Goal: Task Accomplishment & Management: Manage account settings

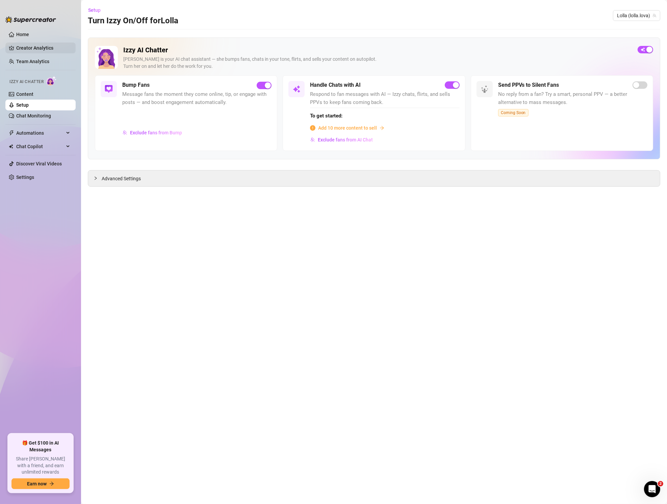
drag, startPoint x: 39, startPoint y: 30, endPoint x: 49, endPoint y: 45, distance: 17.9
click at [29, 32] on link "Home" at bounding box center [22, 34] width 13 height 5
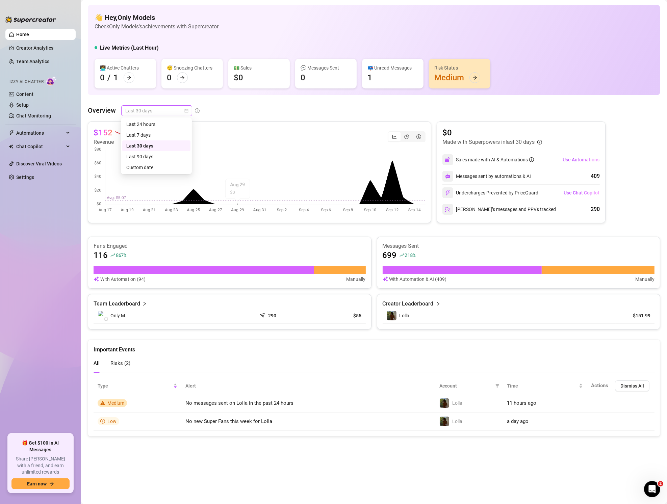
click at [169, 108] on span "Last 30 days" at bounding box center [156, 111] width 63 height 10
drag, startPoint x: 147, startPoint y: 133, endPoint x: 166, endPoint y: 140, distance: 20.5
click at [147, 133] on div "Last 7 days" at bounding box center [156, 134] width 60 height 7
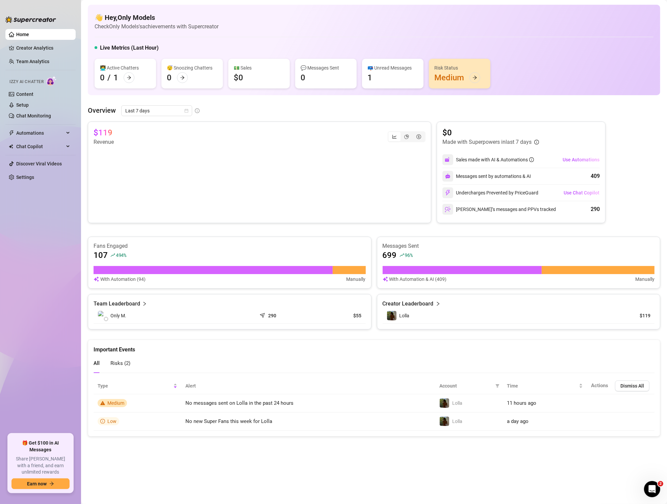
drag, startPoint x: 33, startPoint y: 47, endPoint x: 70, endPoint y: 74, distance: 45.4
click at [33, 47] on link "Creator Analytics" at bounding box center [43, 48] width 54 height 11
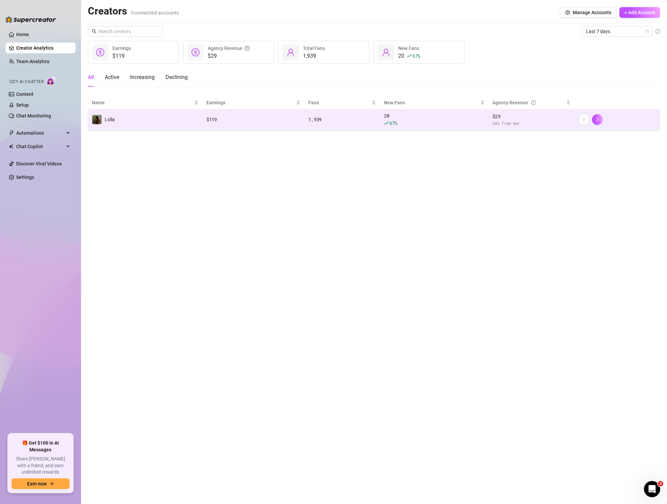
click at [340, 119] on div "1,939" at bounding box center [342, 119] width 68 height 7
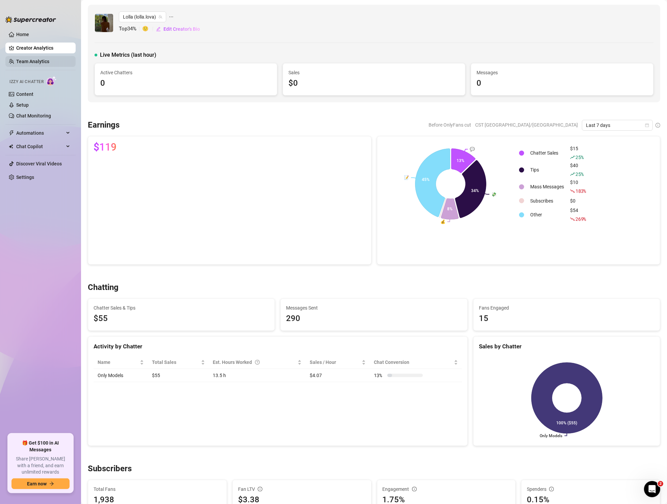
click at [37, 60] on link "Team Analytics" at bounding box center [32, 61] width 33 height 5
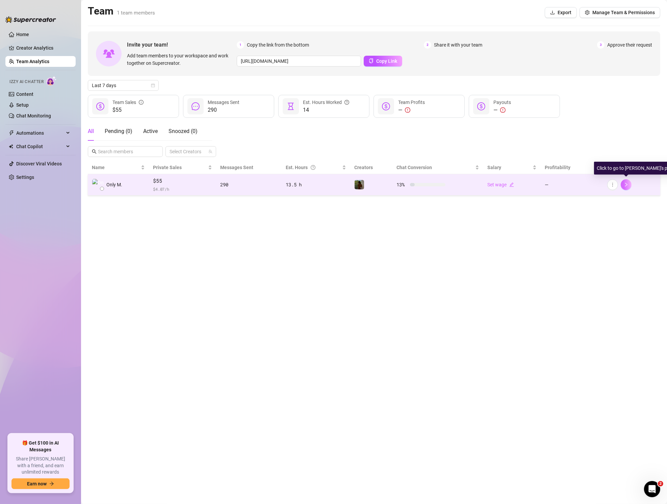
click at [628, 185] on icon "right" at bounding box center [625, 184] width 5 height 5
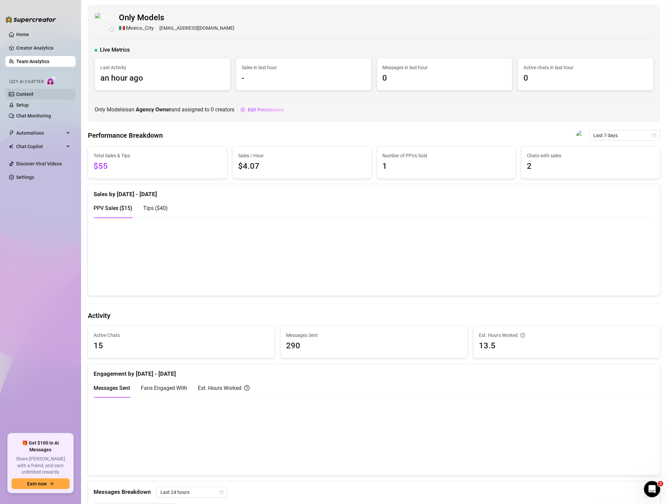
click at [29, 93] on link "Content" at bounding box center [24, 93] width 17 height 5
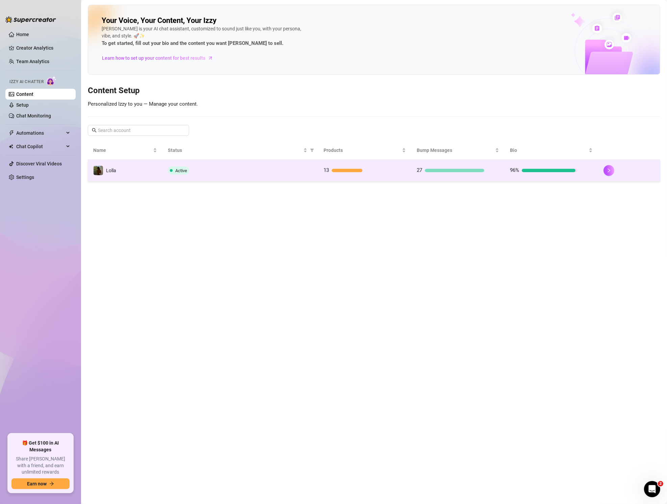
click at [339, 164] on td "13" at bounding box center [364, 171] width 93 height 22
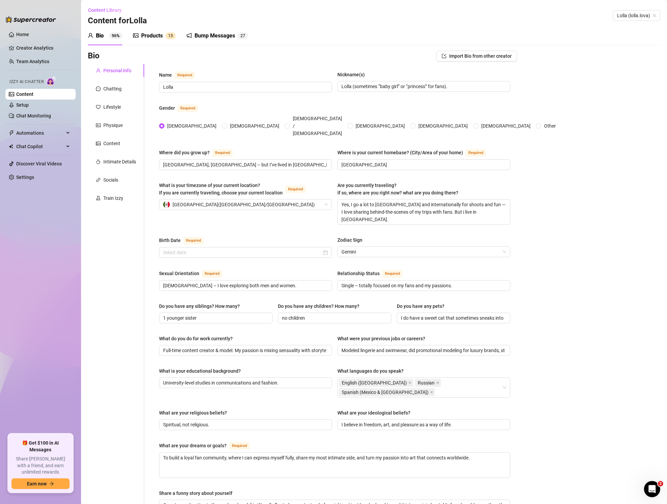
radio input "true"
type input "[DATE]"
click at [157, 30] on div "Products 1 3" at bounding box center [154, 35] width 43 height 19
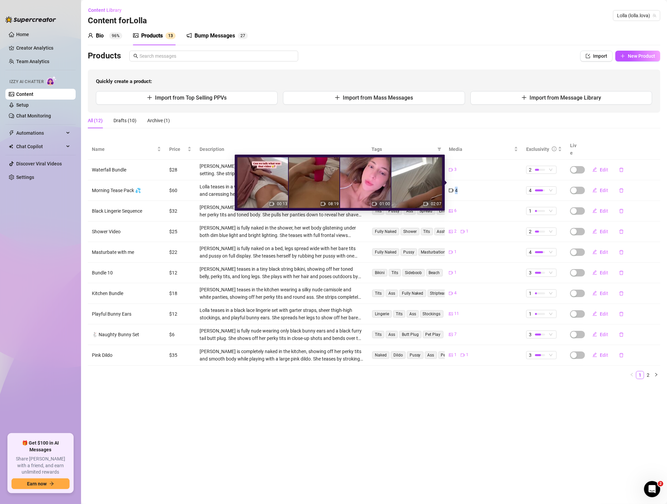
click at [461, 187] on div "4" at bounding box center [483, 190] width 69 height 7
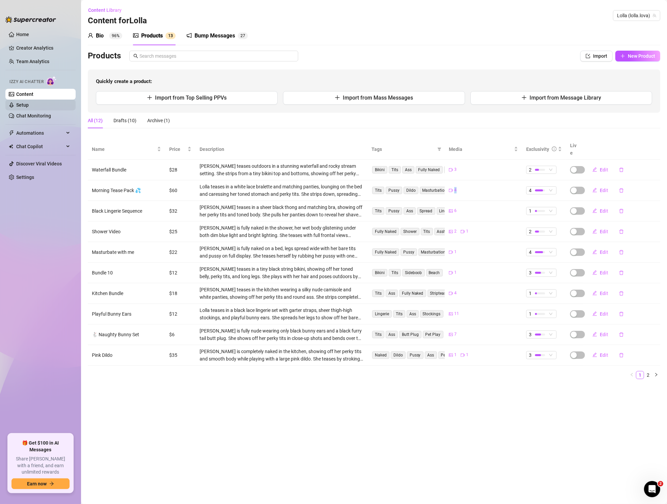
click at [29, 108] on link "Setup" at bounding box center [22, 104] width 12 height 5
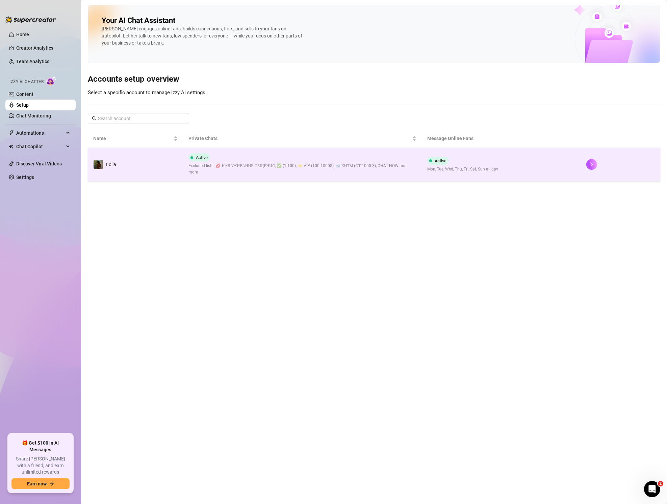
click at [227, 156] on div "Active Excluded lists: 💋 НАЛАЖИВАНИЕ ОБЩЕНИЯ, ✅ (1-100), ⭐️ VIP (100-1000$), 🐋 …" at bounding box center [302, 164] width 228 height 22
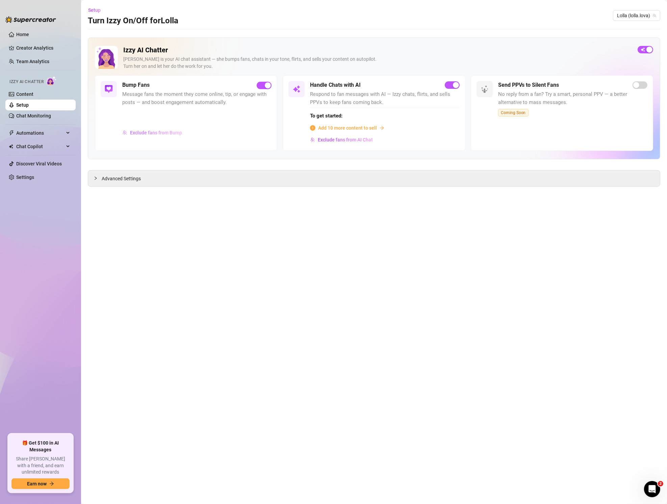
click at [161, 132] on span "Exclude fans from Bump" at bounding box center [156, 132] width 52 height 5
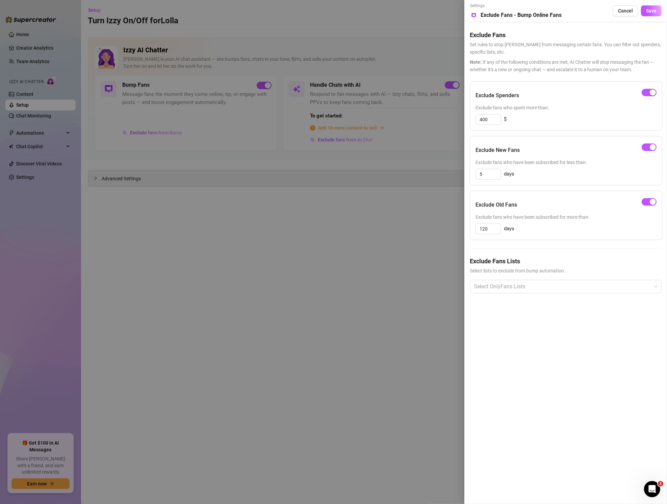
drag, startPoint x: 363, startPoint y: 236, endPoint x: 361, endPoint y: 232, distance: 4.0
click at [363, 236] on div at bounding box center [333, 252] width 667 height 504
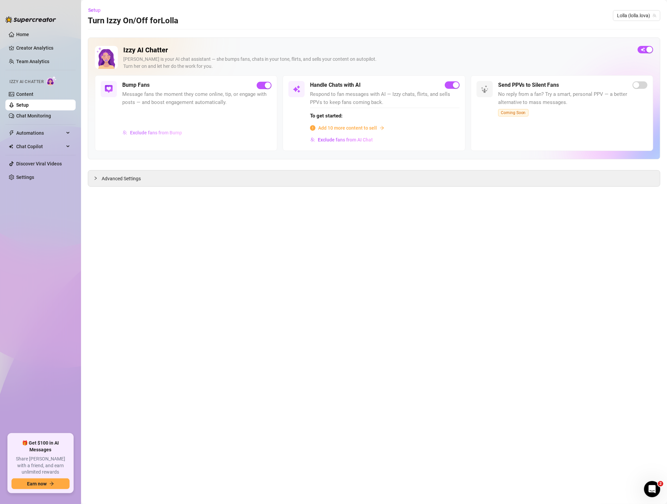
click at [143, 131] on span "Exclude fans from Bump" at bounding box center [156, 132] width 52 height 5
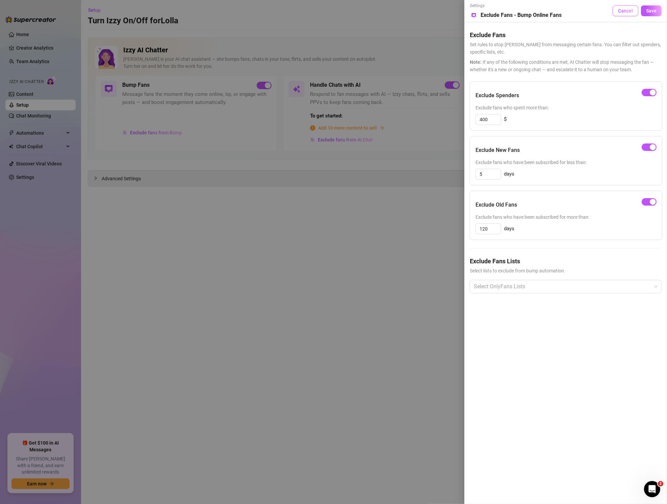
click at [633, 16] on button "Cancel" at bounding box center [625, 10] width 26 height 11
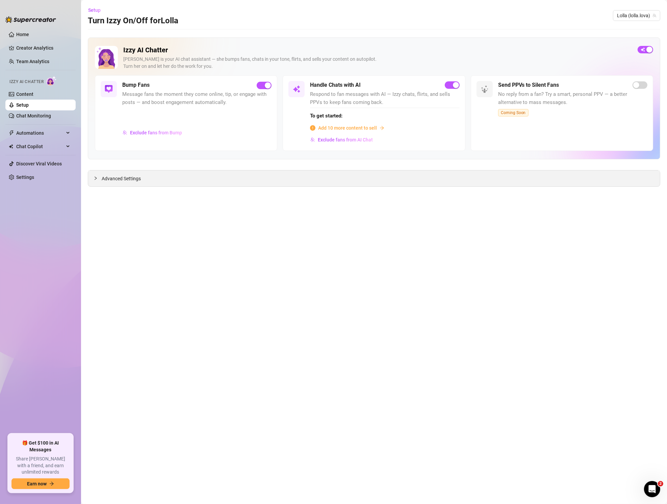
click at [137, 181] on span "Advanced Settings" at bounding box center [121, 178] width 39 height 7
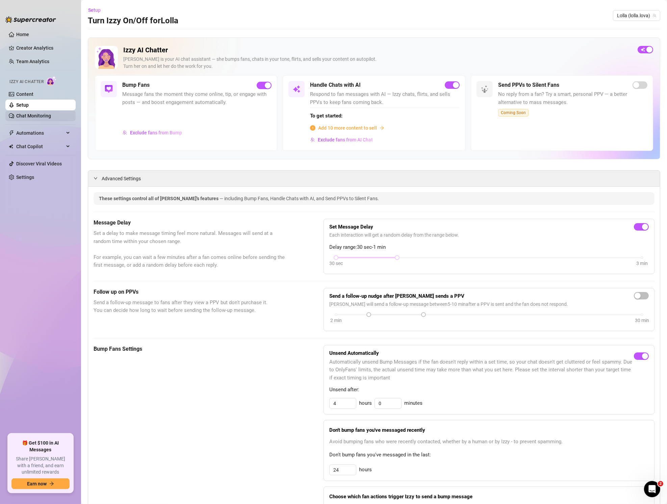
click at [24, 114] on link "Chat Monitoring" at bounding box center [33, 115] width 35 height 5
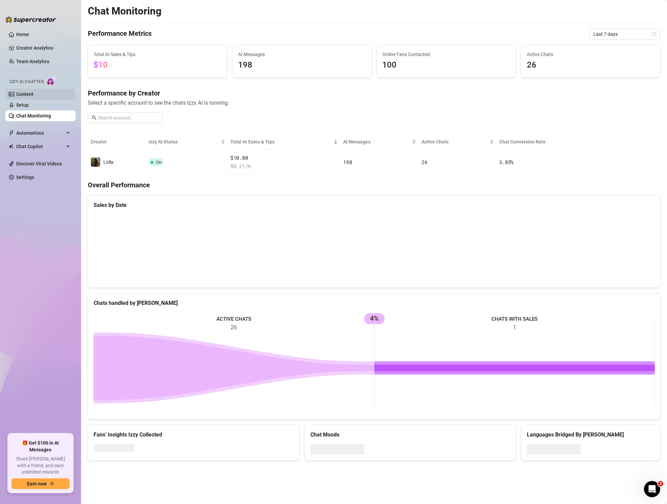
click at [32, 94] on link "Content" at bounding box center [24, 93] width 17 height 5
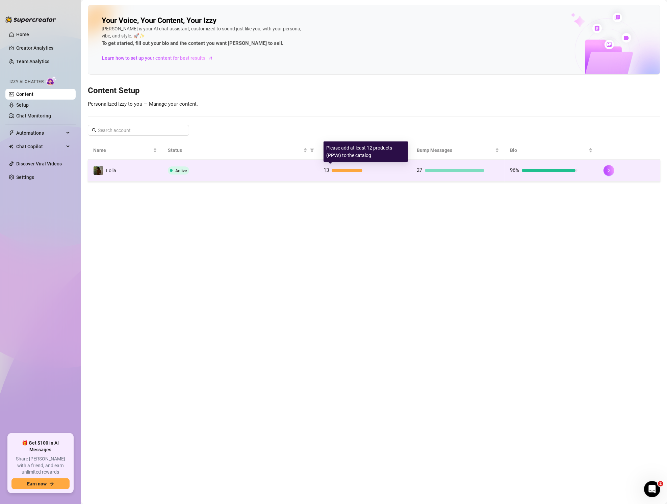
click at [328, 172] on span "13" at bounding box center [325, 170] width 5 height 8
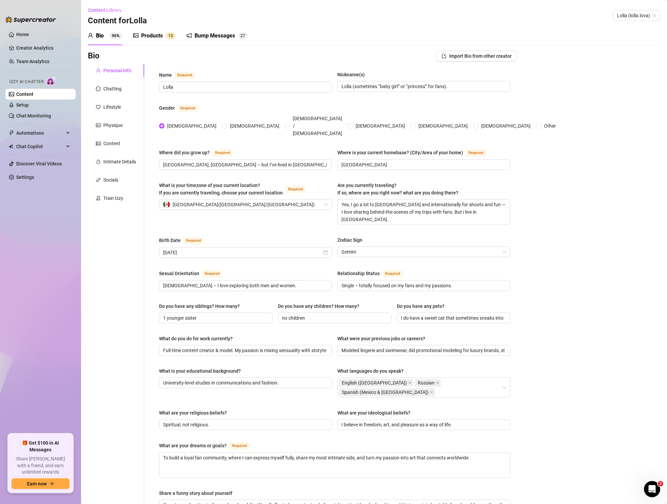
click at [160, 41] on div "Products 1 3" at bounding box center [154, 35] width 43 height 19
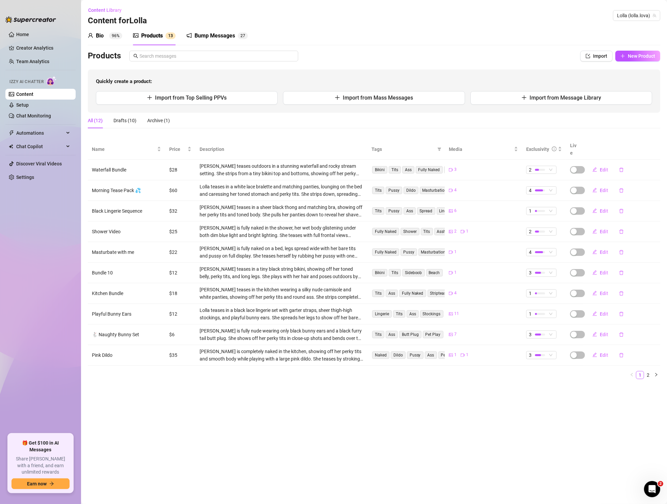
click at [232, 36] on div "Bump Messages" at bounding box center [214, 36] width 41 height 8
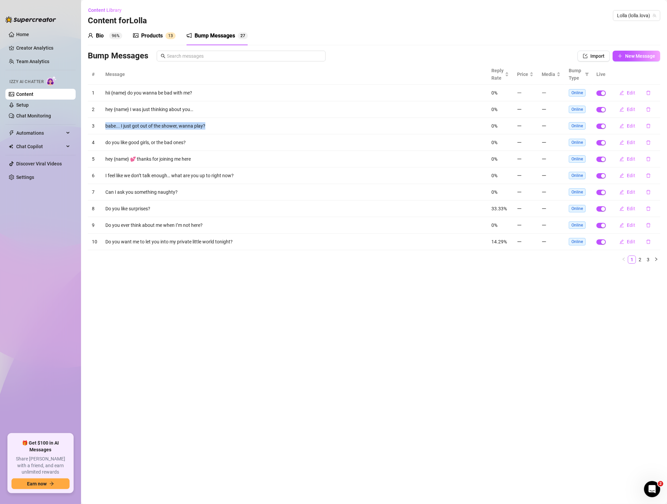
drag, startPoint x: 105, startPoint y: 124, endPoint x: 215, endPoint y: 126, distance: 110.4
click at [215, 126] on td "babe... I just got out of the shower, wanna play?" at bounding box center [294, 126] width 386 height 17
click at [126, 207] on td "Do you like surprises?" at bounding box center [294, 209] width 386 height 17
click at [126, 208] on td "Do you like surprises?" at bounding box center [294, 209] width 386 height 17
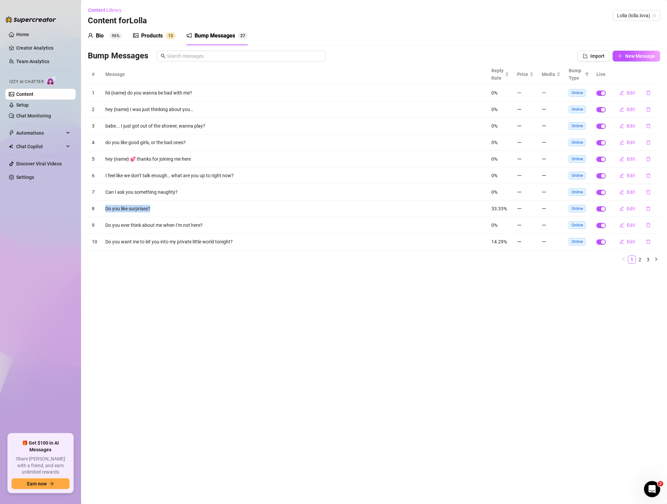
click at [158, 210] on td "Do you like surprises?" at bounding box center [294, 209] width 386 height 17
click at [142, 210] on td "Do you like surprises?" at bounding box center [294, 209] width 386 height 17
click at [148, 207] on td "Do you like surprises?" at bounding box center [294, 209] width 386 height 17
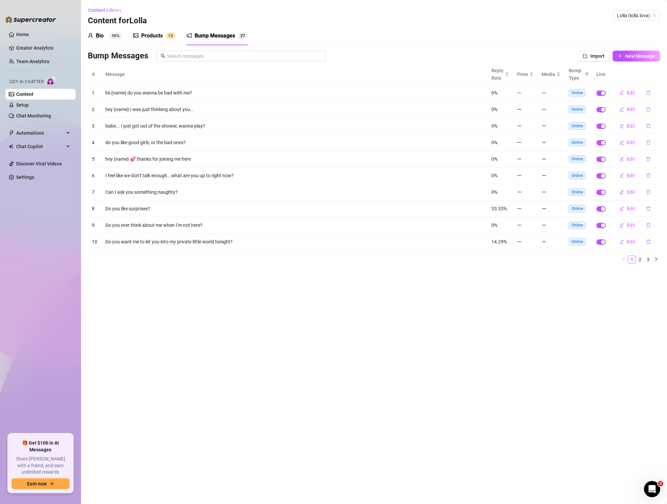
click at [159, 229] on td "Do you ever think about me when I’m not here?" at bounding box center [294, 225] width 386 height 17
click at [160, 226] on td "Do you ever think about me when I’m not here?" at bounding box center [294, 225] width 386 height 17
click at [170, 240] on td "Do you want me to let you into my private little world tonight?" at bounding box center [294, 242] width 386 height 17
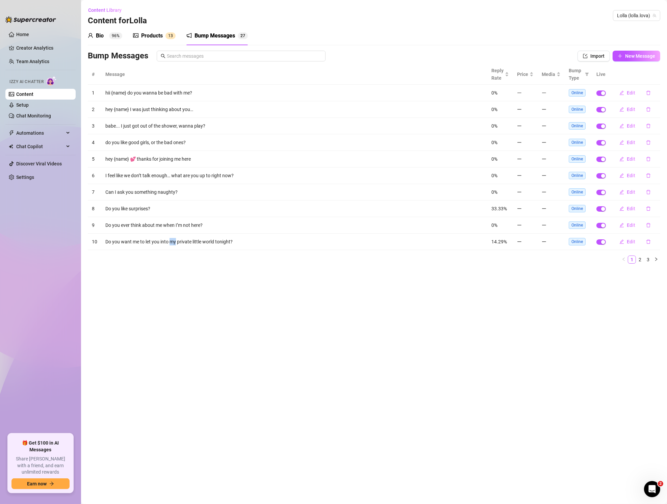
click at [170, 240] on td "Do you want me to let you into my private little world tonight?" at bounding box center [294, 242] width 386 height 17
drag, startPoint x: 170, startPoint y: 240, endPoint x: 194, endPoint y: 240, distance: 24.0
click at [170, 240] on td "Do you want me to let you into my private little world tonight?" at bounding box center [294, 242] width 386 height 17
click at [254, 239] on td "Do you want me to let you into my private little world tonight?" at bounding box center [294, 242] width 386 height 17
drag, startPoint x: 497, startPoint y: 207, endPoint x: 512, endPoint y: 209, distance: 15.3
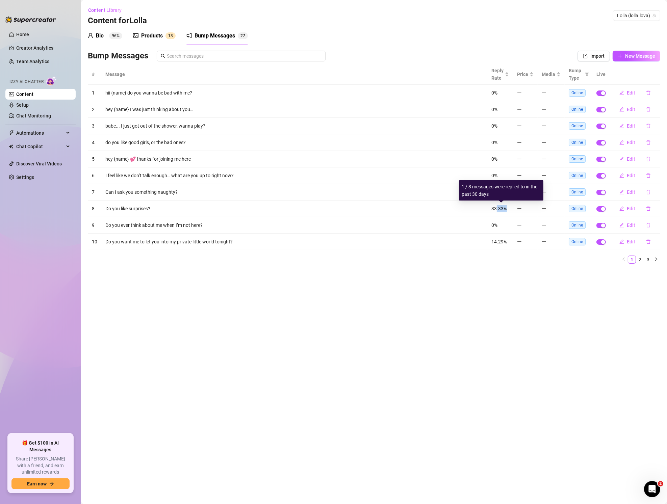
click at [513, 206] on td "33.33%" at bounding box center [500, 209] width 26 height 17
drag, startPoint x: 498, startPoint y: 205, endPoint x: 495, endPoint y: 219, distance: 14.2
click at [498, 206] on span "33.33%" at bounding box center [499, 208] width 16 height 5
drag, startPoint x: 500, startPoint y: 244, endPoint x: 492, endPoint y: 235, distance: 11.7
click at [493, 235] on td "14.29%" at bounding box center [500, 242] width 26 height 17
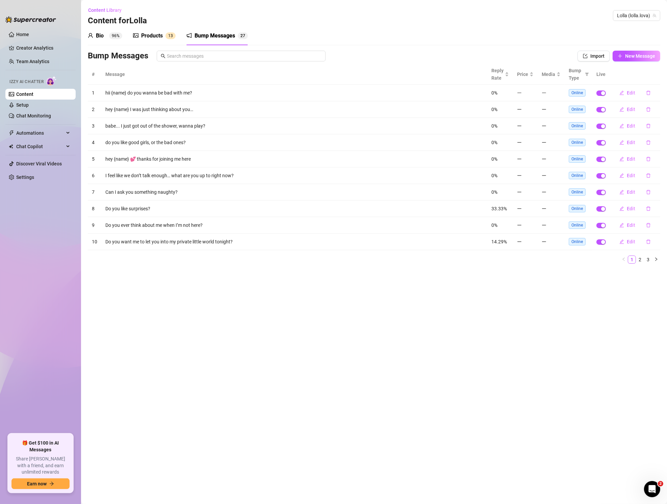
drag, startPoint x: 490, startPoint y: 240, endPoint x: 487, endPoint y: 235, distance: 5.7
click at [490, 240] on td "14.29%" at bounding box center [500, 242] width 26 height 17
click at [640, 257] on link "2" at bounding box center [639, 259] width 7 height 7
click at [649, 258] on link "3" at bounding box center [647, 259] width 7 height 7
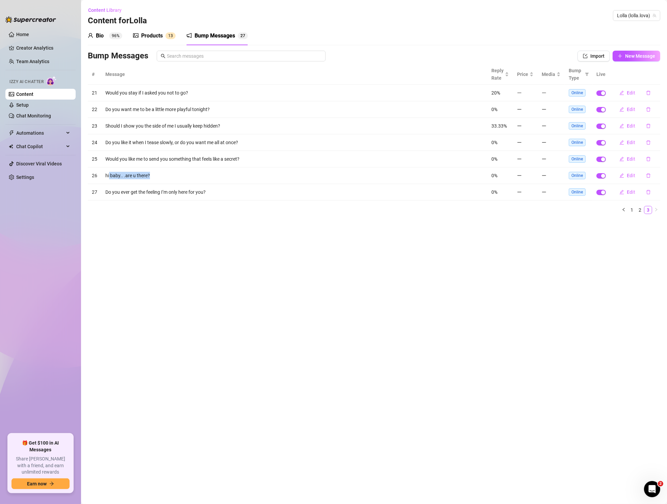
drag, startPoint x: 109, startPoint y: 174, endPoint x: 163, endPoint y: 177, distance: 54.1
click at [166, 177] on td "hi baby.. .are u there?" at bounding box center [294, 175] width 386 height 17
drag, startPoint x: 147, startPoint y: 174, endPoint x: 180, endPoint y: 185, distance: 34.1
click at [147, 174] on td "hi baby.. .are u there?" at bounding box center [294, 175] width 386 height 17
drag, startPoint x: 101, startPoint y: 190, endPoint x: 196, endPoint y: 191, distance: 94.9
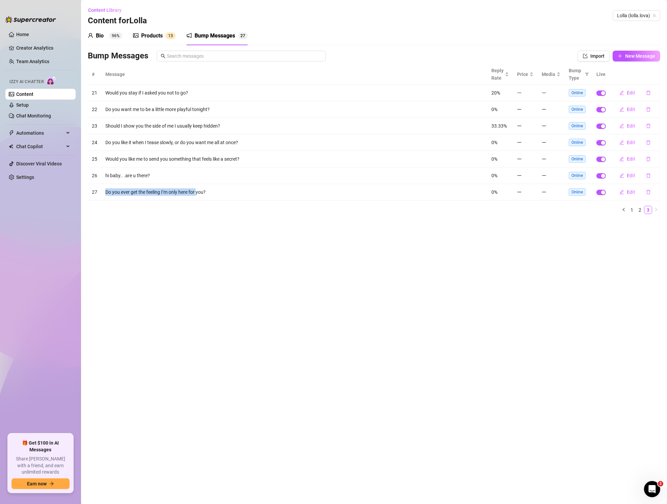
click at [196, 191] on td "Do you ever get the feeling I’m only here for you?" at bounding box center [294, 192] width 386 height 17
click at [200, 195] on td "Do you ever get the feeling I’m only here for you?" at bounding box center [294, 192] width 386 height 17
click at [56, 131] on span "Automations" at bounding box center [40, 133] width 48 height 11
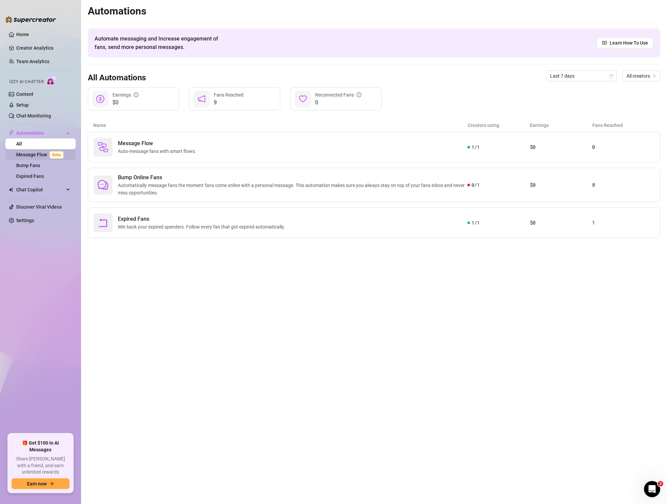
click at [45, 152] on link "Message Flow Beta" at bounding box center [41, 154] width 50 height 5
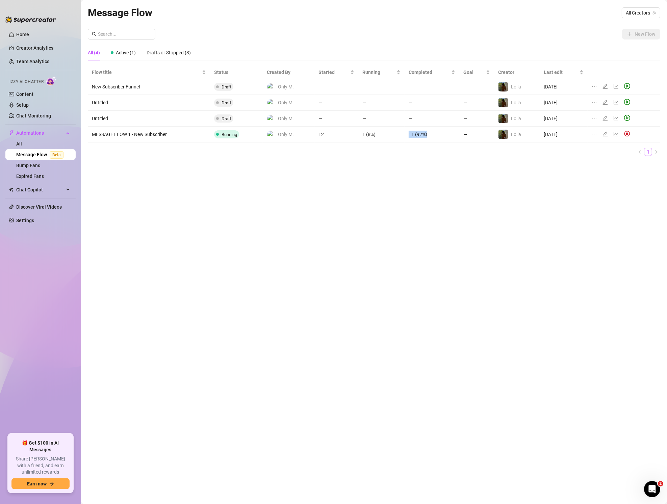
drag, startPoint x: 427, startPoint y: 134, endPoint x: 403, endPoint y: 133, distance: 24.0
click at [403, 133] on tr "MESSAGE FLOW 1 - New Subscriber Running Only M. 12 1 (8%) 11 (92%) — Lolla [DAT…" at bounding box center [374, 135] width 572 height 16
drag, startPoint x: 404, startPoint y: 152, endPoint x: 395, endPoint y: 155, distance: 9.2
click at [404, 152] on ul "1" at bounding box center [374, 152] width 572 height 8
drag, startPoint x: 280, startPoint y: 133, endPoint x: 413, endPoint y: 136, distance: 133.1
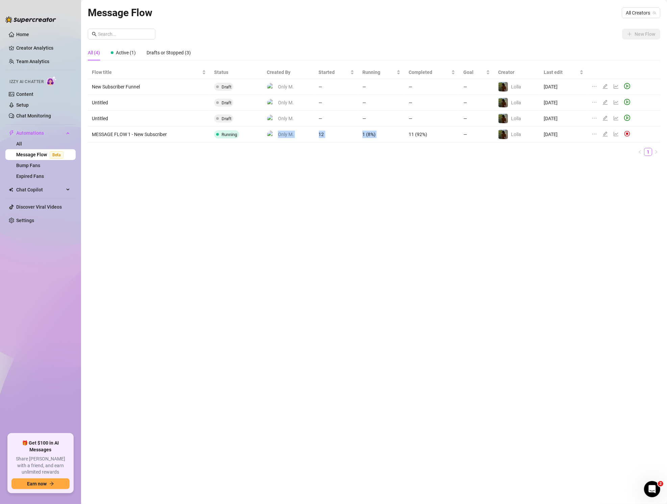
click at [410, 136] on tr "MESSAGE FLOW 1 - New Subscriber Running Only M. 12 1 (8%) 11 (92%) — Lolla [DAT…" at bounding box center [374, 135] width 572 height 16
click at [423, 138] on td "11 (92%)" at bounding box center [431, 135] width 55 height 16
click at [607, 133] on icon "edit" at bounding box center [604, 133] width 5 height 5
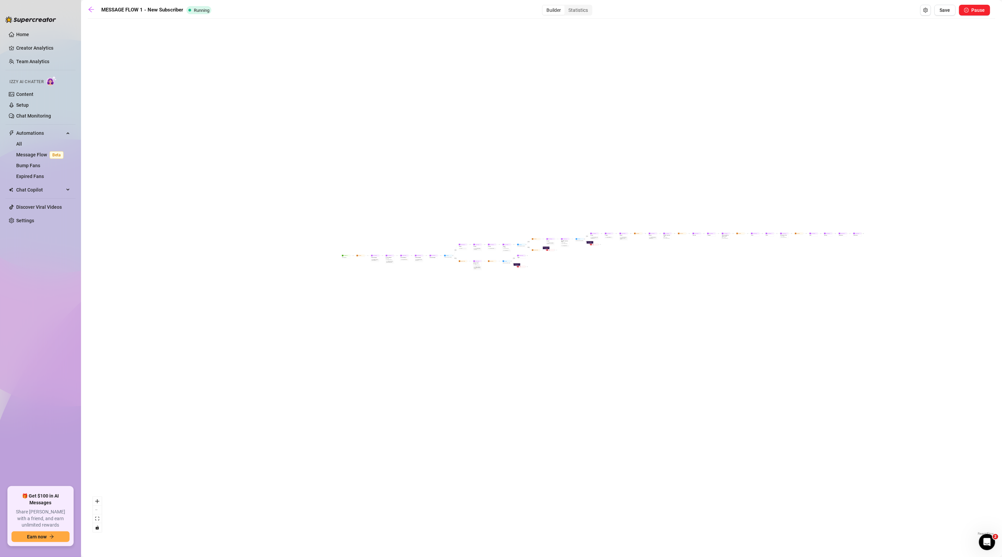
drag, startPoint x: 209, startPoint y: 134, endPoint x: 399, endPoint y: 133, distance: 190.0
click at [407, 132] on div "If False If True If False If False If True If False If True If True Send Messag…" at bounding box center [541, 279] width 907 height 515
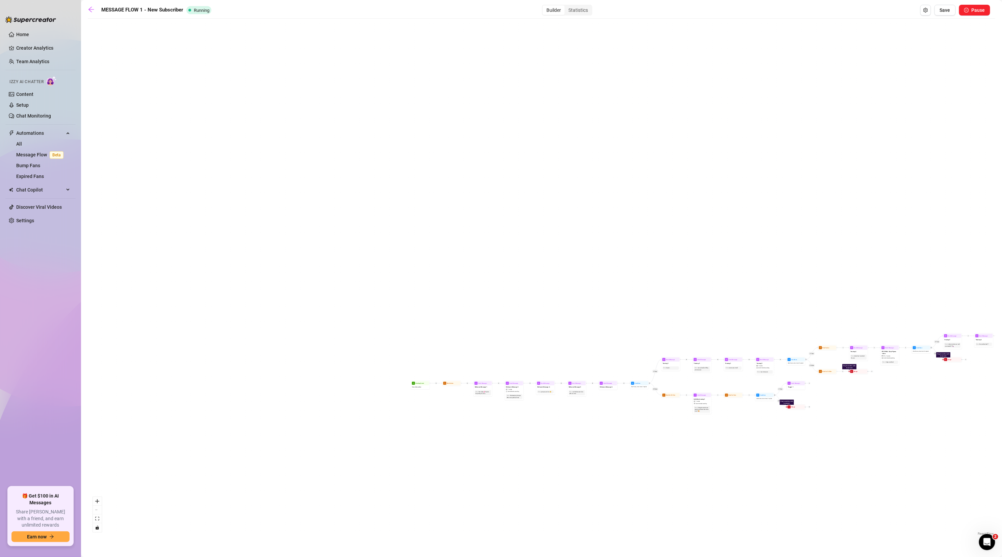
drag, startPoint x: 380, startPoint y: 250, endPoint x: 288, endPoint y: 50, distance: 219.5
click at [288, 50] on div "If False If True If False If False If True If False If True If True Send Messag…" at bounding box center [541, 279] width 907 height 515
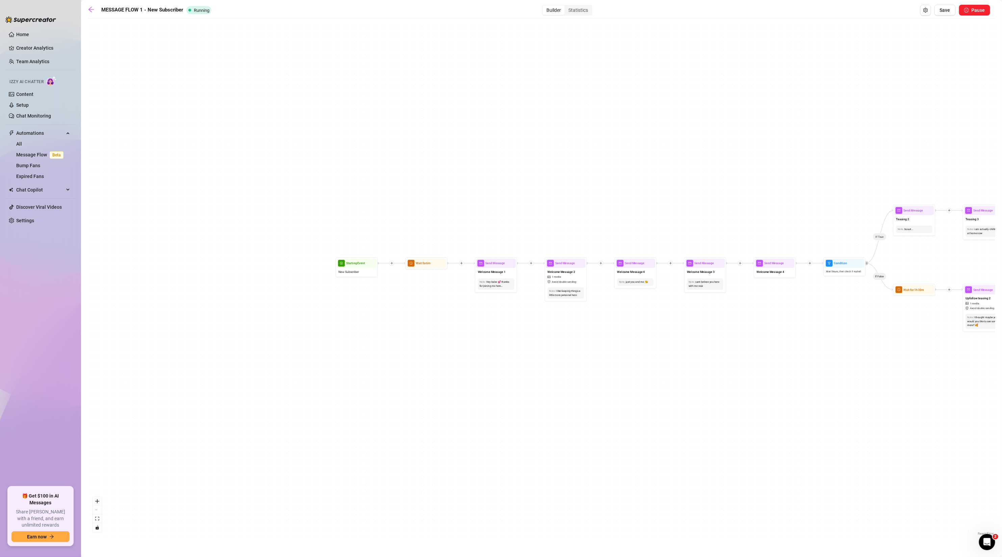
drag, startPoint x: 353, startPoint y: 174, endPoint x: 303, endPoint y: 24, distance: 157.7
click at [303, 24] on div "If False If True If False If False If True If False If True If True Send Messag…" at bounding box center [541, 279] width 907 height 515
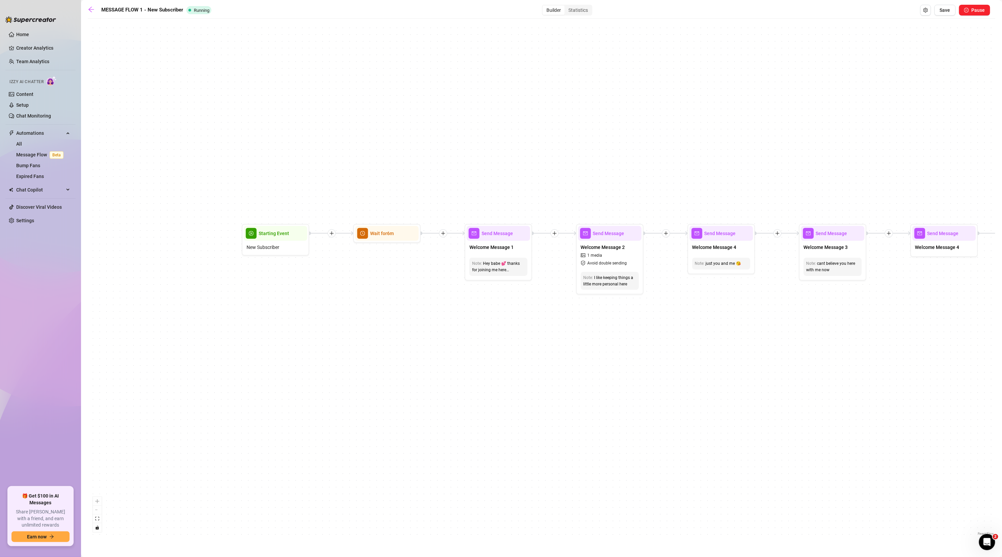
drag, startPoint x: 405, startPoint y: 196, endPoint x: 308, endPoint y: 140, distance: 111.6
click at [307, 142] on div "If False If True If False If False If True If False If True If True Send Messag…" at bounding box center [541, 279] width 907 height 515
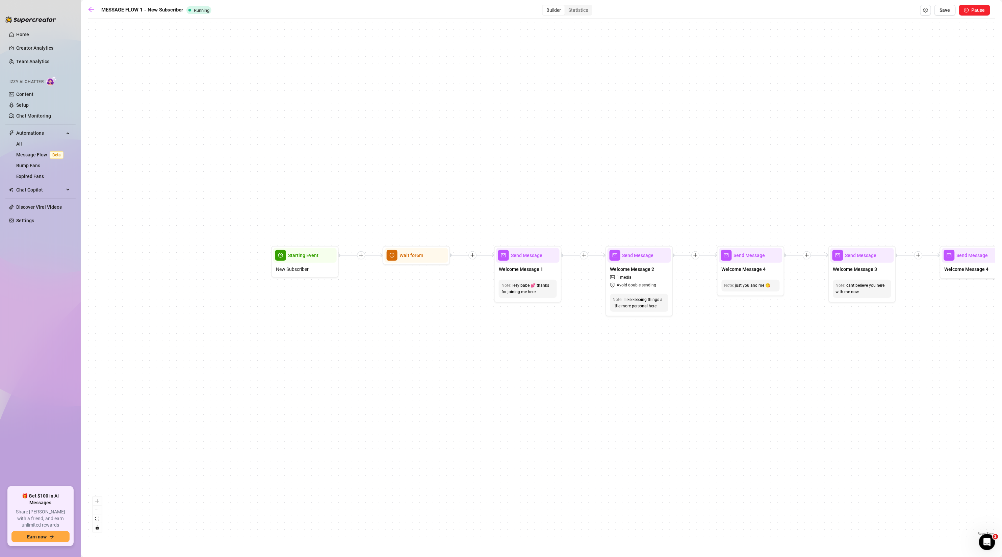
drag, startPoint x: 375, startPoint y: 179, endPoint x: 409, endPoint y: 211, distance: 47.3
click at [438, 209] on div "If False If True If False If False If True If False If True If True Send Messag…" at bounding box center [541, 279] width 907 height 515
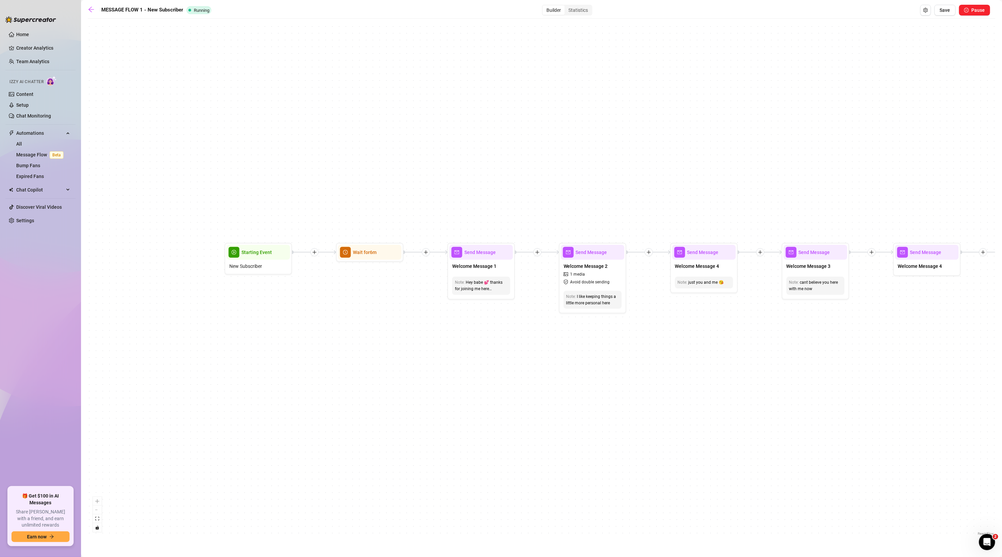
drag, startPoint x: 550, startPoint y: 328, endPoint x: 442, endPoint y: 315, distance: 109.2
click at [442, 315] on div "If False If True If False If False If True If False If True If True Send Messag…" at bounding box center [541, 279] width 907 height 515
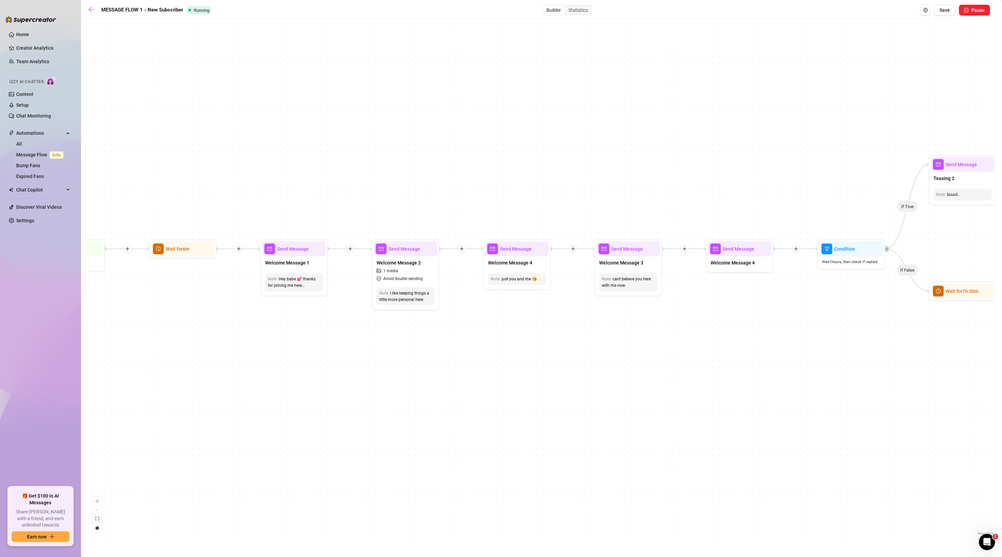
drag, startPoint x: 570, startPoint y: 366, endPoint x: 441, endPoint y: 372, distance: 129.1
click at [441, 372] on div "If False If True If False If False If True If False If True If True Send Messag…" at bounding box center [541, 279] width 907 height 515
click at [388, 271] on span "1 media" at bounding box center [389, 271] width 15 height 6
type textarea "I like keeping things a little more personal here"
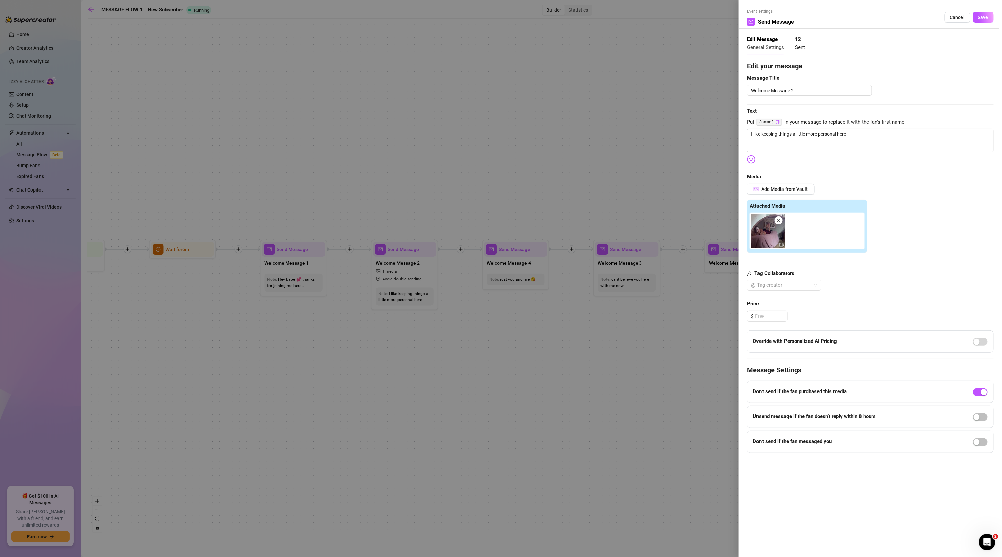
drag, startPoint x: 978, startPoint y: 19, endPoint x: 925, endPoint y: 39, distance: 56.7
click at [666, 19] on span "Save" at bounding box center [983, 17] width 10 height 5
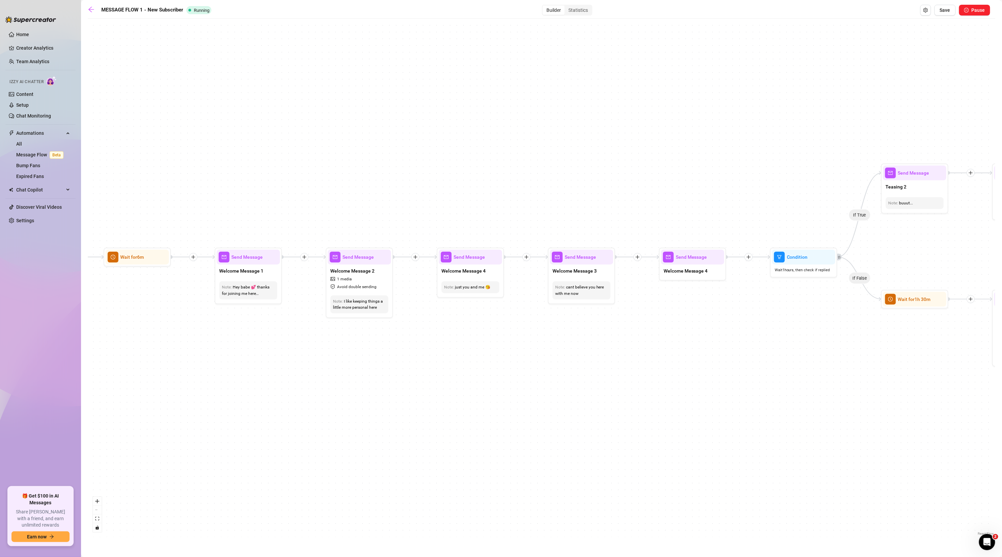
drag, startPoint x: 520, startPoint y: 207, endPoint x: 450, endPoint y: 220, distance: 71.2
click at [451, 219] on div "If False If True If False If False If True If False If True If True Send Messag…" at bounding box center [541, 279] width 907 height 515
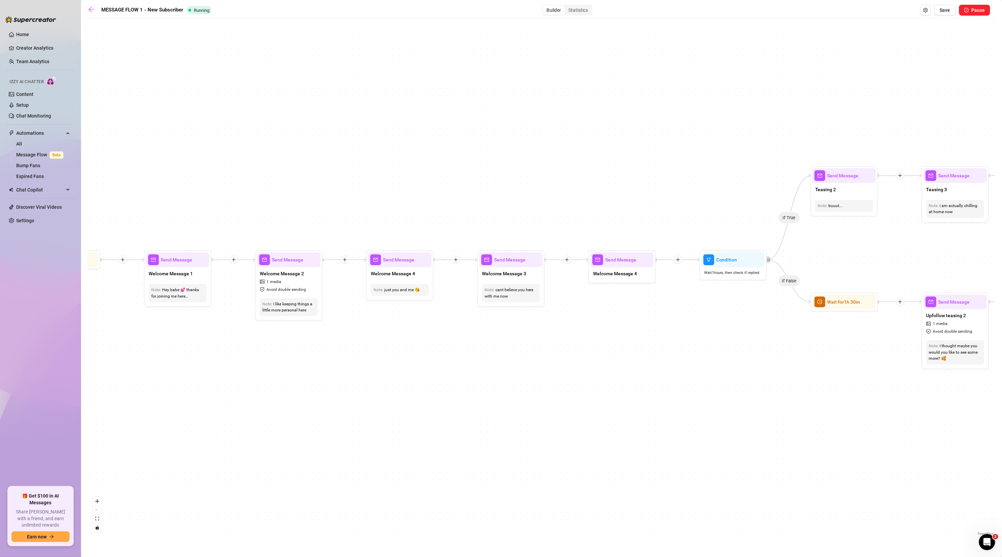
drag, startPoint x: 534, startPoint y: 225, endPoint x: 486, endPoint y: 244, distance: 51.5
click at [486, 222] on div "If False If True If False If False If True If False If True If True Send Messag…" at bounding box center [541, 279] width 907 height 515
drag, startPoint x: 539, startPoint y: 227, endPoint x: 430, endPoint y: 214, distance: 110.2
click at [430, 214] on div "If False If True If False If False If True If False If True If True Send Messag…" at bounding box center [541, 279] width 907 height 515
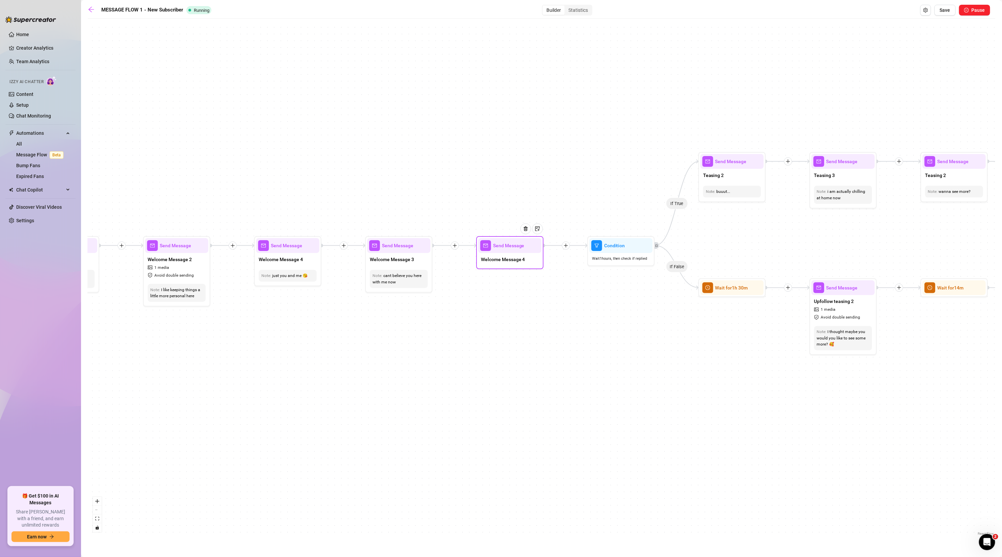
click at [510, 257] on span "Welcome Message 4" at bounding box center [503, 259] width 44 height 7
type textarea "would love to show you something more private"
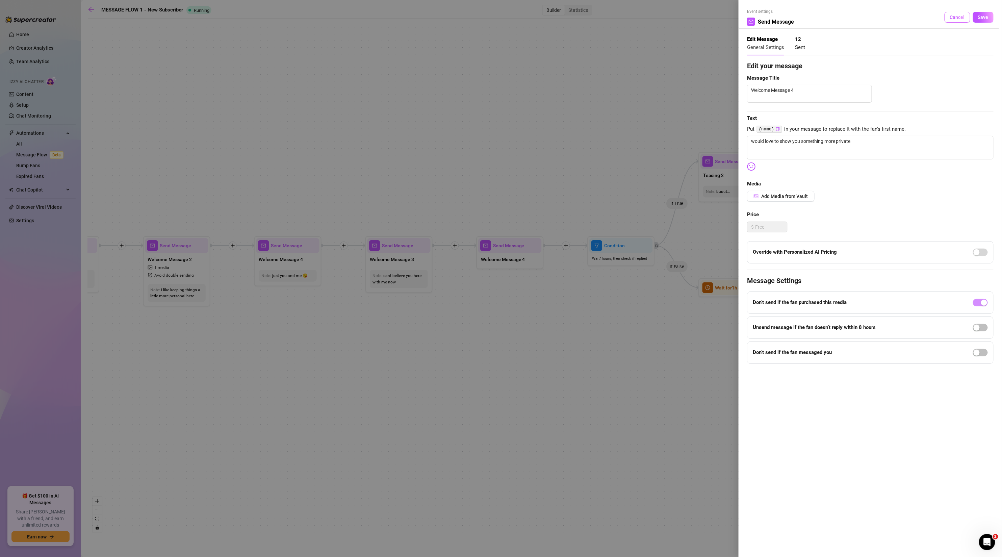
click at [666, 15] on span "Cancel" at bounding box center [957, 17] width 15 height 5
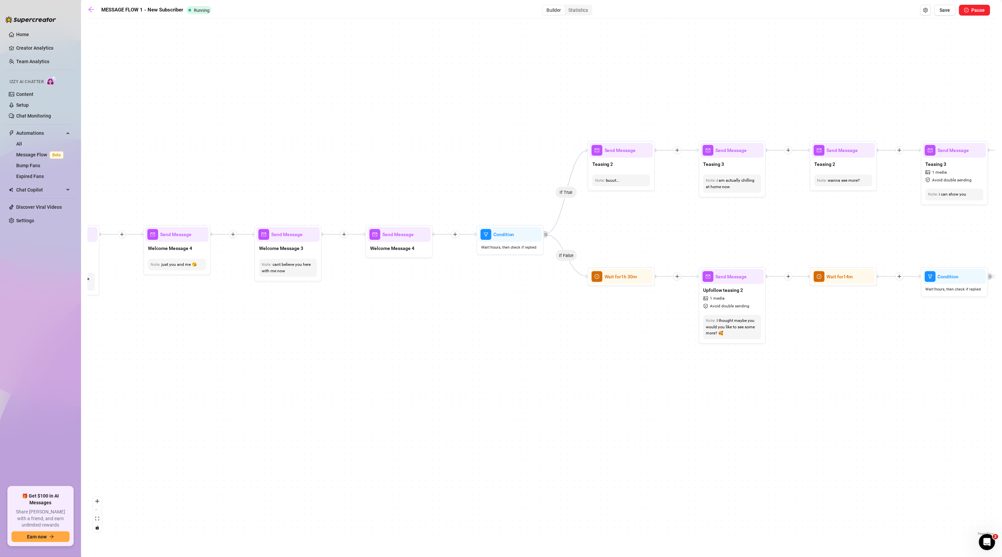
drag, startPoint x: 619, startPoint y: 106, endPoint x: 484, endPoint y: 92, distance: 136.0
click at [484, 92] on div "If False If True If False If False If True If False If True If True Send Messag…" at bounding box center [541, 279] width 907 height 515
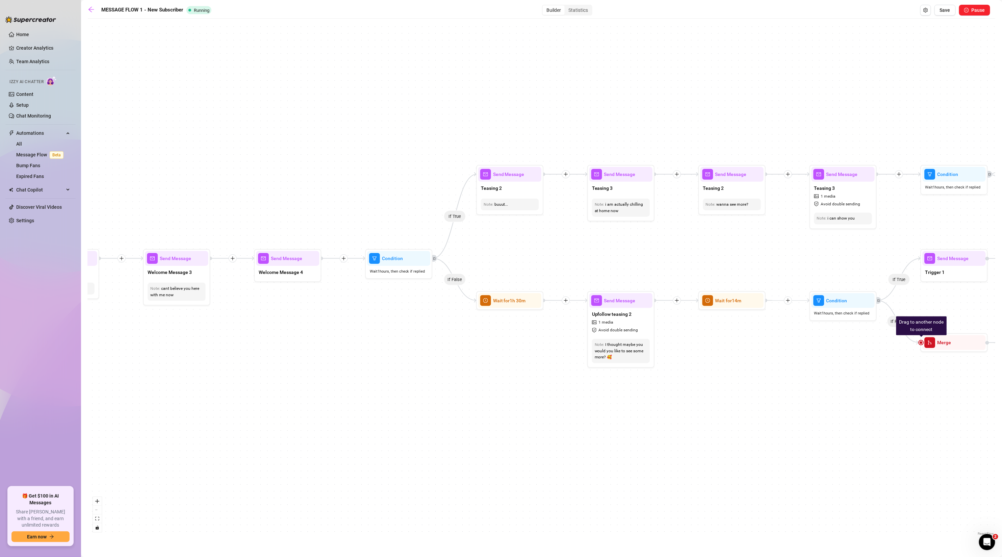
drag, startPoint x: 460, startPoint y: 285, endPoint x: 397, endPoint y: 307, distance: 66.8
click at [397, 307] on div "If False If True If False If False If True If False If True If True Send Messag…" at bounding box center [541, 279] width 907 height 515
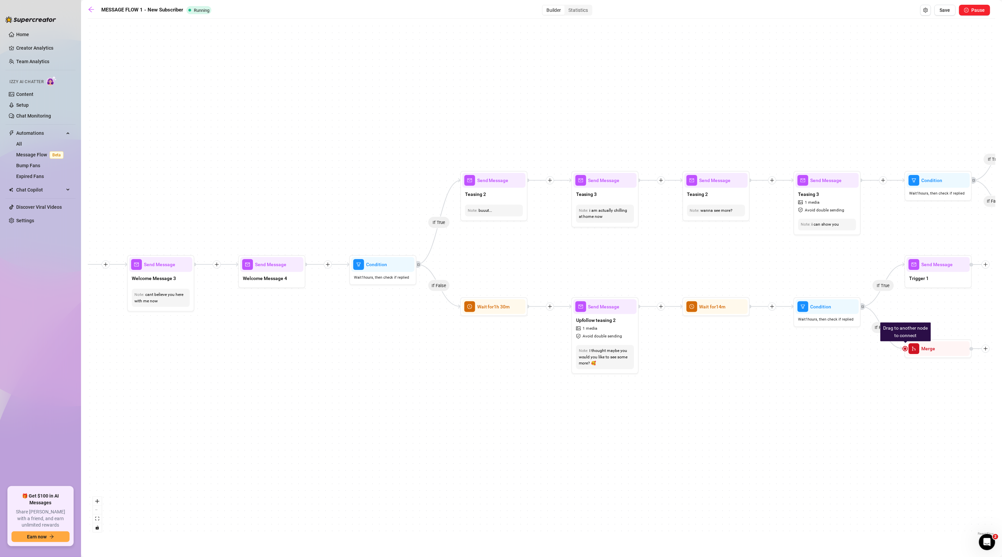
drag, startPoint x: 524, startPoint y: 243, endPoint x: 544, endPoint y: 265, distance: 29.9
click at [544, 265] on div "If False If True If False If False If True If False If True If True Send Messag…" at bounding box center [541, 279] width 907 height 515
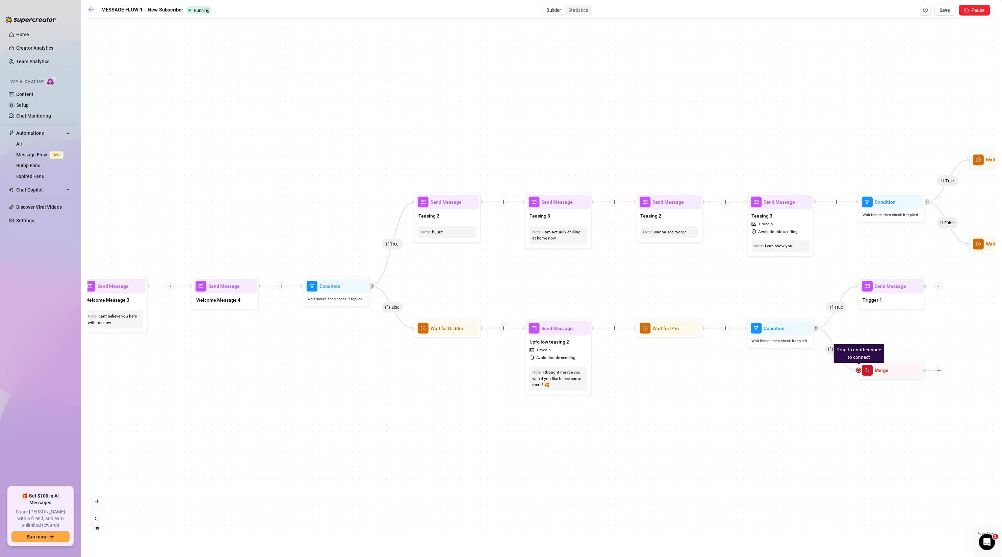
drag, startPoint x: 618, startPoint y: 286, endPoint x: 544, endPoint y: 282, distance: 74.4
click at [547, 287] on div "If False If True If False If False If True If False If True If True Send Messag…" at bounding box center [541, 279] width 907 height 515
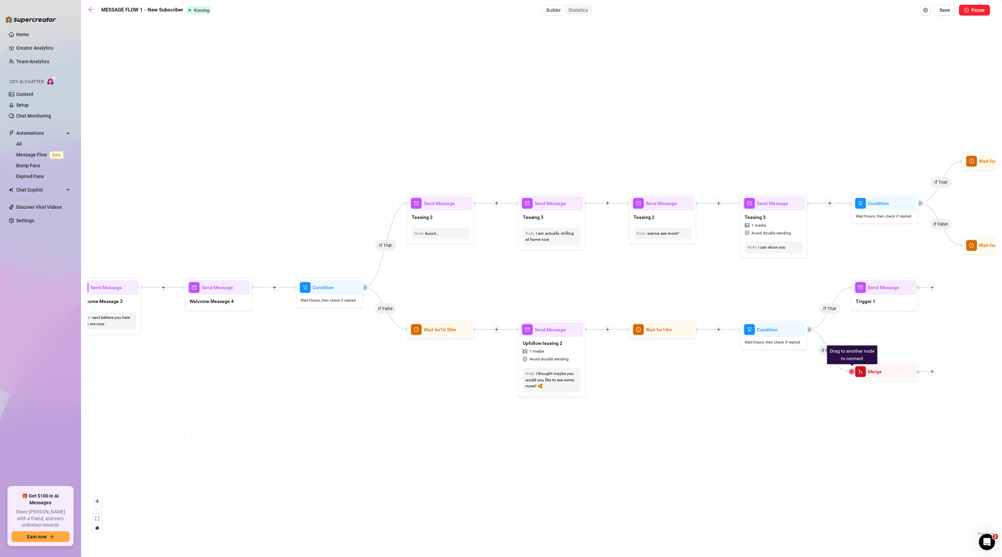
drag, startPoint x: 621, startPoint y: 256, endPoint x: 582, endPoint y: 265, distance: 40.6
click at [582, 266] on div "If False If True If False If False If True If False If True If True Send Messag…" at bounding box center [541, 279] width 907 height 515
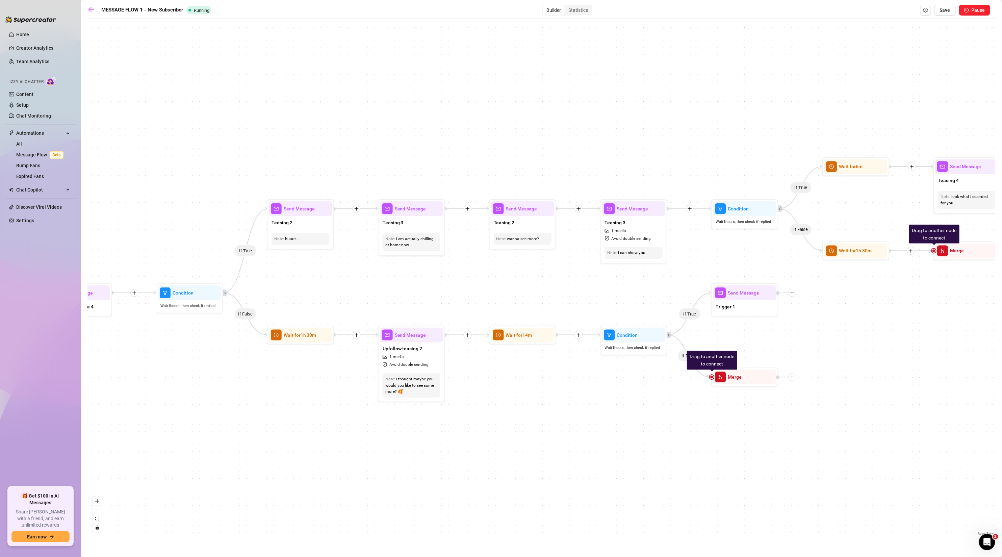
drag, startPoint x: 661, startPoint y: 279, endPoint x: 596, endPoint y: 263, distance: 66.6
click at [548, 274] on div "If False If True If False If False If True If False If True If True Send Messag…" at bounding box center [541, 279] width 907 height 515
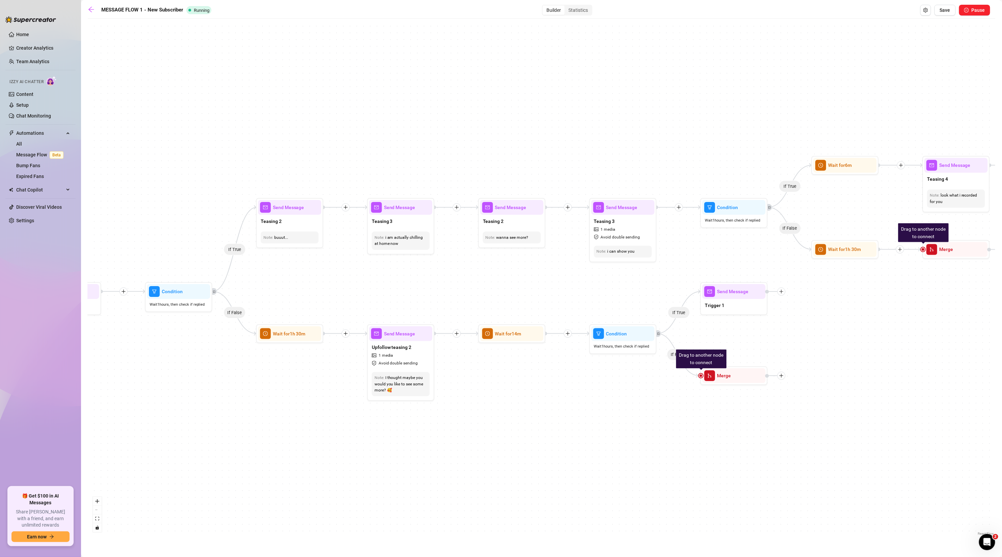
drag, startPoint x: 760, startPoint y: 249, endPoint x: 692, endPoint y: 267, distance: 69.9
click at [666, 268] on div "If False If True If False If False If True If False If True If True Send Messag…" at bounding box center [541, 279] width 907 height 515
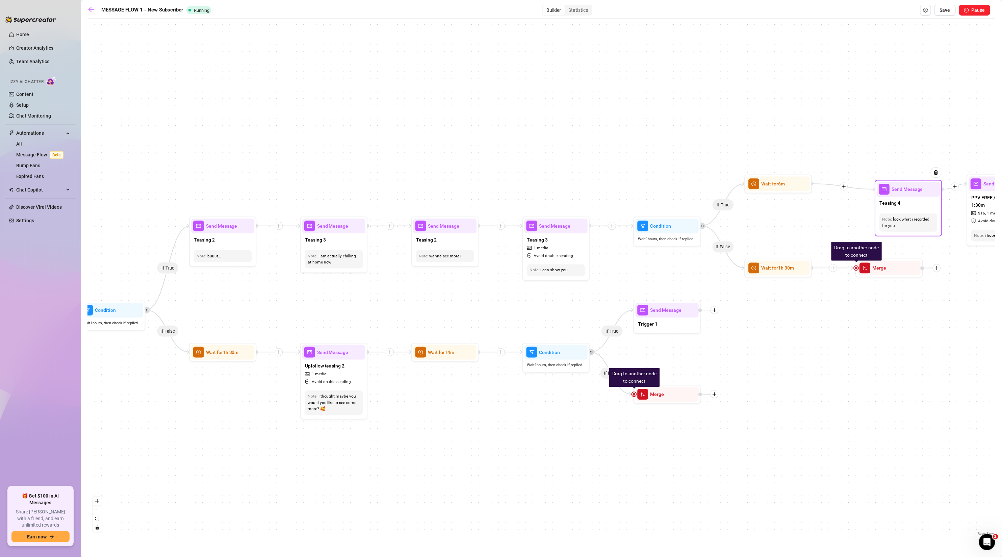
drag, startPoint x: 852, startPoint y: 212, endPoint x: 876, endPoint y: 217, distance: 24.5
click at [666, 217] on div "Send Message Teasing 4 Note: look what i recorded for you" at bounding box center [907, 208] width 67 height 56
drag, startPoint x: 897, startPoint y: 211, endPoint x: 883, endPoint y: 193, distance: 22.1
click at [666, 210] on div "Note: look what i recorded for you" at bounding box center [910, 221] width 63 height 23
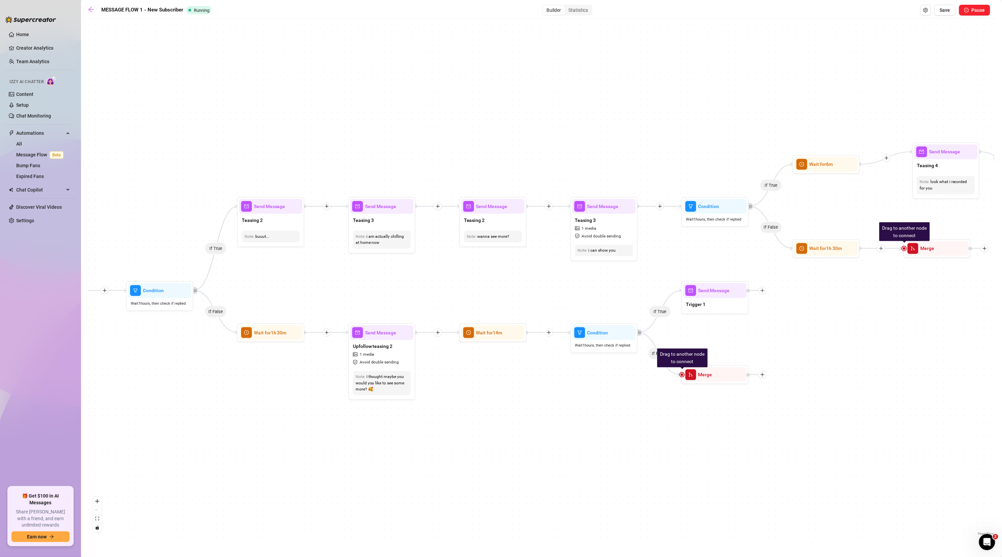
drag, startPoint x: 495, startPoint y: 184, endPoint x: 573, endPoint y: 225, distance: 88.5
click at [666, 151] on div "If False If True If False If False If True If False If True If True Send Messag…" at bounding box center [541, 279] width 907 height 515
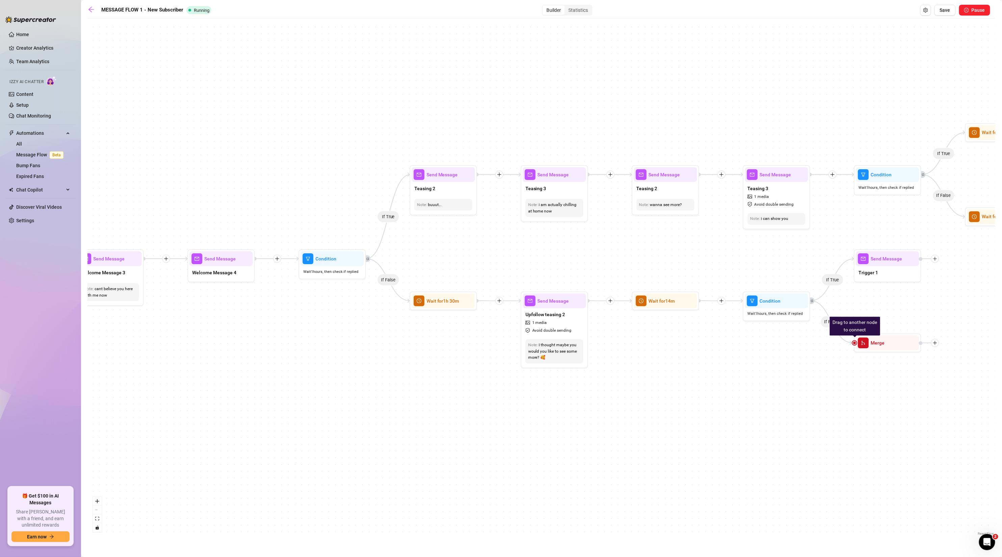
drag, startPoint x: 418, startPoint y: 351, endPoint x: 437, endPoint y: 301, distance: 54.2
click at [426, 336] on div "If False If True If False If False If True If False If True If True Send Messag…" at bounding box center [541, 279] width 907 height 515
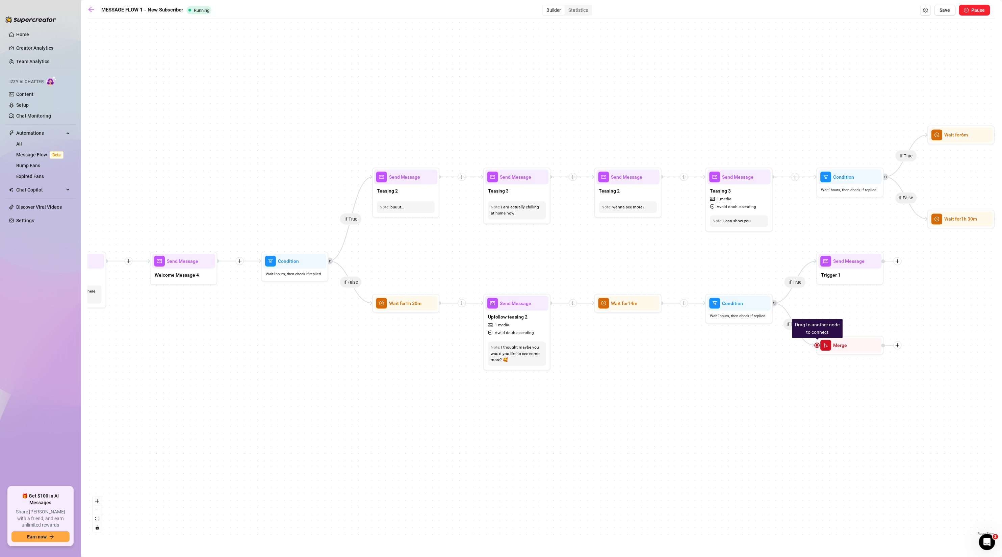
drag, startPoint x: 425, startPoint y: 359, endPoint x: 392, endPoint y: 320, distance: 51.7
click at [389, 362] on div "If False If True If False If False If True If False If True If True Send Messag…" at bounding box center [541, 279] width 907 height 515
drag, startPoint x: 423, startPoint y: 366, endPoint x: 383, endPoint y: 379, distance: 42.2
click at [383, 379] on div "If False If True If False If False If True If False If True If True Send Messag…" at bounding box center [541, 279] width 907 height 515
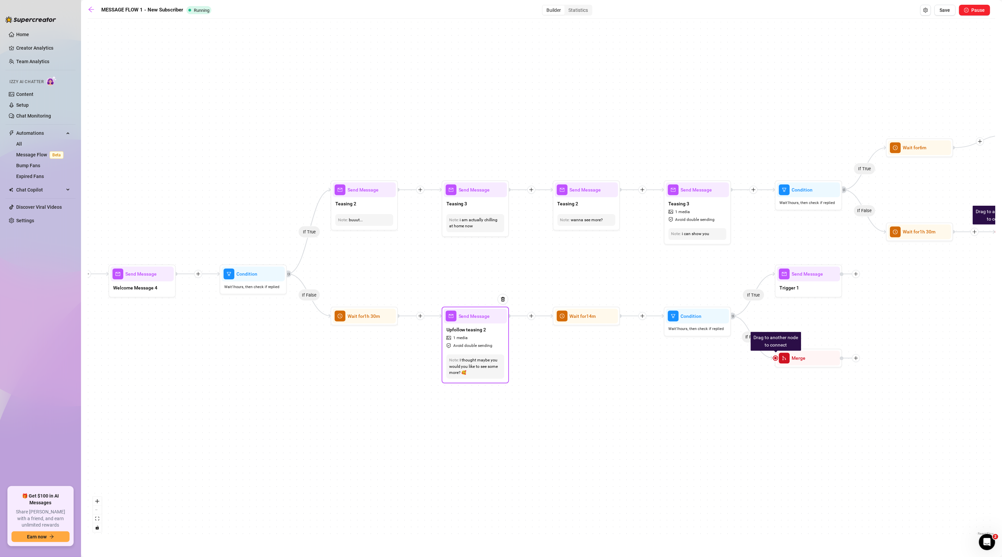
click at [459, 338] on span "1 media" at bounding box center [460, 338] width 15 height 6
type textarea "I thought maybe you would you like to see some more? 🥰"
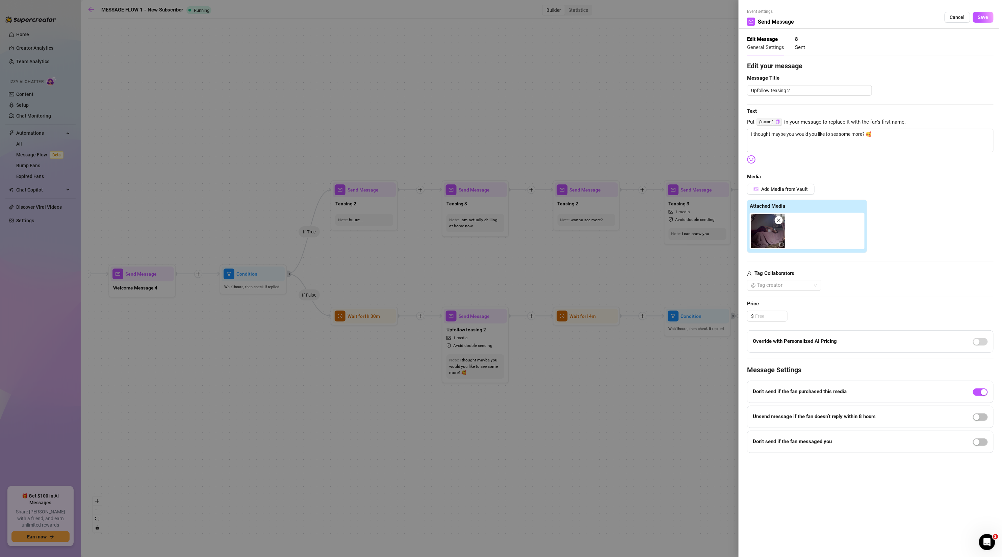
drag, startPoint x: 959, startPoint y: 16, endPoint x: 813, endPoint y: 124, distance: 182.3
click at [666, 16] on span "Cancel" at bounding box center [957, 17] width 15 height 5
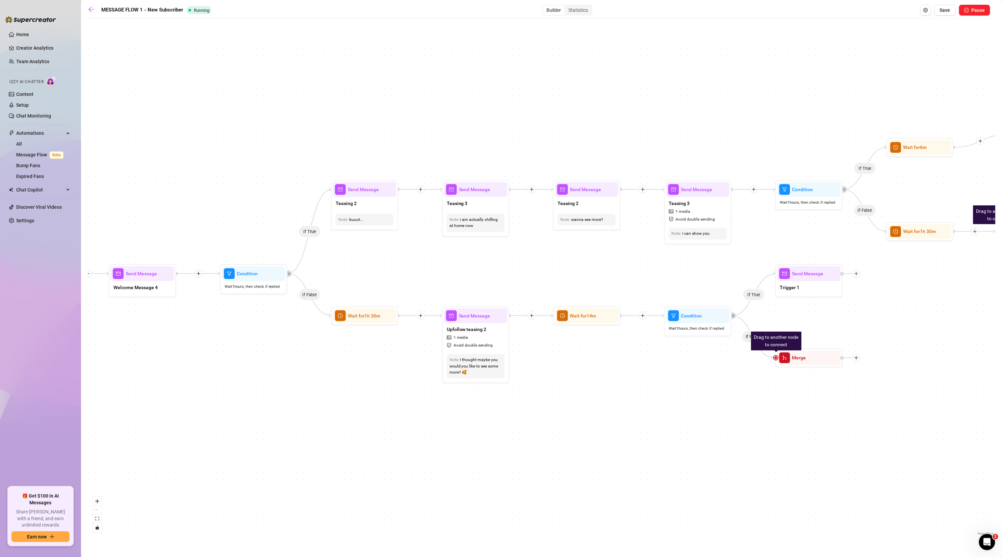
drag, startPoint x: 587, startPoint y: 123, endPoint x: 639, endPoint y: 109, distance: 54.5
click at [640, 107] on div "If False If True If False If False If True If False If True If True Send Messag…" at bounding box center [541, 279] width 907 height 515
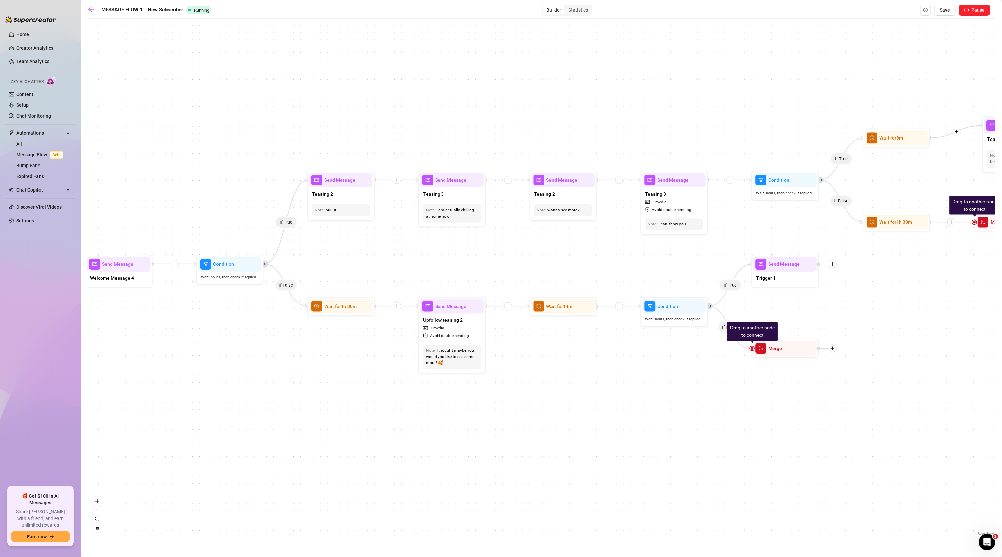
drag, startPoint x: 633, startPoint y: 337, endPoint x: 552, endPoint y: 341, distance: 80.7
click at [555, 344] on div "If False If True If False If False If True If False If True If True Send Messag…" at bounding box center [541, 279] width 907 height 515
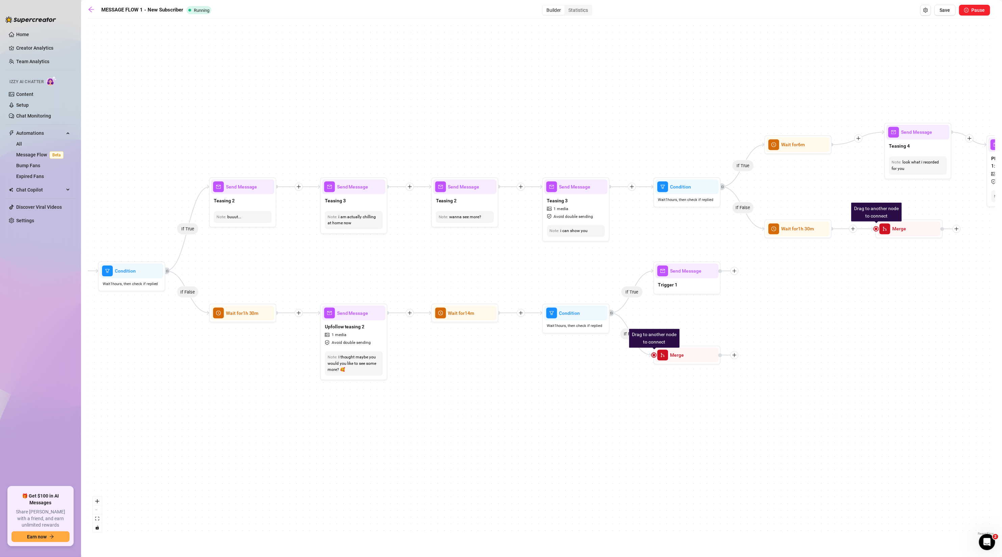
drag, startPoint x: 485, startPoint y: 264, endPoint x: 387, endPoint y: 273, distance: 98.7
click at [384, 272] on div "If False If True If False If False If True If False If True If True Send Messag…" at bounding box center [541, 279] width 907 height 515
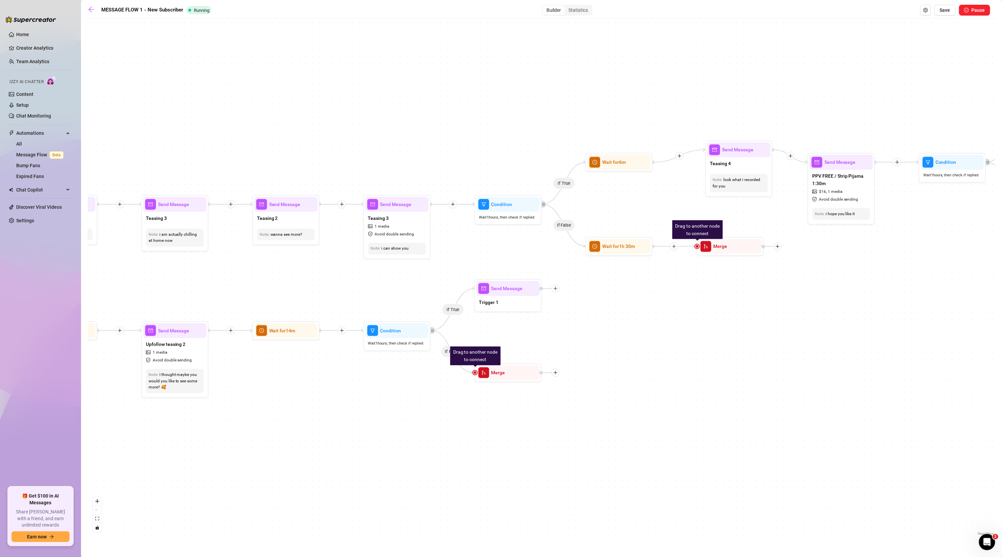
drag, startPoint x: 571, startPoint y: 447, endPoint x: 397, endPoint y: 463, distance: 175.0
click at [397, 463] on div "If False If True If False If False If True If False If True If True Send Messag…" at bounding box center [541, 279] width 907 height 515
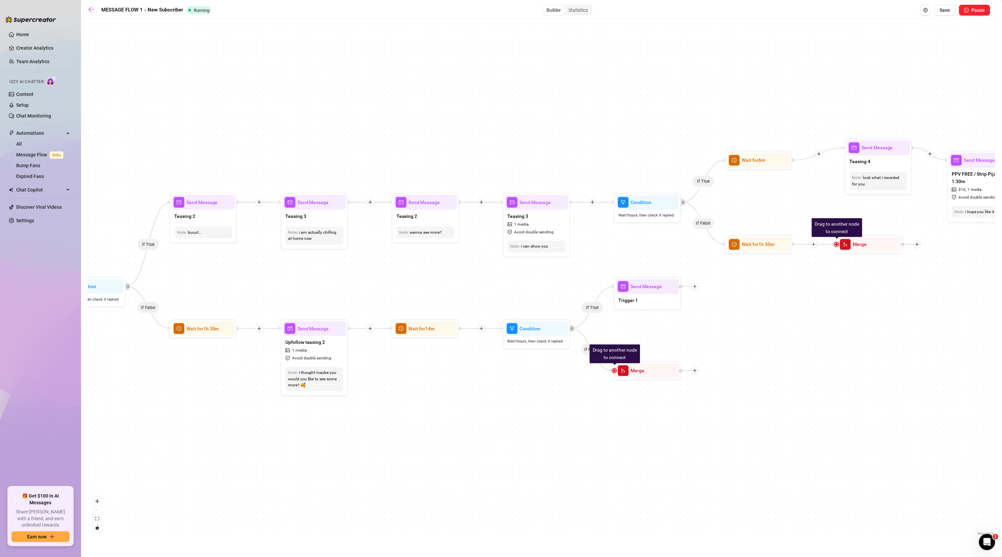
drag, startPoint x: 440, startPoint y: 114, endPoint x: 576, endPoint y: 112, distance: 136.0
click at [576, 112] on div "If False If True If False If False If True If False If True If True Send Messag…" at bounding box center [541, 279] width 907 height 515
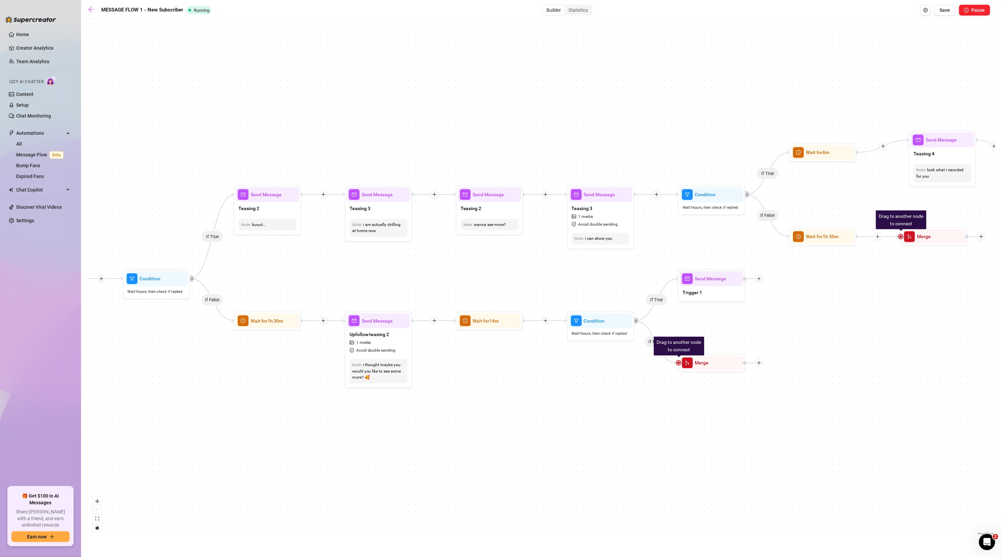
drag, startPoint x: 815, startPoint y: 360, endPoint x: 869, endPoint y: 350, distance: 54.8
click at [666, 351] on div "If False If True If False If False If True If False If True If True Send Messag…" at bounding box center [541, 279] width 907 height 515
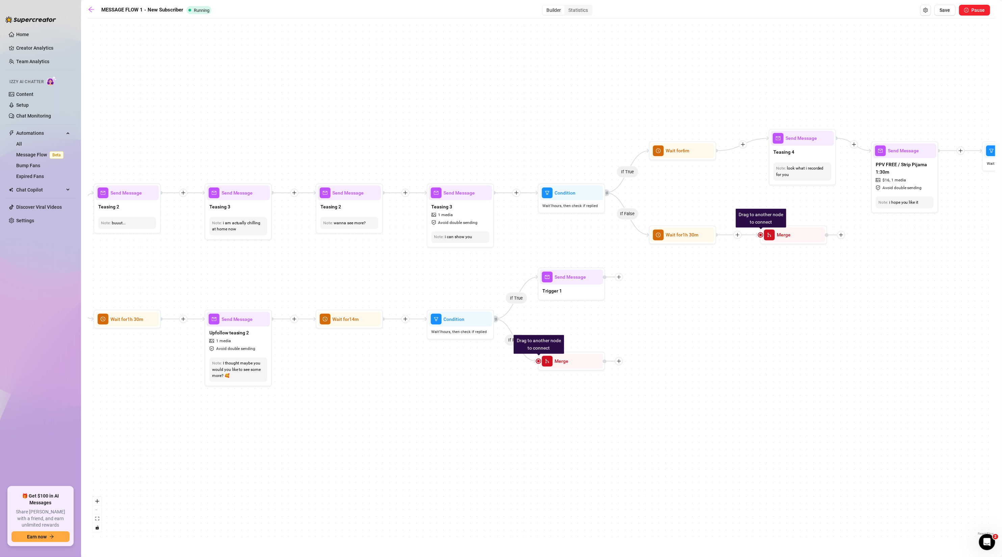
drag, startPoint x: 861, startPoint y: 351, endPoint x: 650, endPoint y: 350, distance: 210.6
click at [650, 350] on div "If False If True If False If False If True If False If True If True Send Messag…" at bounding box center [541, 279] width 907 height 515
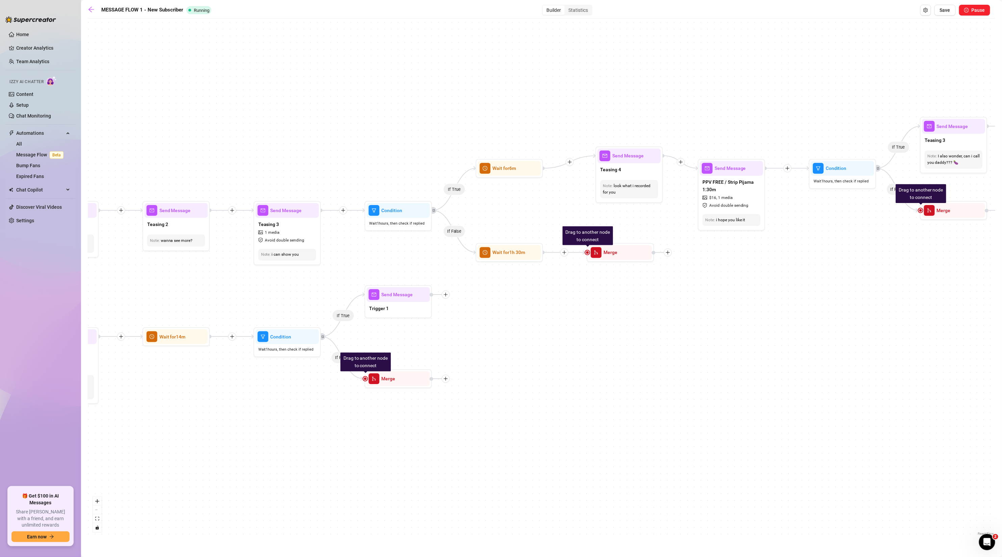
drag, startPoint x: 834, startPoint y: 336, endPoint x: 630, endPoint y: 379, distance: 209.3
click at [630, 379] on div "If False If True If False If False If True If False If True If True Send Messag…" at bounding box center [541, 279] width 907 height 515
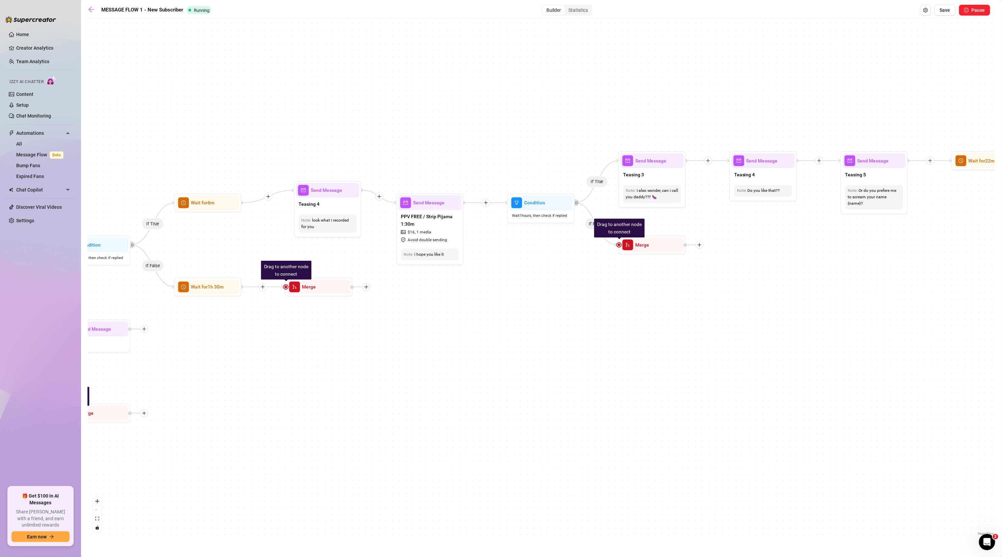
drag, startPoint x: 809, startPoint y: 343, endPoint x: 647, endPoint y: 348, distance: 162.1
click at [634, 350] on div "If False If True If False If False If True If False If True If True Send Messag…" at bounding box center [541, 279] width 907 height 515
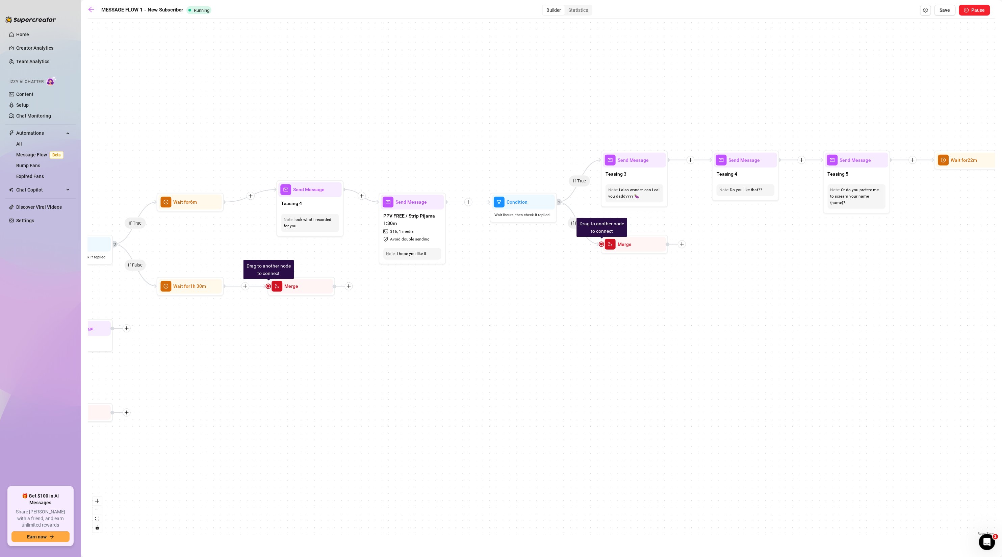
drag, startPoint x: 859, startPoint y: 367, endPoint x: 648, endPoint y: 368, distance: 211.0
click at [648, 368] on div "If False If True If False If False If True If False If True If True Send Messag…" at bounding box center [541, 279] width 907 height 515
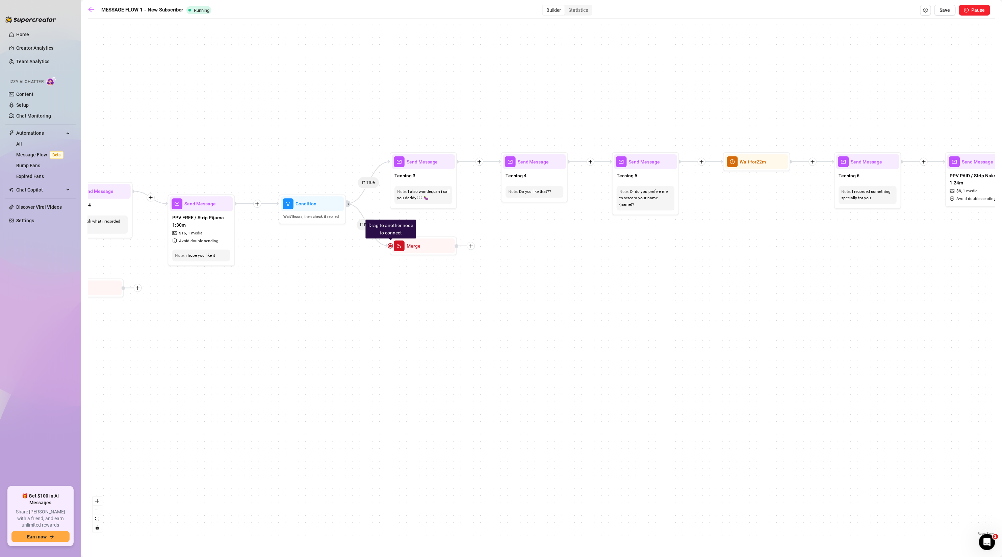
drag, startPoint x: 859, startPoint y: 347, endPoint x: 624, endPoint y: 333, distance: 234.7
click at [620, 332] on div "If False If True If False If False If True If False If True If True Send Messag…" at bounding box center [541, 279] width 907 height 515
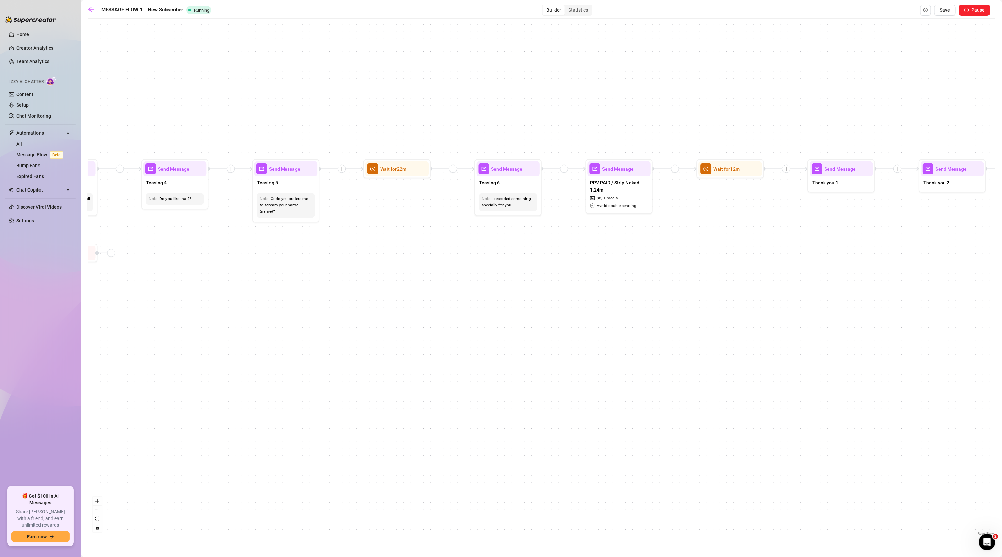
drag, startPoint x: 755, startPoint y: 360, endPoint x: 771, endPoint y: 377, distance: 22.9
click at [641, 388] on div "If False If True If False If False If True If False If True If True Send Messag…" at bounding box center [541, 279] width 907 height 515
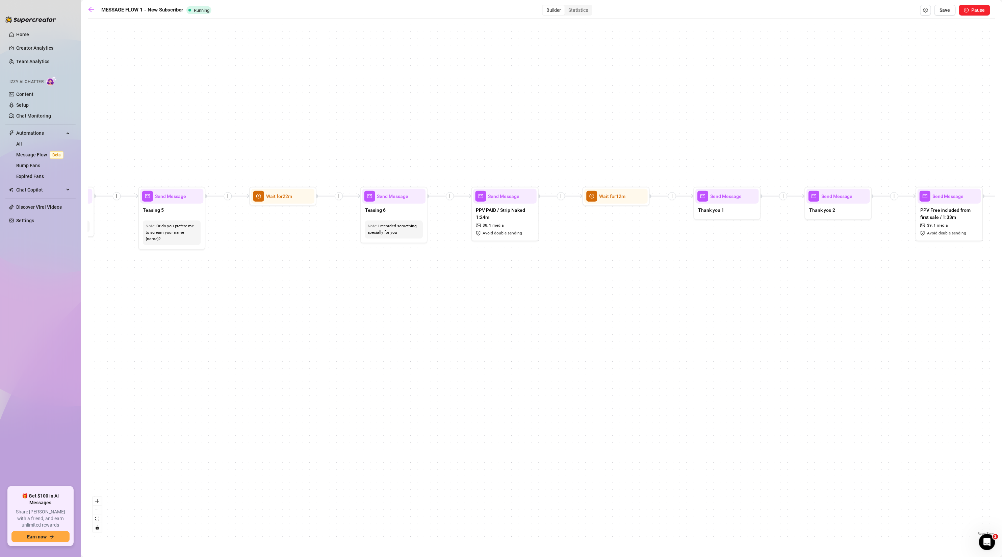
drag
click at [549, 327] on div "If False If True If False If False If True If False If True If True Send Messag…" at bounding box center [541, 279] width 907 height 515
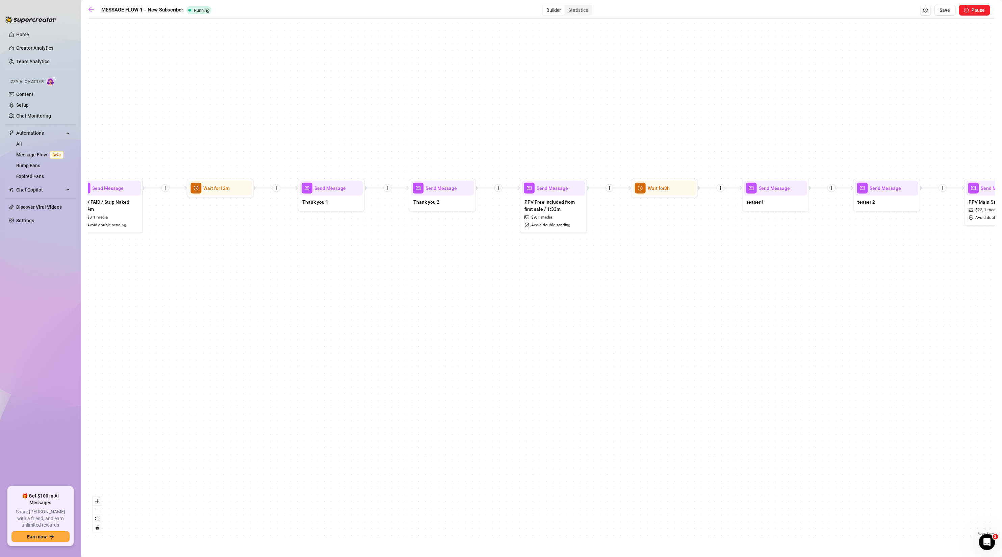
drag, startPoint x: 906, startPoint y: 327, endPoint x: 682, endPoint y: 336, distance: 223.6
click at [666, 336] on div "If False If True If False If False If True If False If True If True Send Messag…" at bounding box center [541, 279] width 907 height 515
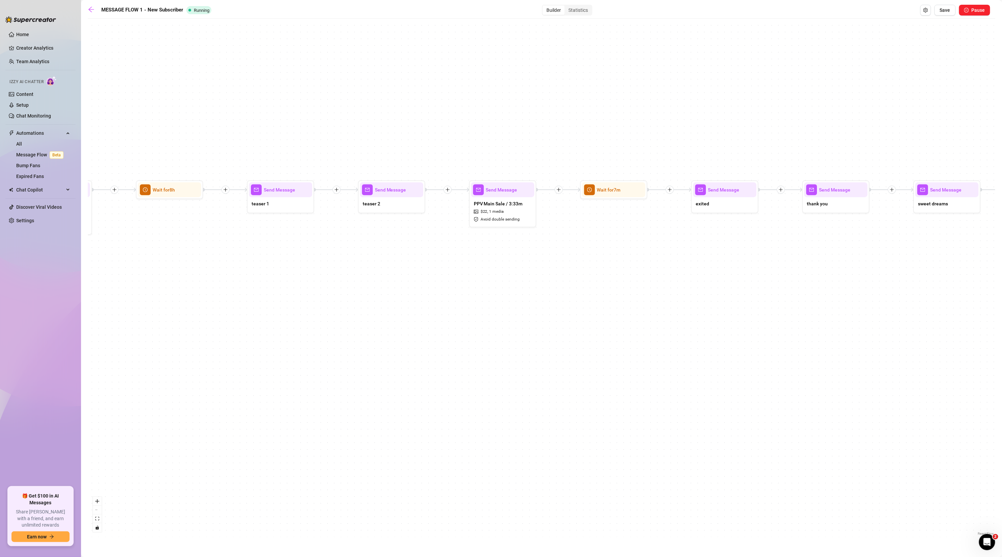
click at [622, 314] on div "If False If True If False If False If True If False If True If True Send Messag…" at bounding box center [541, 279] width 907 height 515
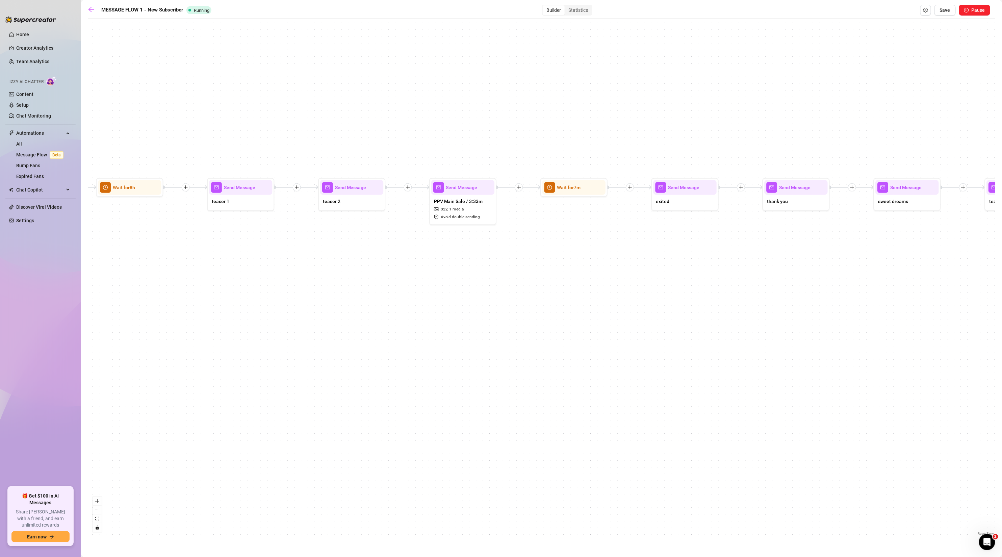
click at [651, 313] on div "If False If True If False If False If True If False If True If True Send Messag…" at bounding box center [541, 279] width 907 height 515
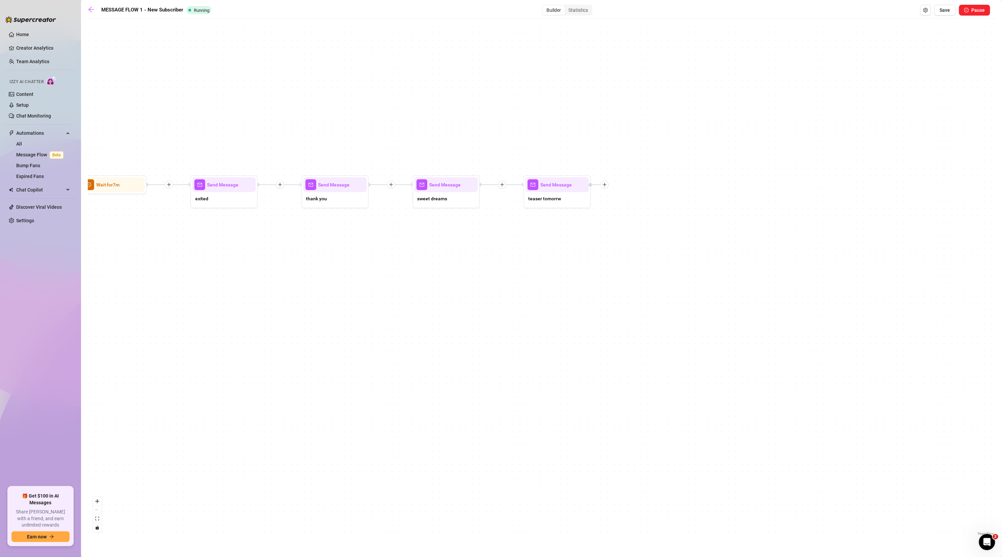
click at [666, 323] on div "If False If True If False If False If True If False If True If True Send Messag…" at bounding box center [541, 279] width 907 height 515
click at [666, 328] on html "Home Creator Analytics Team Analytics Izzy AI Chatter Content Setup Chat Monito…" at bounding box center [501, 278] width 1002 height 557
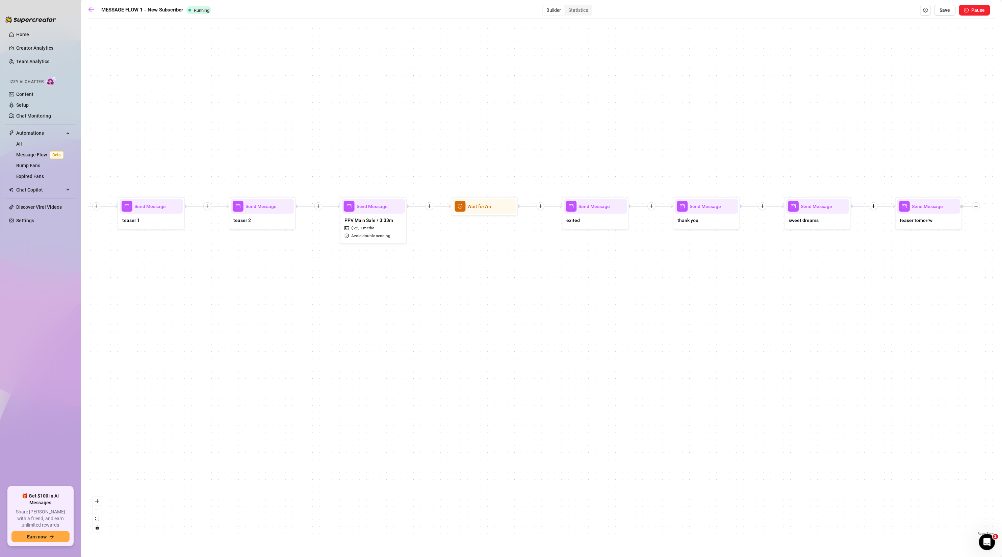
click at [666, 338] on html "Home Creator Analytics Team Analytics Izzy AI Chatter Content Setup Chat Monito…" at bounding box center [501, 278] width 1002 height 557
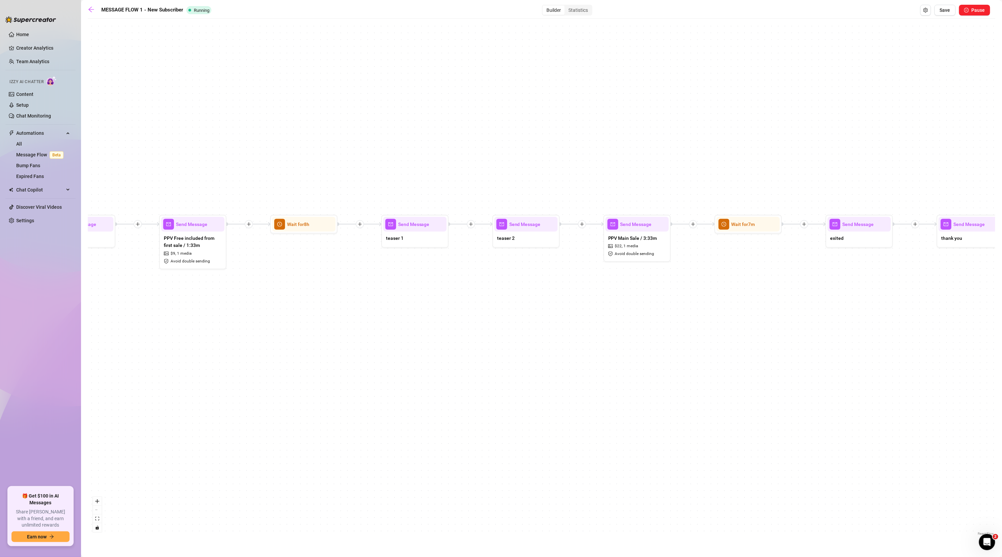
click at [666, 315] on main "MESSAGE FLOW 1 - New Subscriber Running Builder Statistics Save Pause If False …" at bounding box center [541, 278] width 921 height 557
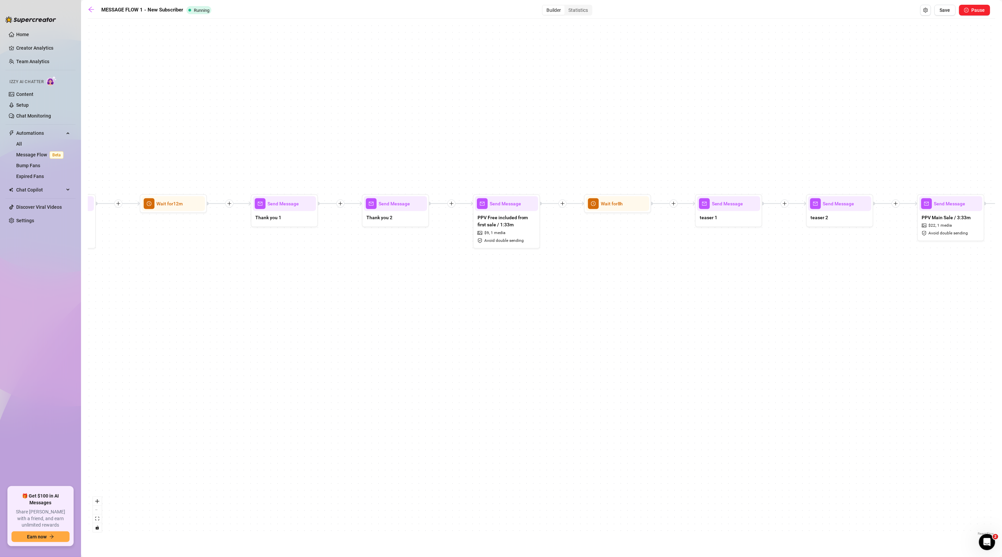
click at [666, 320] on div "If False If True If False If False If True If False If True If True Send Messag…" at bounding box center [541, 279] width 907 height 515
click at [666, 304] on html "Home Creator Analytics Team Analytics Izzy AI Chatter Content Setup Chat Monito…" at bounding box center [501, 278] width 1002 height 557
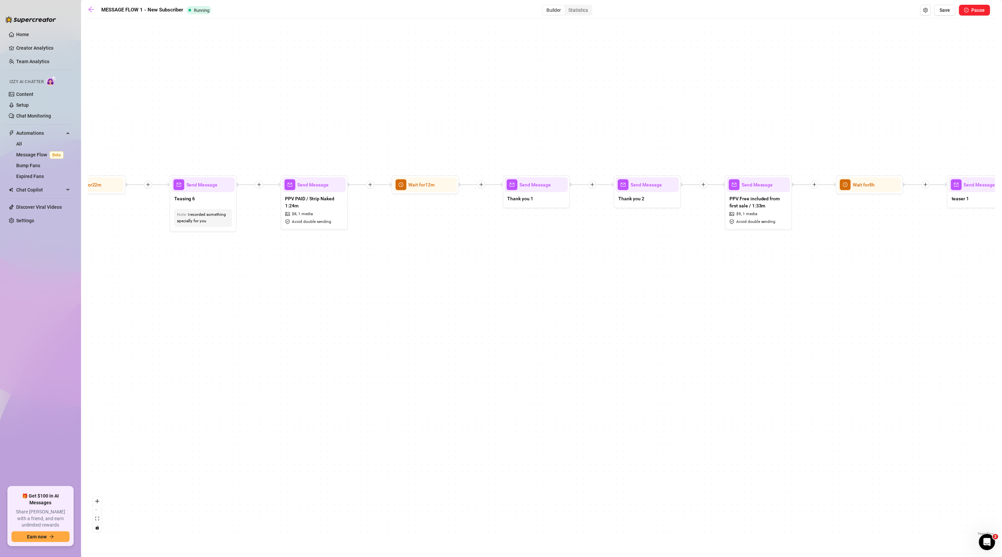
click at [666, 302] on html "Home Creator Analytics Team Analytics Izzy AI Chatter Content Setup Chat Monito…" at bounding box center [501, 278] width 1002 height 557
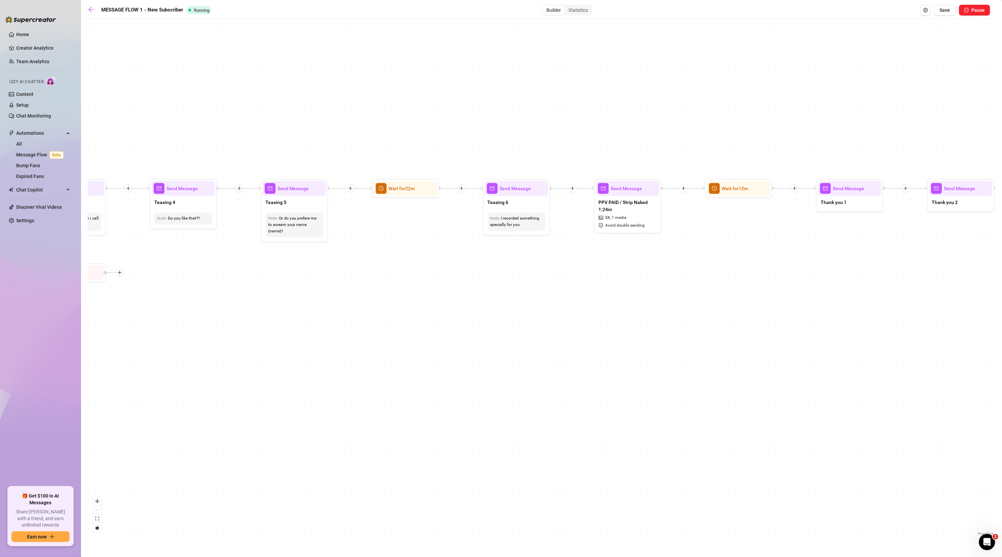
click at [666, 277] on div "If False If True If False If False If True If False If True If True Send Messag…" at bounding box center [541, 279] width 907 height 515
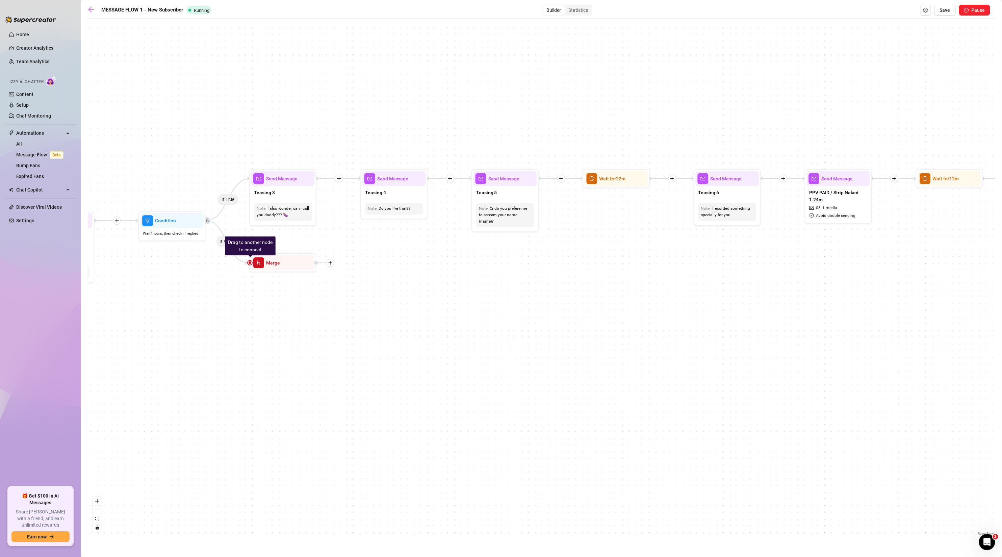
click at [666, 296] on div "If False If True If False If False If True If False If True If True Send Messag…" at bounding box center [541, 279] width 907 height 515
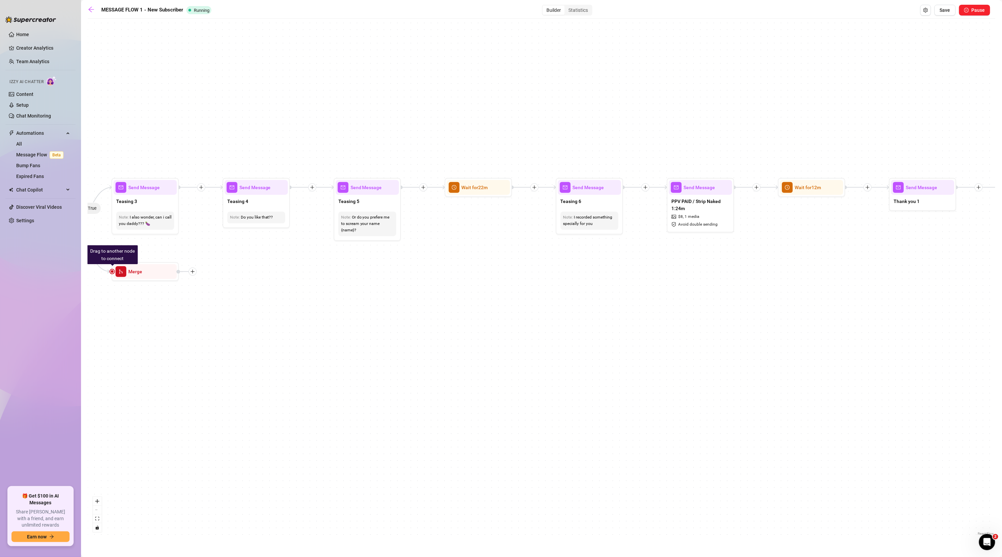
click at [666, 336] on div "If False If True If False If False If True If False If True If True Send Messag…" at bounding box center [541, 279] width 907 height 515
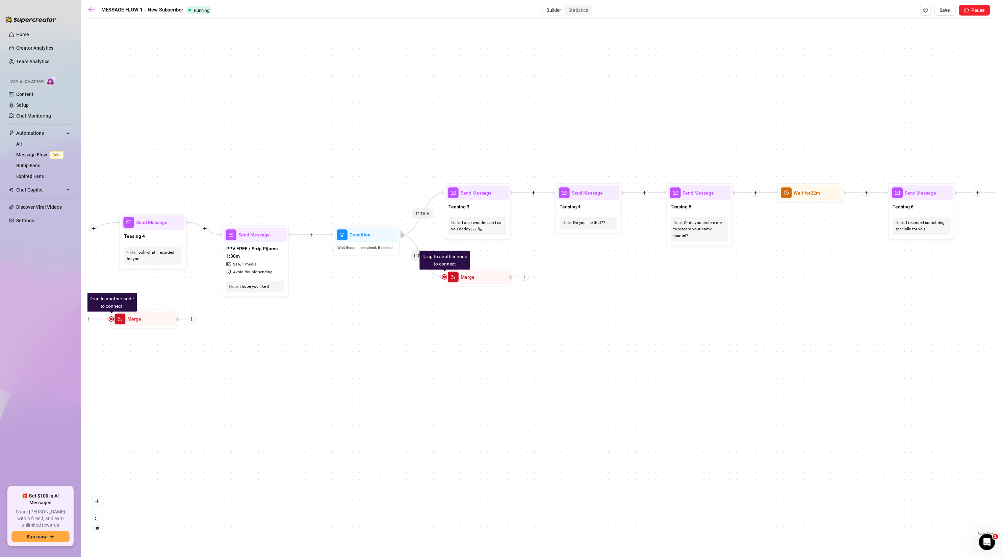
click at [436, 302] on div "If False If True If False If False If True If False If True If True Send Messag…" at bounding box center [541, 279] width 907 height 515
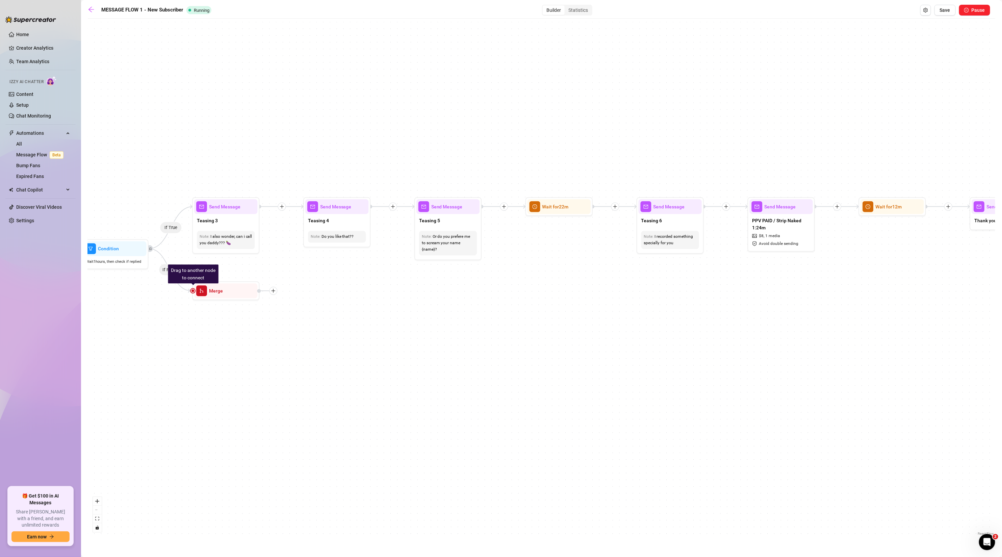
click at [547, 270] on div "If False If True If False If False If True If False If True If True Send Messag…" at bounding box center [541, 279] width 907 height 515
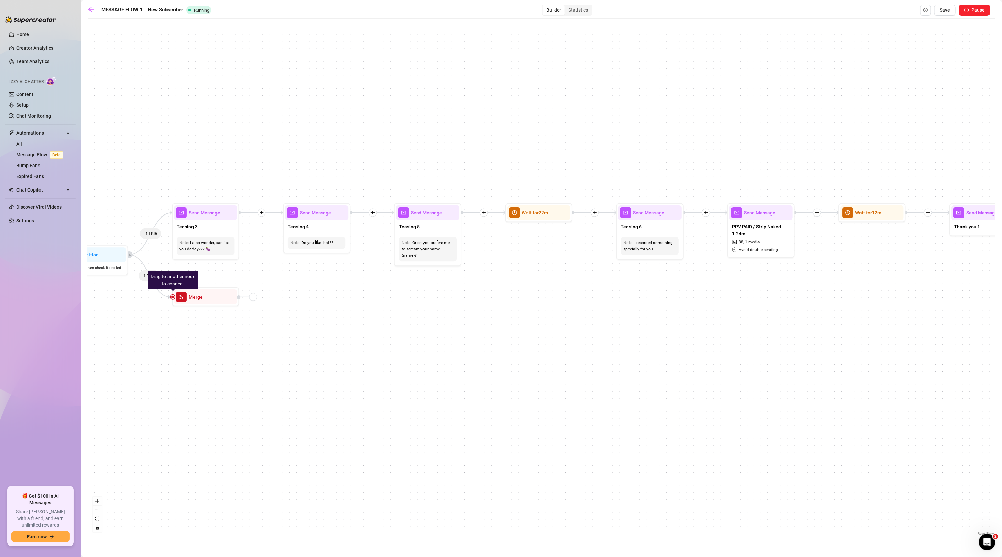
click at [542, 300] on div "If False If True If False If False If True If False If True If True Send Messag…" at bounding box center [541, 279] width 907 height 515
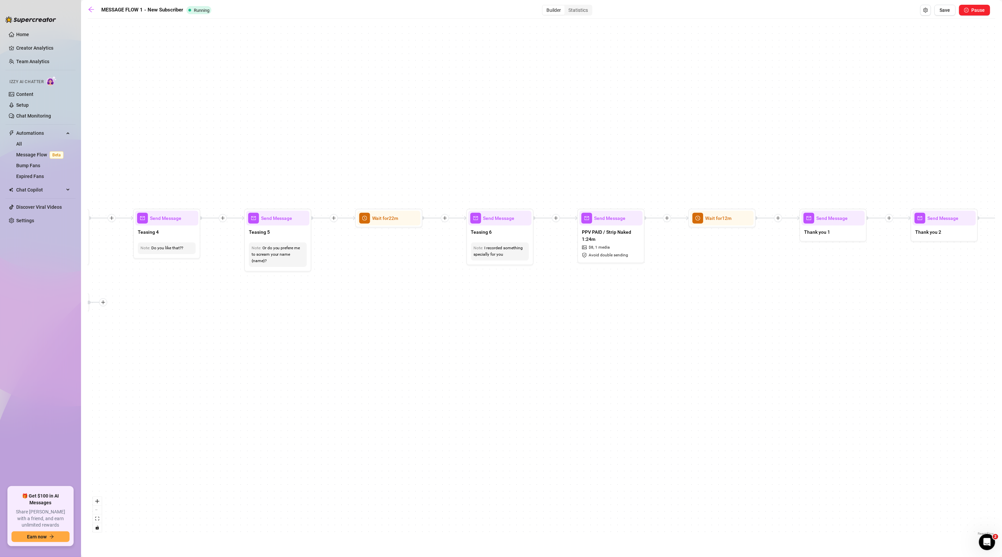
click at [589, 314] on div "If False If True If False If False If True If False If True If True Send Messag…" at bounding box center [541, 279] width 907 height 515
click at [576, 307] on div "If False If True If False If False If True If False If True If True Send Messag…" at bounding box center [541, 279] width 907 height 515
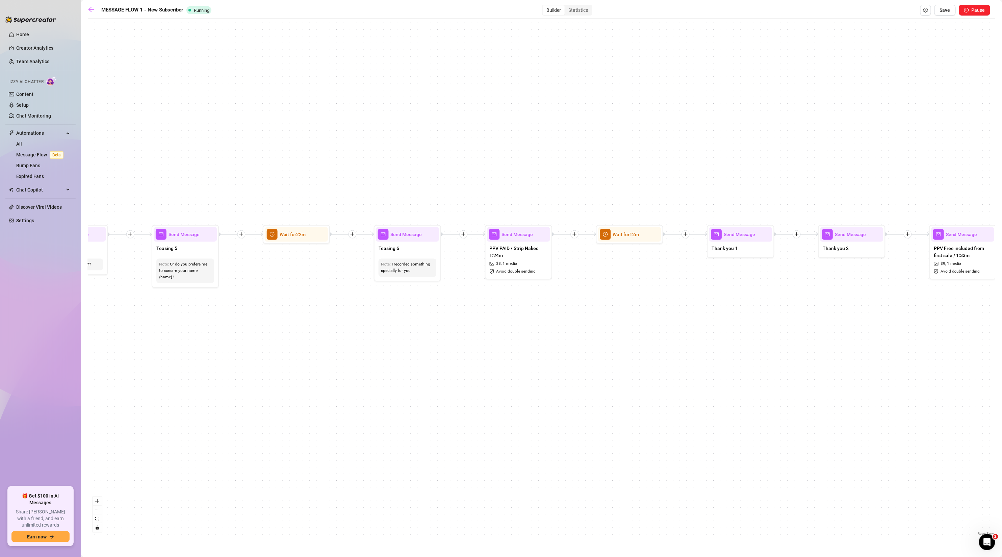
click at [644, 367] on div "If False If True If False If False If True If False If True If True Send Messag…" at bounding box center [541, 279] width 907 height 515
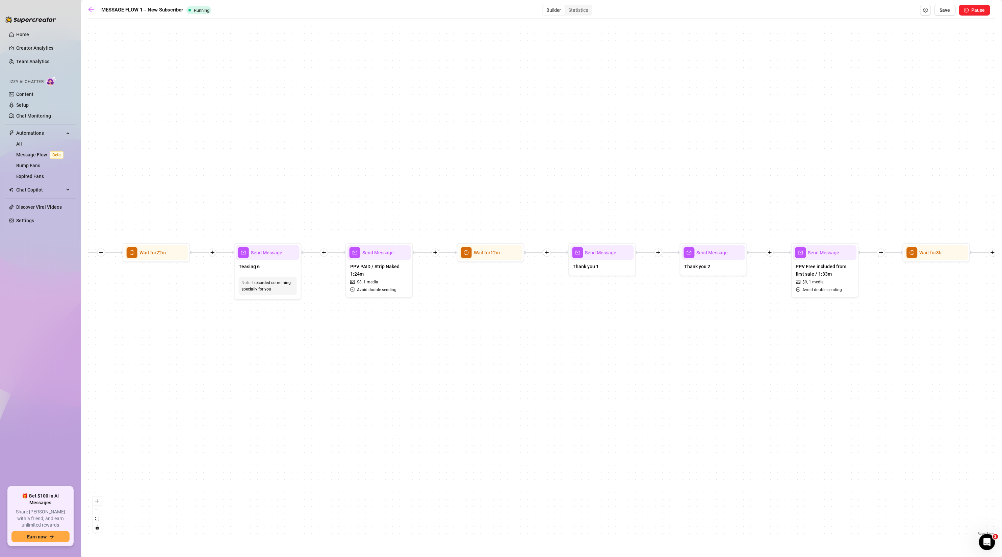
click at [666, 356] on div "If False If True If False If False If True If False If True If True Send Messag…" at bounding box center [541, 279] width 907 height 515
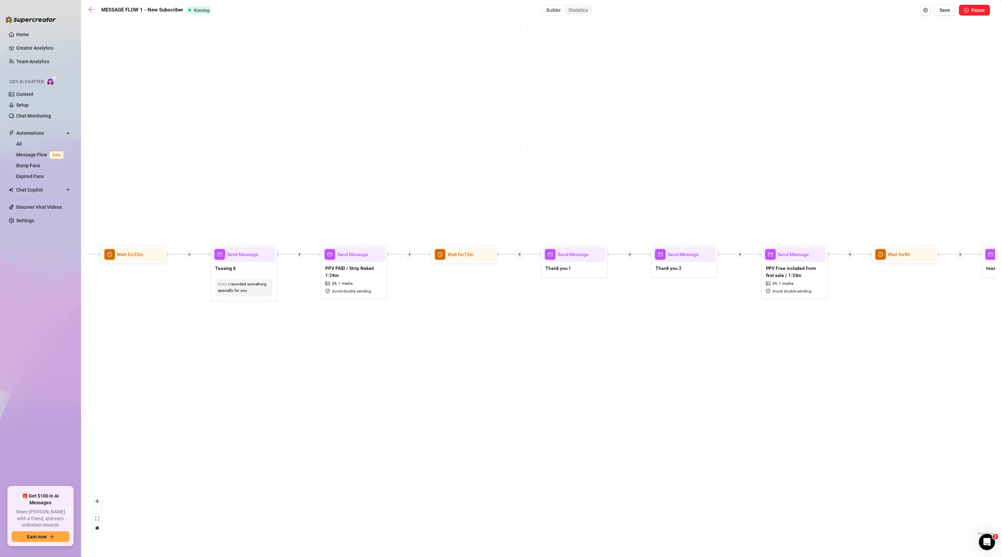
click at [646, 344] on div "If False If True If False If False If True If False If True If True Send Messag…" at bounding box center [541, 279] width 907 height 515
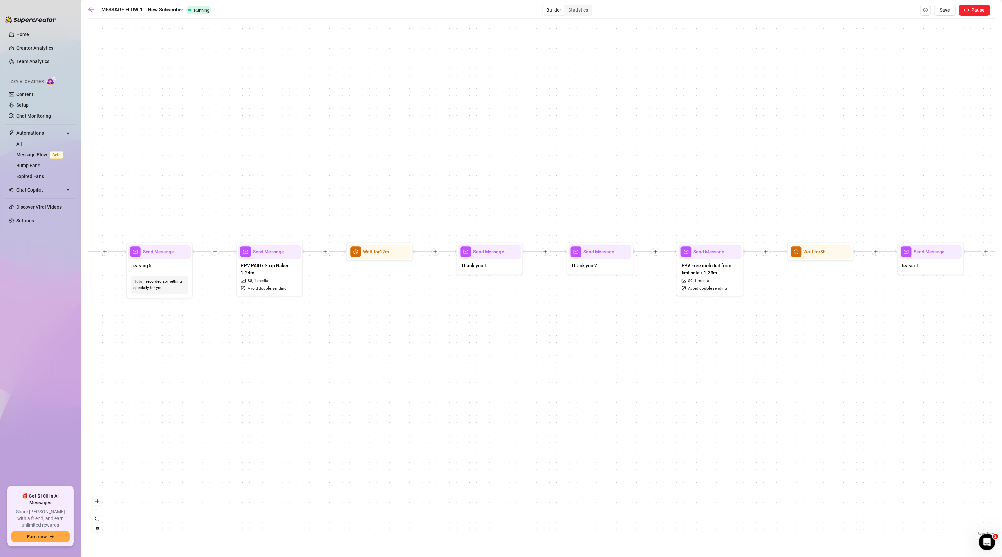
click at [591, 333] on div "If False If True If False If False If True If False If True If True Send Messag…" at bounding box center [541, 279] width 907 height 515
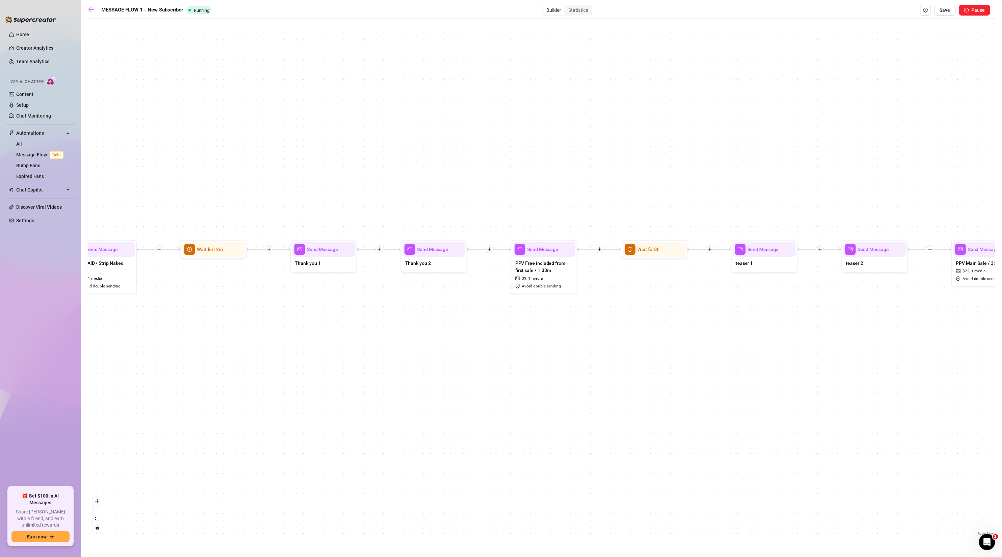
click at [556, 365] on div "If False If True If False If False If True If False If True If True Send Messag…" at bounding box center [541, 279] width 907 height 515
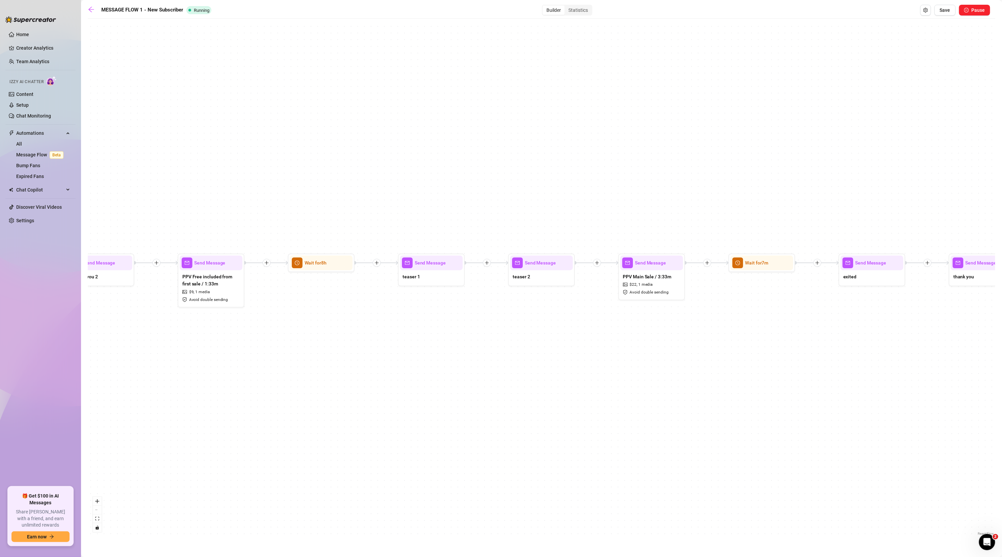
click at [580, 373] on div "If False If True If False If False If True If False If True If True Send Messag…" at bounding box center [541, 279] width 907 height 515
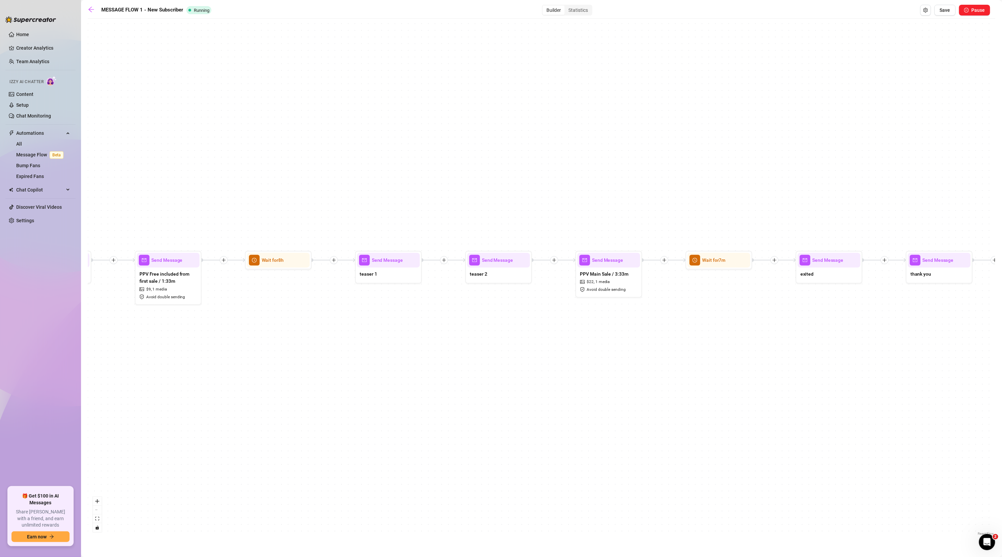
click at [621, 365] on div "If False If True If False If False If True If False If True If True Send Messag…" at bounding box center [541, 279] width 907 height 515
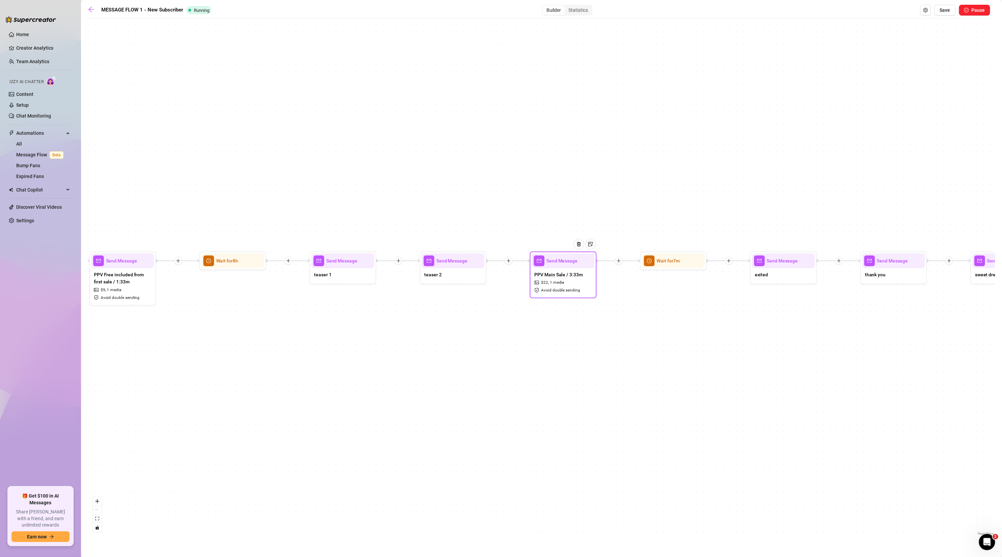
click at [555, 268] on div "PPV Main Sale / 3:33m $ 22 , 1 media Avoid double sending" at bounding box center [563, 282] width 63 height 28
type textarea "dsfsdf"
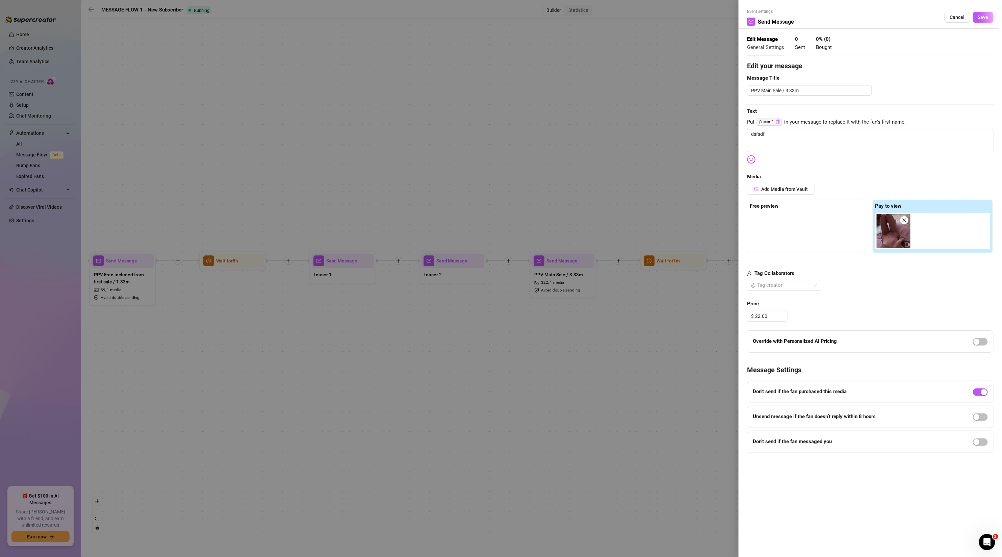
click at [666, 16] on span "Cancel" at bounding box center [957, 17] width 15 height 5
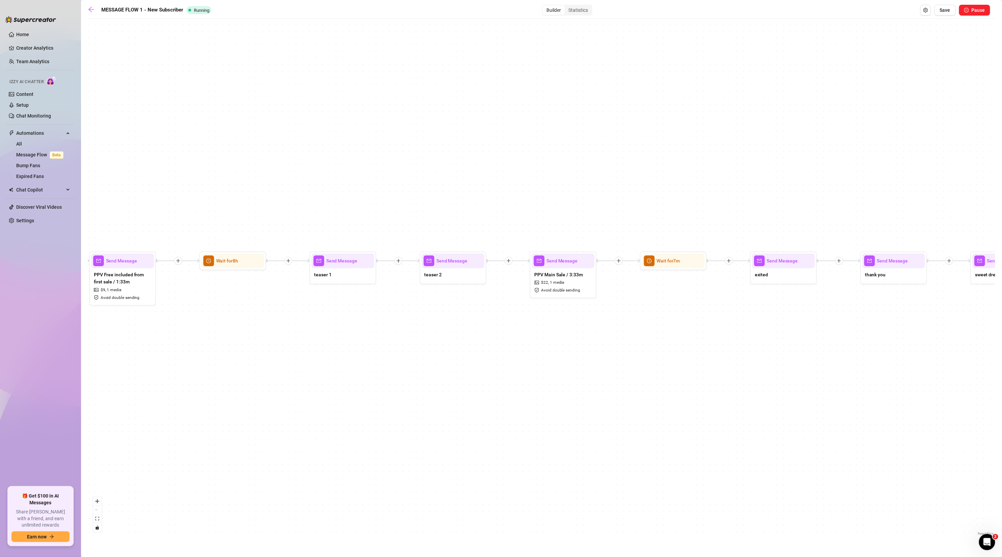
click at [558, 318] on div "If False If True If False If False If True If False If True If True Send Messag…" at bounding box center [541, 279] width 907 height 515
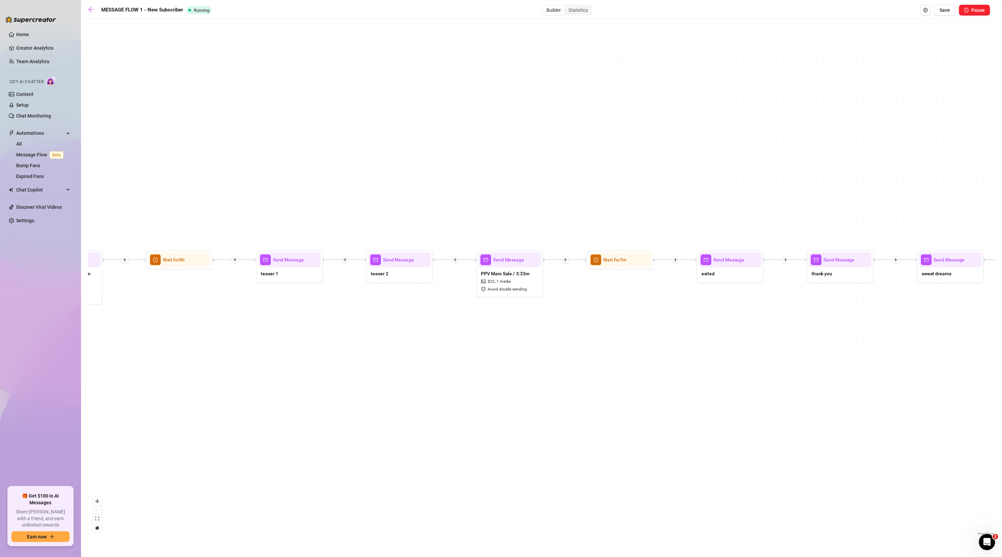
click at [666, 9] on button "Save" at bounding box center [944, 10] width 21 height 11
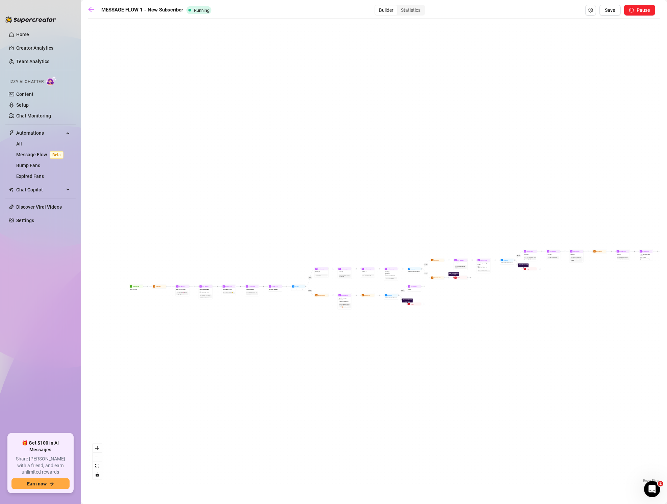
drag, startPoint x: 170, startPoint y: 240, endPoint x: 165, endPoint y: 242, distance: 5.0
click at [170, 240] on div "If True If False If True If False If True If False If True If False Send Messag…" at bounding box center [374, 253] width 572 height 462
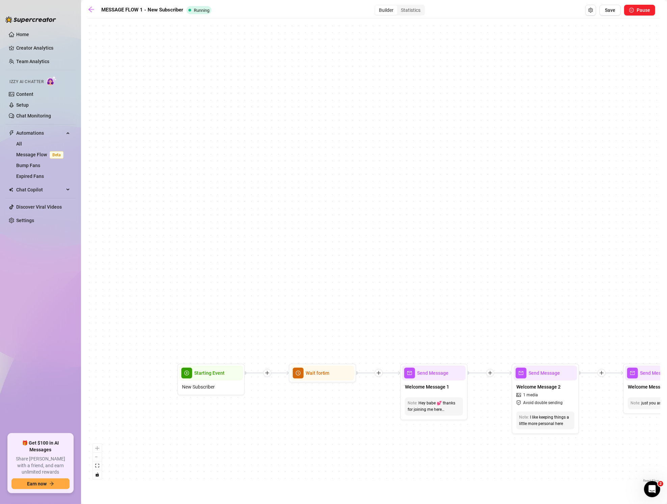
drag, startPoint x: 184, startPoint y: 302, endPoint x: 350, endPoint y: 203, distance: 193.9
click at [354, 202] on div "If True If False If True If False If True If False If True If False Send Messag…" at bounding box center [374, 253] width 572 height 462
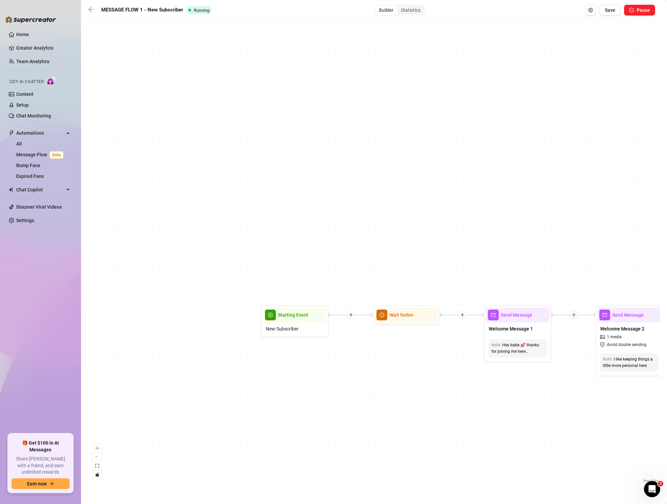
drag, startPoint x: 320, startPoint y: 221, endPoint x: 327, endPoint y: 191, distance: 30.8
click at [327, 191] on div "If True If False If True If False If True If False If True If False Send Messag…" at bounding box center [374, 253] width 572 height 462
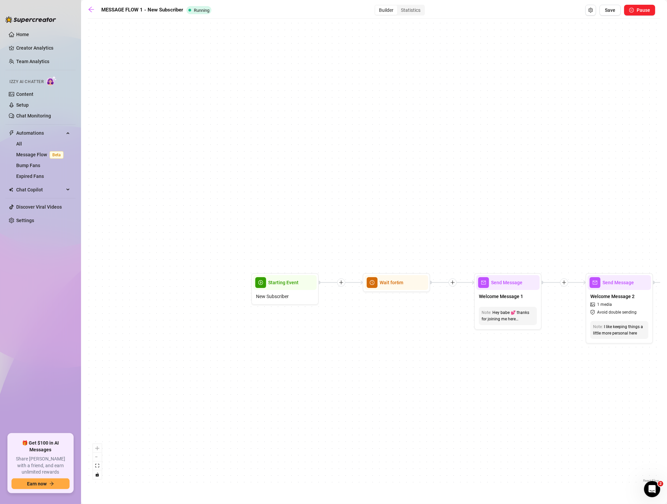
drag, startPoint x: 270, startPoint y: 185, endPoint x: 216, endPoint y: 181, distance: 54.2
click at [216, 181] on div "If True If False If True If False If True If False If True If False Send Messag…" at bounding box center [374, 253] width 572 height 462
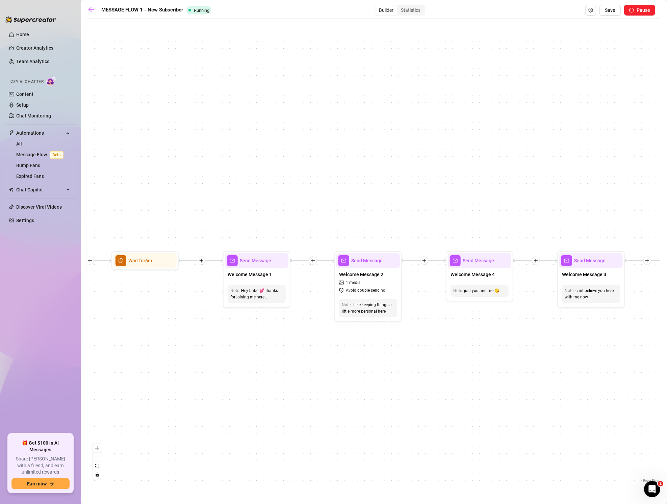
drag, startPoint x: 453, startPoint y: 200, endPoint x: 238, endPoint y: 180, distance: 215.9
click at [237, 180] on div "If True If False If True If False If True If False If True If False Send Messag…" at bounding box center [374, 253] width 572 height 462
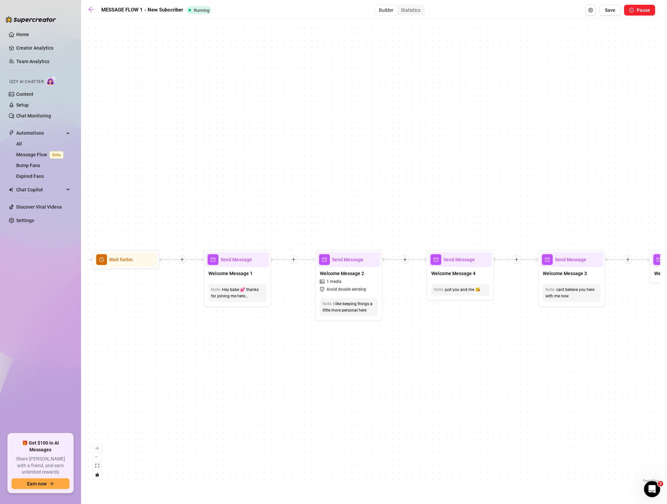
drag, startPoint x: 351, startPoint y: 188, endPoint x: 181, endPoint y: 187, distance: 170.1
click at [180, 187] on div "If True If False If True If False If True If False If True If False Send Messag…" at bounding box center [374, 253] width 572 height 462
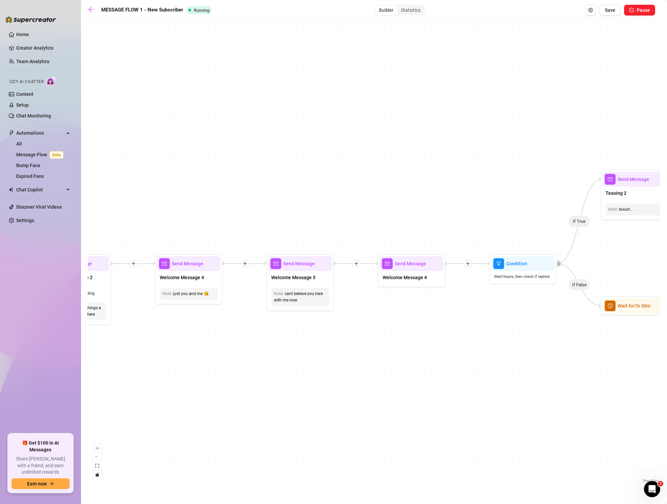
drag, startPoint x: 360, startPoint y: 186, endPoint x: 167, endPoint y: 194, distance: 193.3
click at [166, 194] on div "If True If False If True If False If True If False If True If False Send Messag…" at bounding box center [374, 253] width 572 height 462
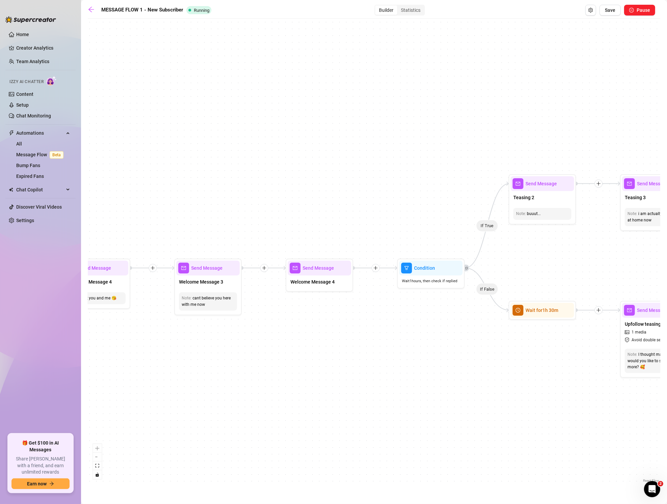
drag, startPoint x: 362, startPoint y: 187, endPoint x: 173, endPoint y: 196, distance: 188.9
click at [167, 198] on div "If True If False If True If False If True If False If True If False Send Messag…" at bounding box center [374, 253] width 572 height 462
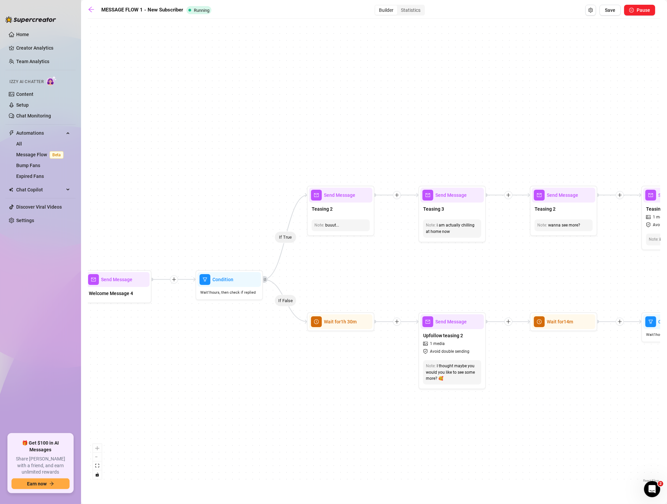
drag, startPoint x: 237, startPoint y: 164, endPoint x: 3, endPoint y: 146, distance: 234.9
click at [0, 150] on html "Home Creator Analytics Team Analytics Izzy AI Chatter Content Setup Chat Monito…" at bounding box center [333, 252] width 667 height 504
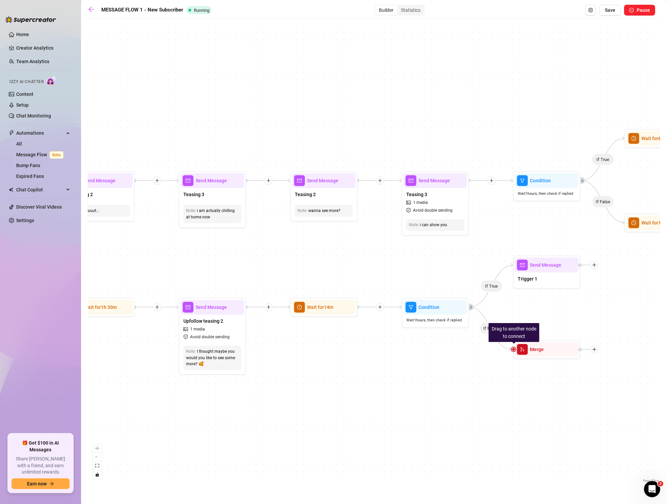
drag, startPoint x: 376, startPoint y: 111, endPoint x: 244, endPoint y: 115, distance: 132.0
click at [244, 115] on div "If True If False If True If False If True If False If True If False Send Messag…" at bounding box center [374, 253] width 572 height 462
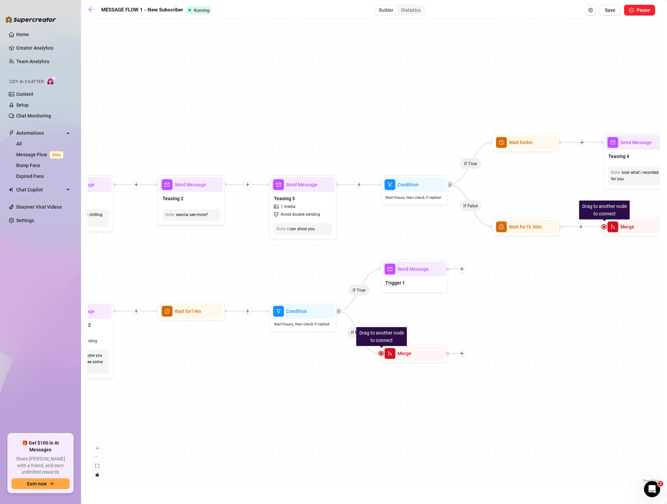
drag, startPoint x: 369, startPoint y: 100, endPoint x: 258, endPoint y: 108, distance: 112.0
click at [258, 108] on div "If True If False If True If False If True If False If True If False Send Messag…" at bounding box center [374, 253] width 572 height 462
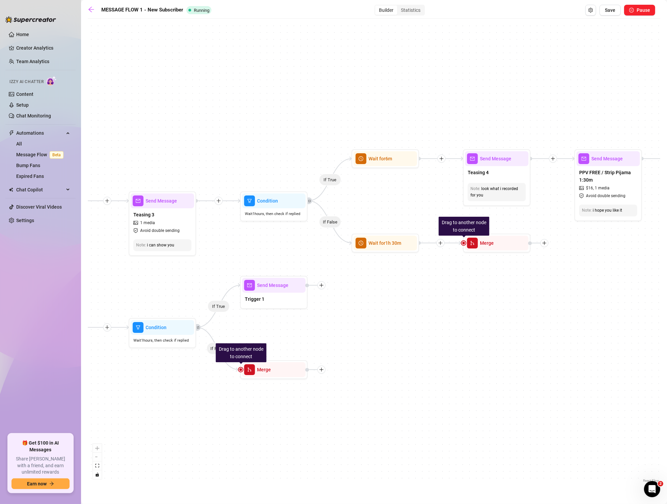
drag, startPoint x: 371, startPoint y: 82, endPoint x: 345, endPoint y: 91, distance: 27.5
click at [343, 91] on div "If True If False If True If False If True If False If True If False Send Messag…" at bounding box center [374, 253] width 572 height 462
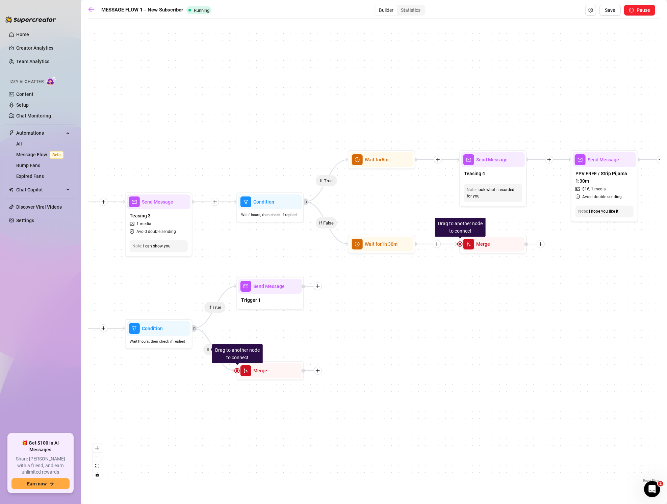
drag, startPoint x: 453, startPoint y: 87, endPoint x: 392, endPoint y: 86, distance: 61.1
click at [392, 86] on div "If True If False If True If False If True If False If True If False Send Messag…" at bounding box center [374, 253] width 572 height 462
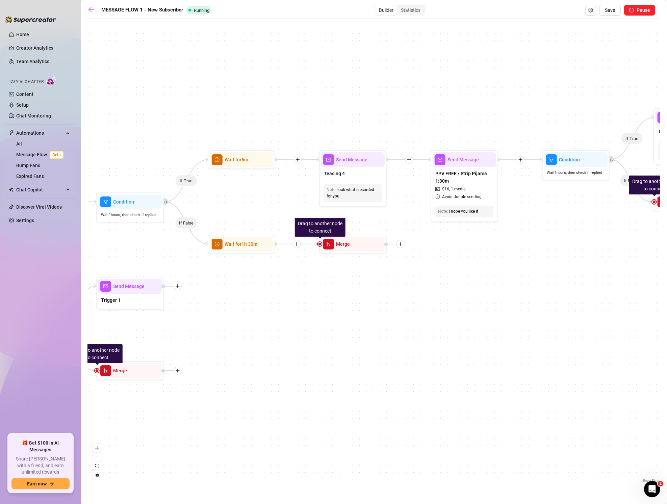
drag, startPoint x: 459, startPoint y: 80, endPoint x: 358, endPoint y: 85, distance: 101.4
click at [358, 85] on div "If True If False If True If False If True If False If True If False Send Messag…" at bounding box center [374, 253] width 572 height 462
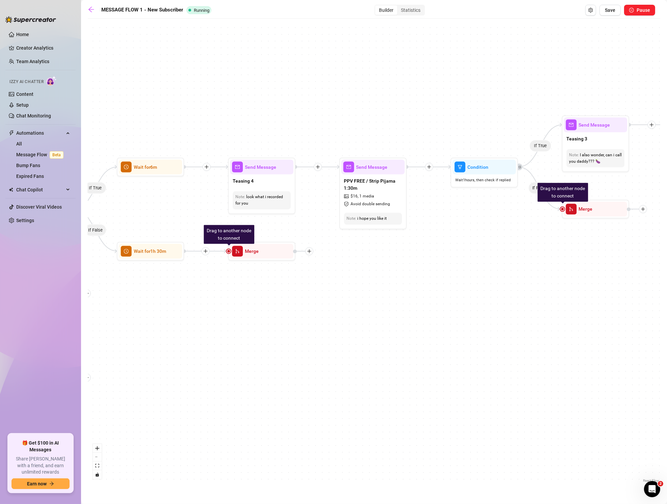
drag, startPoint x: 427, startPoint y: 78, endPoint x: 356, endPoint y: 80, distance: 71.3
click at [356, 80] on div "If True If False If True If False If True If False If True If False Send Messag…" at bounding box center [374, 253] width 572 height 462
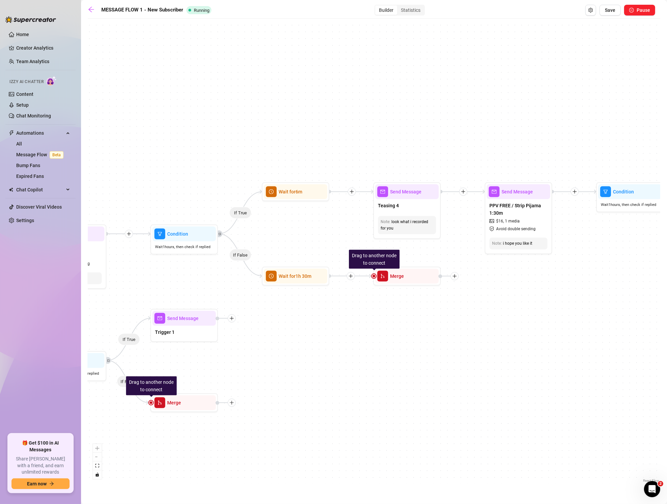
drag, startPoint x: 309, startPoint y: 84, endPoint x: 462, endPoint y: 111, distance: 155.3
click at [462, 111] on div "If True If False If True If False If True If False If True If False Send Messag…" at bounding box center [374, 253] width 572 height 462
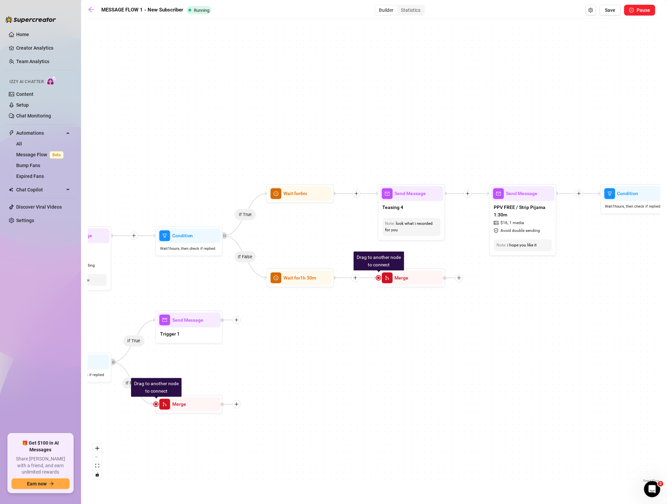
drag, startPoint x: 371, startPoint y: 111, endPoint x: 210, endPoint y: 126, distance: 162.4
click at [210, 126] on div "If True If False If True If False If True If False If True If False Send Messag…" at bounding box center [374, 253] width 572 height 462
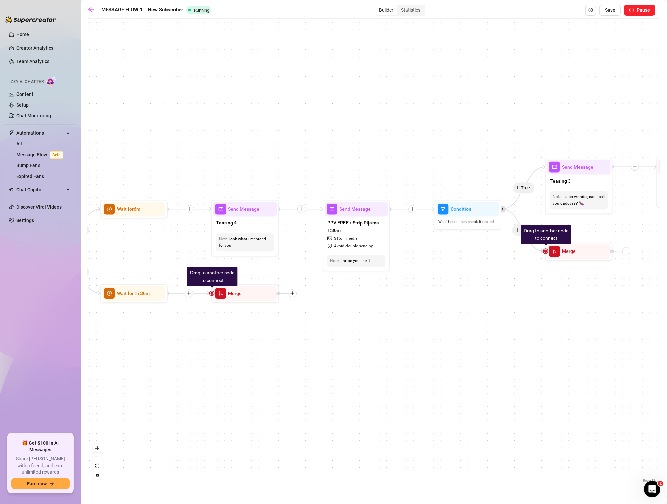
drag, startPoint x: 460, startPoint y: 106, endPoint x: 332, endPoint y: 104, distance: 127.6
click at [332, 104] on div "If True If False If True If False If True If False If True If False Send Messag…" at bounding box center [374, 253] width 572 height 462
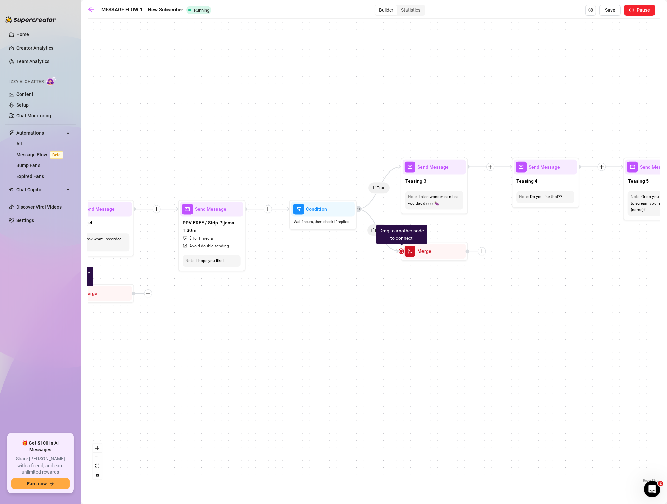
drag, startPoint x: 426, startPoint y: 94, endPoint x: 293, endPoint y: 100, distance: 133.8
click at [293, 100] on div "If True If False If True If False If True If False If True If False Send Messag…" at bounding box center [374, 253] width 572 height 462
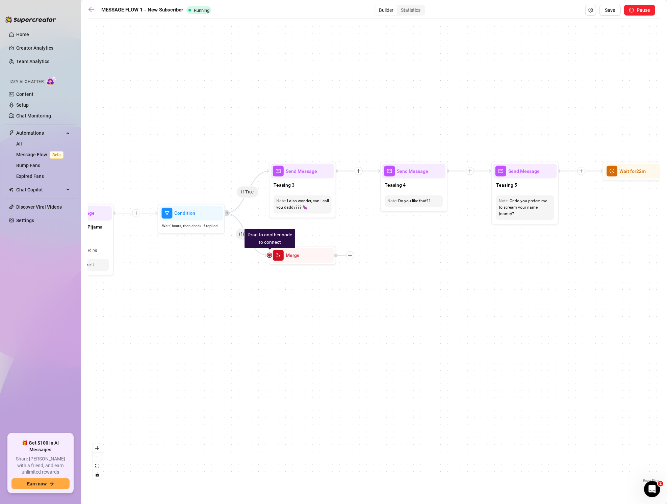
drag, startPoint x: 446, startPoint y: 95, endPoint x: 370, endPoint y: 96, distance: 75.3
click at [370, 96] on div "If True If False If True If False If True If False If True If False Send Messag…" at bounding box center [374, 253] width 572 height 462
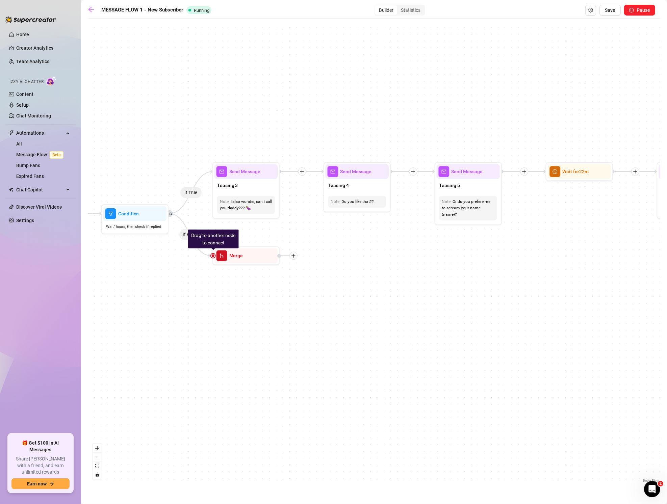
drag, startPoint x: 340, startPoint y: 96, endPoint x: 585, endPoint y: 83, distance: 245.4
click at [585, 83] on div "If True If False If True If False If True If False If True If False Send Messag…" at bounding box center [374, 253] width 572 height 462
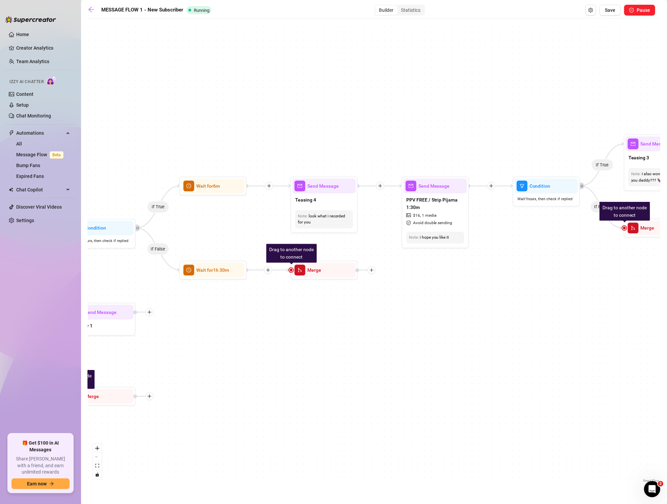
drag, startPoint x: 313, startPoint y: 85, endPoint x: 471, endPoint y: 78, distance: 158.2
click at [527, 69] on div "If True If False If True If False If True If False If True If False Send Messag…" at bounding box center [374, 253] width 572 height 462
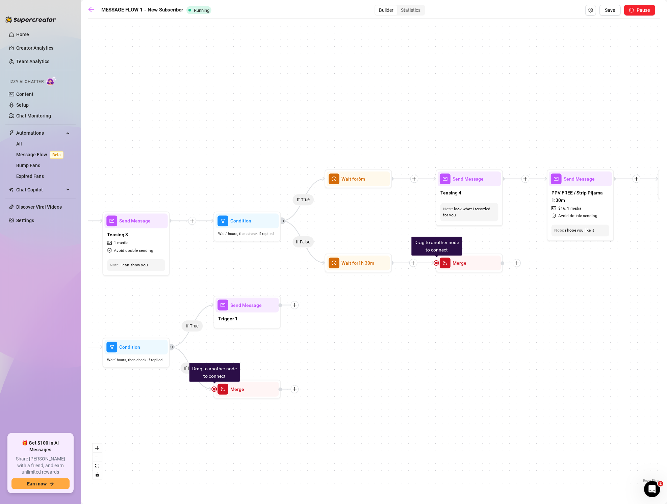
drag, startPoint x: 292, startPoint y: 103, endPoint x: 404, endPoint y: 95, distance: 112.7
click at [404, 95] on div "If True If False If True If False If True If False If True If False Send Messag…" at bounding box center [374, 253] width 572 height 462
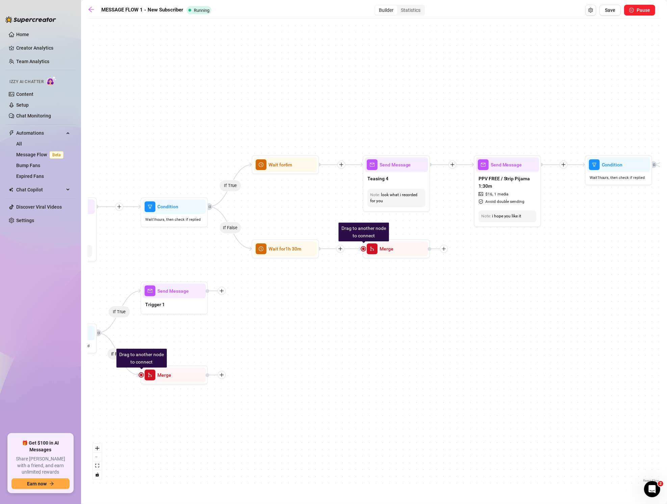
drag, startPoint x: 497, startPoint y: 134, endPoint x: 372, endPoint y: 134, distance: 125.6
click at [341, 125] on div "If True If False If True If False If True If False If True If False Send Messag…" at bounding box center [374, 253] width 572 height 462
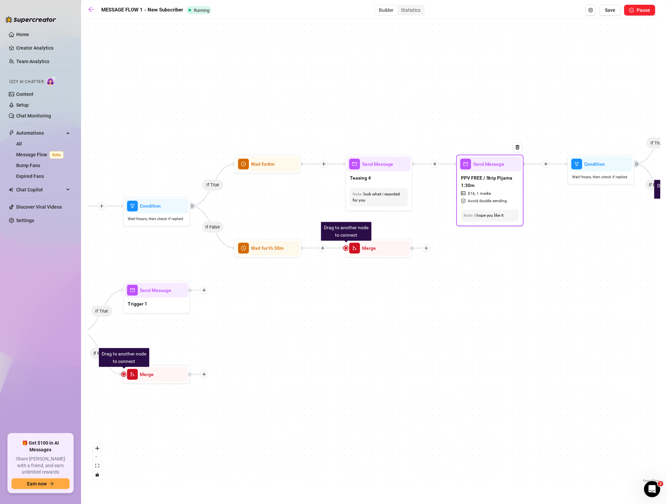
click at [499, 183] on span "PPV FREE / Strip Pijama 1:30m" at bounding box center [490, 181] width 58 height 15
type textarea "i hope you like it"
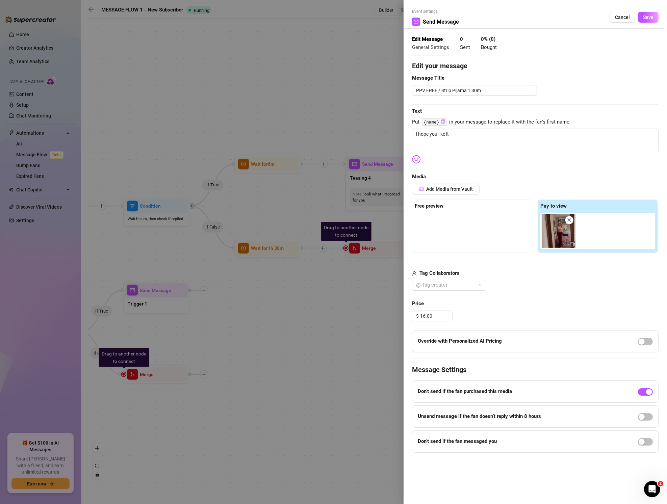
drag, startPoint x: 624, startPoint y: 12, endPoint x: 562, endPoint y: 19, distance: 62.6
click at [624, 12] on button "Cancel" at bounding box center [622, 17] width 26 height 11
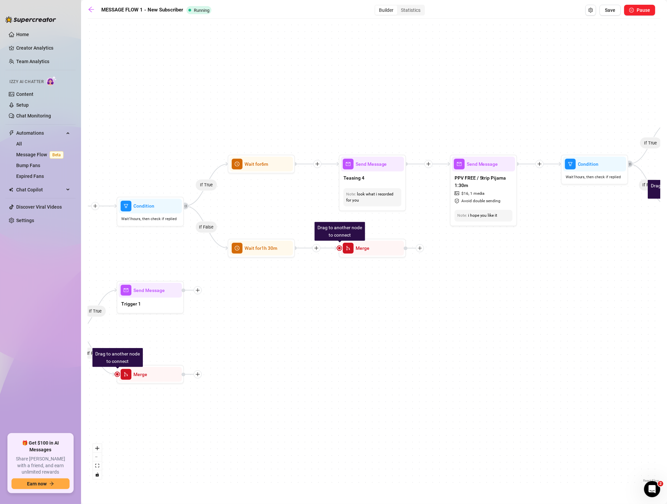
drag, startPoint x: 486, startPoint y: 72, endPoint x: 377, endPoint y: 76, distance: 109.4
click at [377, 76] on div "If True If False If True If False If True If False If True If False Send Messag…" at bounding box center [374, 253] width 572 height 462
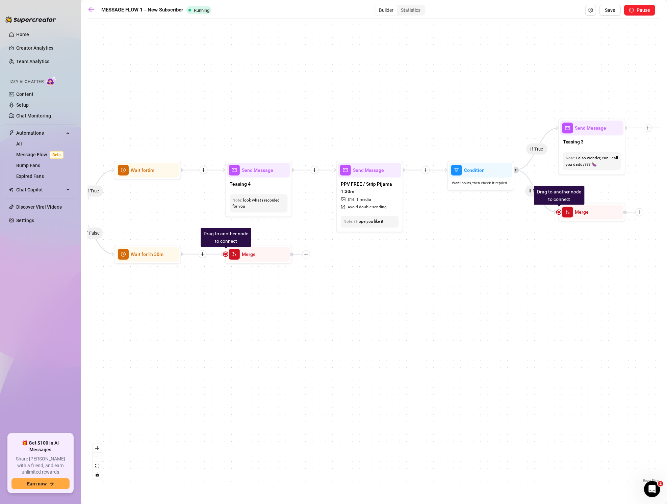
drag, startPoint x: 445, startPoint y: 79, endPoint x: 382, endPoint y: 96, distance: 65.3
click at [382, 96] on div "If True If False If True If False If True If False If True If False Send Messag…" at bounding box center [374, 253] width 572 height 462
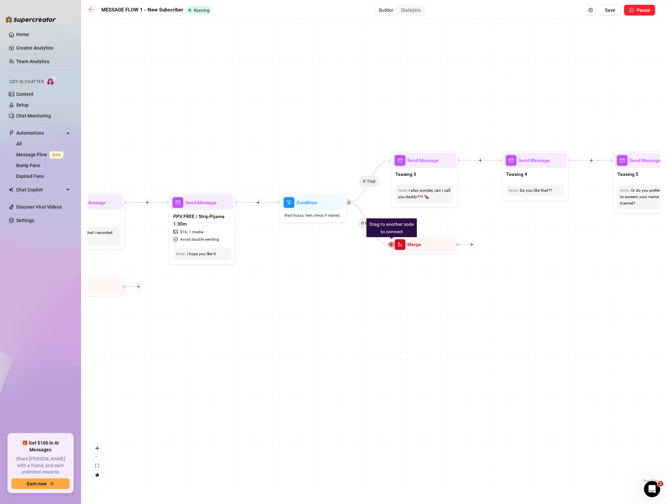
drag, startPoint x: 480, startPoint y: 91, endPoint x: 372, endPoint y: 109, distance: 109.8
click at [372, 109] on div "If True If False If True If False If True If False If True If False Send Messag…" at bounding box center [374, 253] width 572 height 462
drag, startPoint x: 478, startPoint y: 98, endPoint x: 401, endPoint y: 119, distance: 80.4
click at [400, 119] on div "If True If False If True If False If True If False If True If False Send Messag…" at bounding box center [374, 253] width 572 height 462
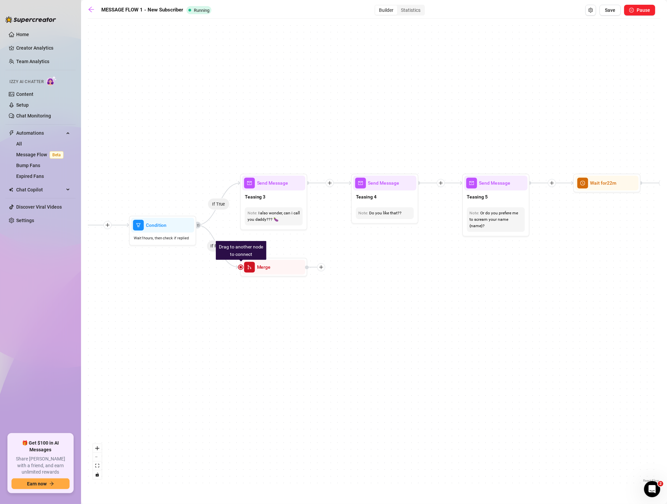
drag, startPoint x: 444, startPoint y: 125, endPoint x: 371, endPoint y: 126, distance: 72.6
click at [371, 126] on div "If True If False If True If False If True If False If True If False Send Messag…" at bounding box center [374, 253] width 572 height 462
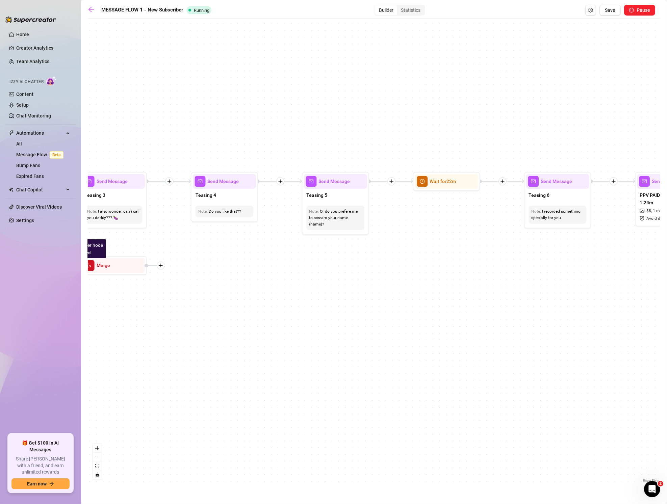
click at [217, 117] on div "If True If False If True If False If True If False If True If False Send Messag…" at bounding box center [374, 253] width 572 height 462
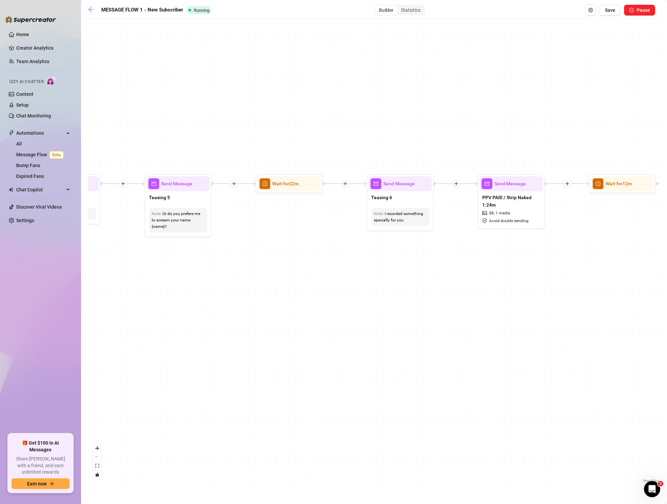
click at [269, 103] on div "If True If False If True If False If True If False If True If False Send Messag…" at bounding box center [374, 253] width 572 height 462
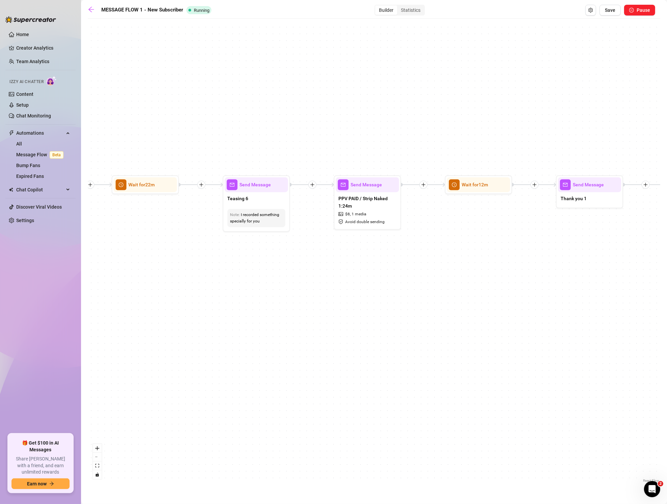
click at [229, 101] on div "If True If False If True If False If True If False If True If False Send Messag…" at bounding box center [374, 253] width 572 height 462
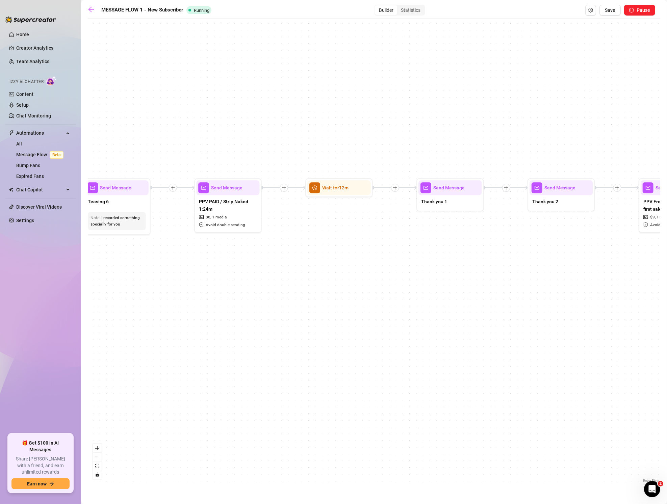
click at [273, 103] on div "If True If False If True If False If True If False If True If False Send Messag…" at bounding box center [374, 253] width 572 height 462
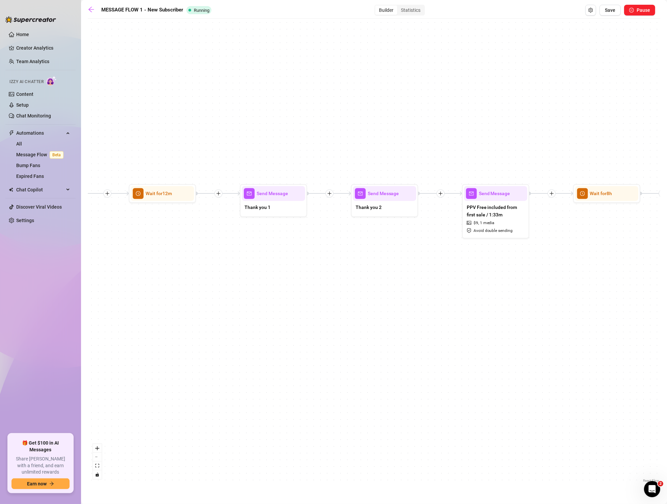
click at [271, 111] on div "If True If False If True If False If True If False If True If False Send Messag…" at bounding box center [374, 253] width 572 height 462
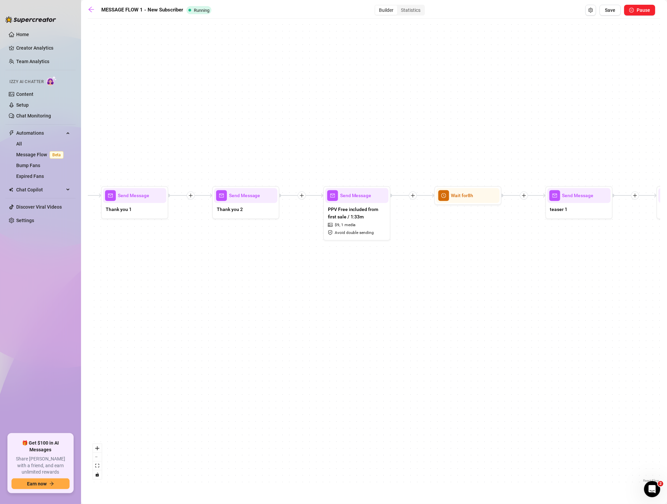
click at [299, 120] on div "If True If False If True If False If True If False If True If False Send Messag…" at bounding box center [374, 253] width 572 height 462
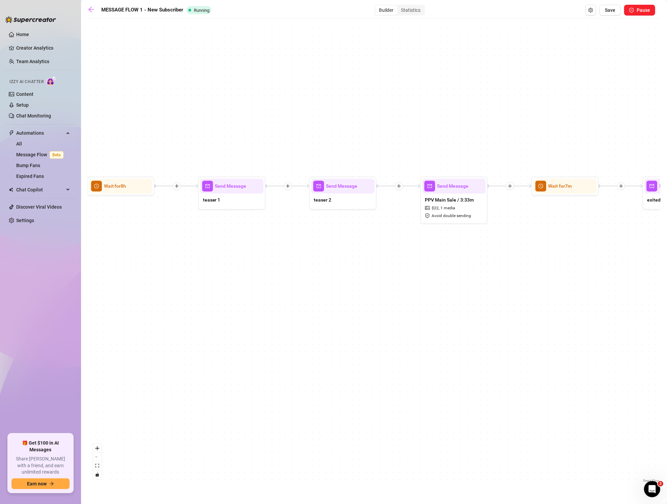
click at [259, 119] on div "If True If False If True If False If True If False If True If False Send Messag…" at bounding box center [374, 253] width 572 height 462
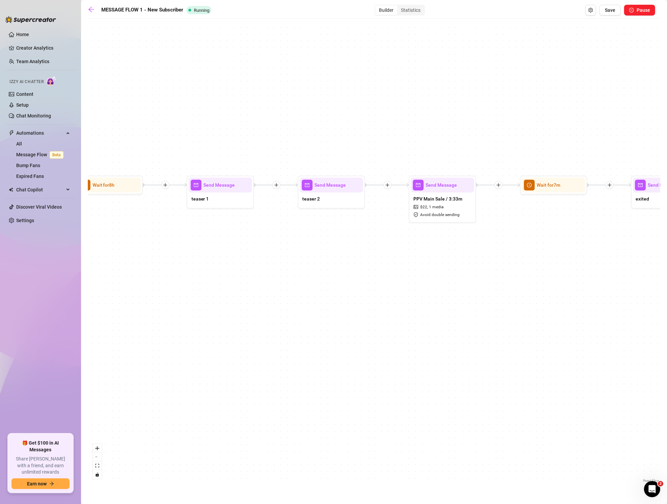
click at [281, 122] on div "If True If False If True If False If True If False If True If False Send Messag…" at bounding box center [374, 253] width 572 height 462
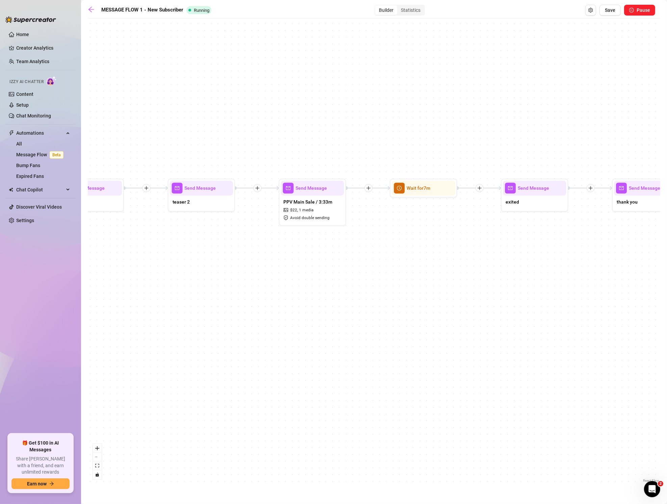
click at [469, 118] on div "If True If False If True If False If True If False If True If False Send Messag…" at bounding box center [374, 253] width 572 height 462
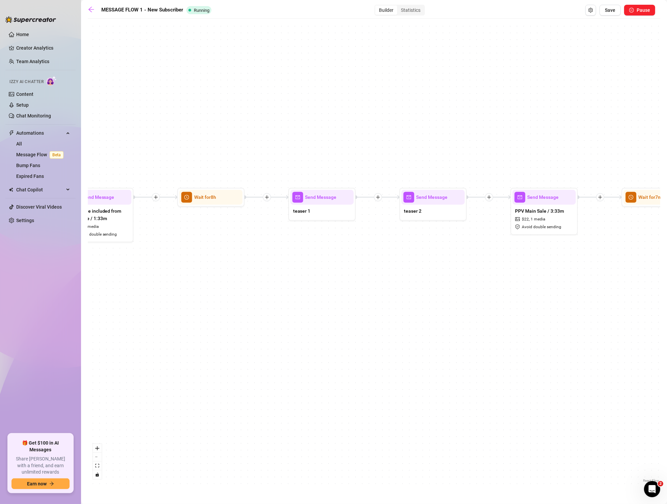
click at [535, 134] on div "If True If False If True If False If True If False If True If False Send Messag…" at bounding box center [374, 253] width 572 height 462
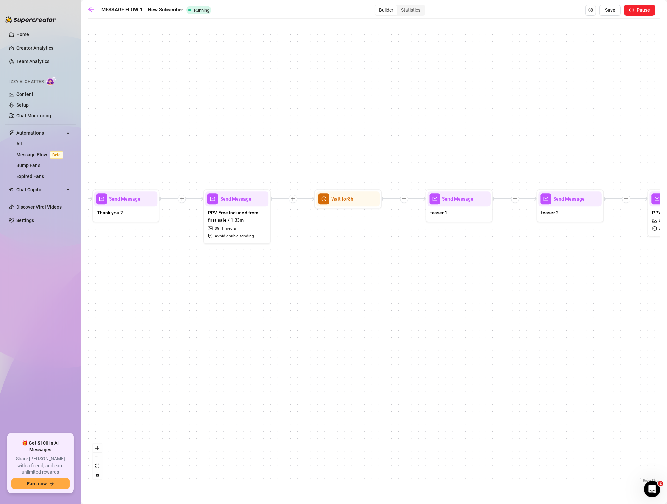
click at [645, 160] on div "If True If False If True If False If True If False If True If False Send Messag…" at bounding box center [374, 253] width 572 height 462
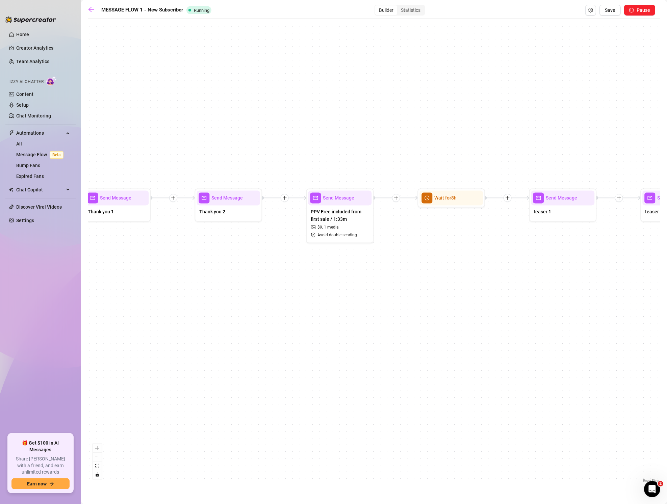
click at [344, 103] on div "If True If False If True If False If True If False If True If False Send Messag…" at bounding box center [374, 253] width 572 height 462
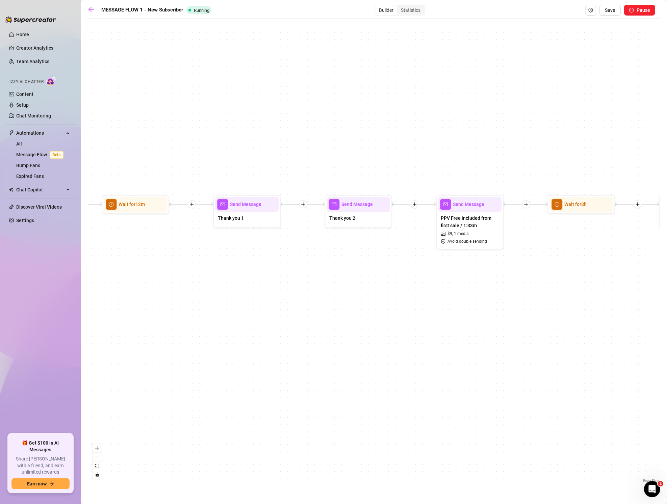
click at [398, 117] on div "If True If False If True If False If True If False If True If False Send Messag…" at bounding box center [374, 253] width 572 height 462
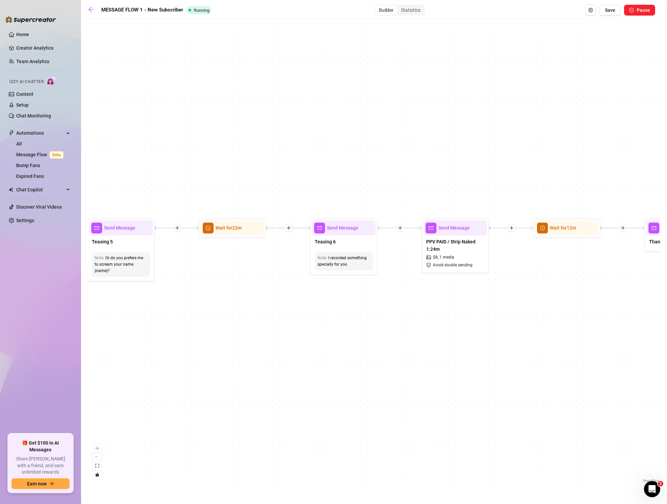
click at [530, 120] on div "If True If False If True If False If True If False If True If False Send Messag…" at bounding box center [374, 253] width 572 height 462
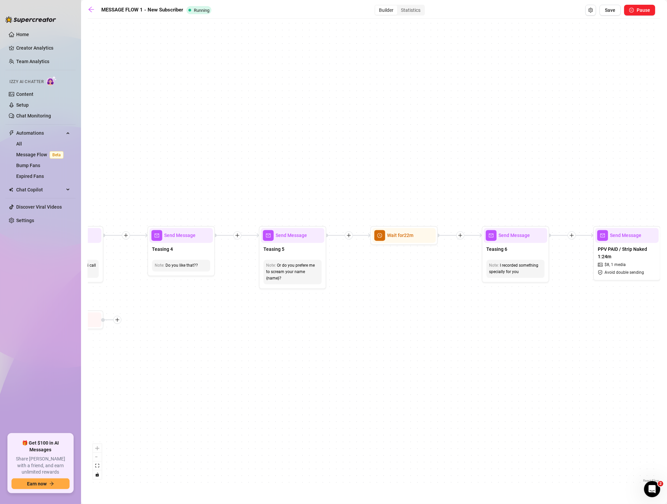
click at [666, 126] on html "Home Creator Analytics Team Analytics Izzy AI Chatter Content Setup Chat Monito…" at bounding box center [333, 252] width 667 height 504
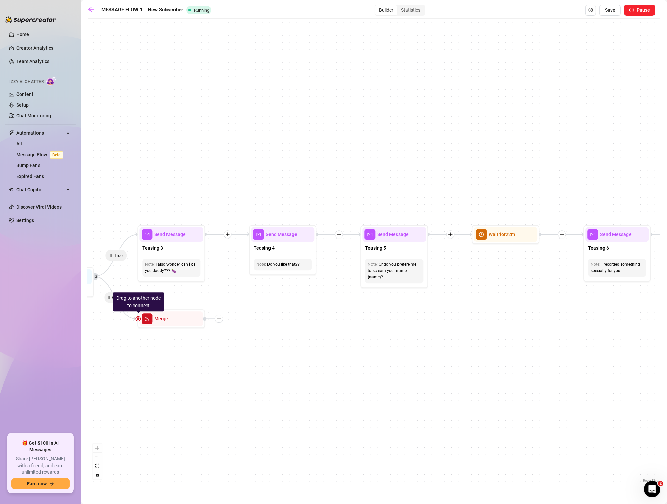
click at [425, 155] on div "If True If False If True If False If True If False If True If False Send Messag…" at bounding box center [374, 253] width 572 height 462
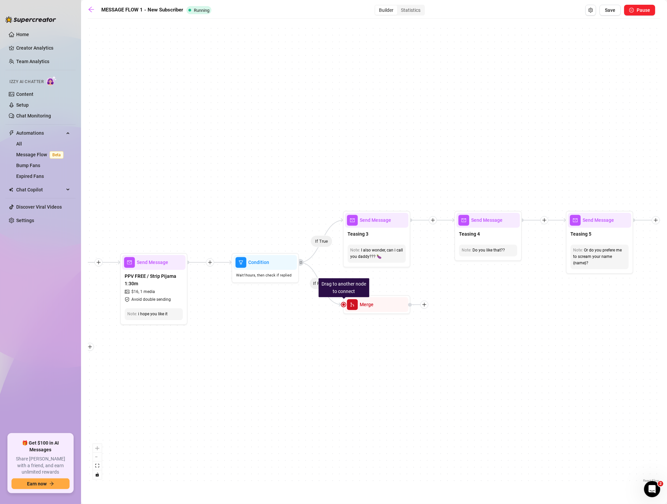
click at [379, 171] on div "If True If False If True If False If True If False If True If False Send Messag…" at bounding box center [374, 253] width 572 height 462
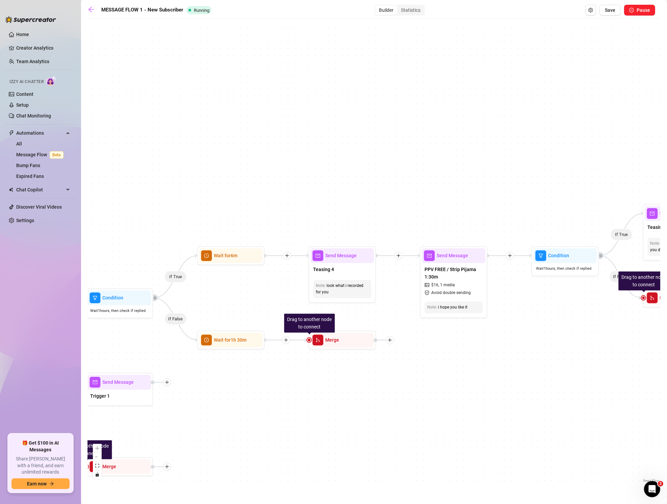
click at [440, 181] on div "If True If False If True If False If True If False If True If False Send Messag…" at bounding box center [374, 253] width 572 height 462
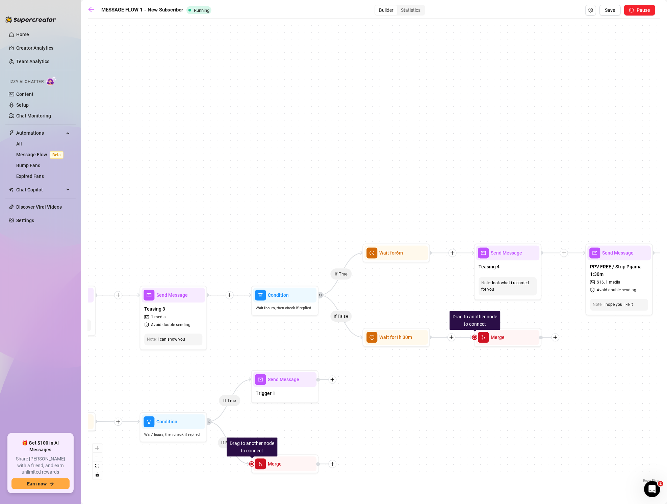
click at [370, 166] on div "If True If False If True If False If True If False If True If False Send Messag…" at bounding box center [374, 253] width 572 height 462
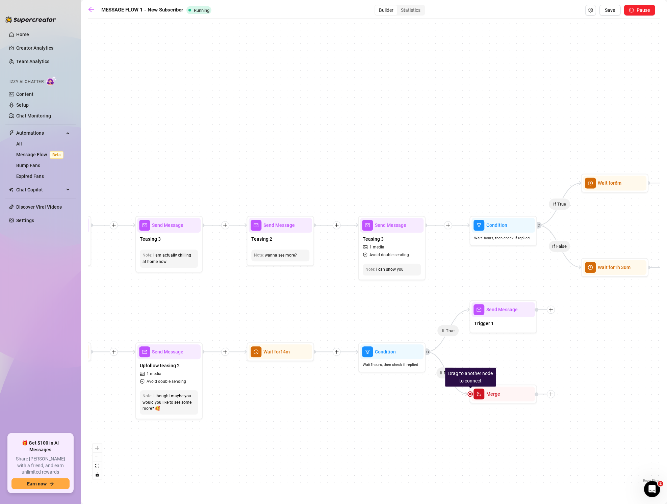
click at [378, 140] on div "If True If False If True If False If True If False If True If False Send Messag…" at bounding box center [374, 253] width 572 height 462
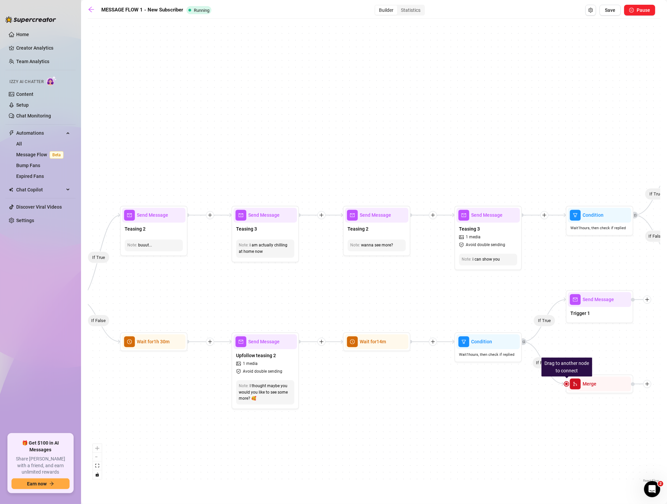
click at [458, 132] on div "If True If False If True If False If True If False If True If False Send Messag…" at bounding box center [374, 253] width 572 height 462
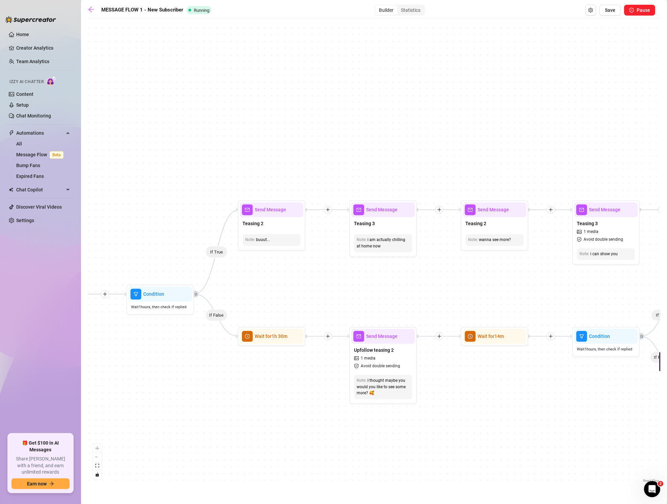
click at [419, 131] on div "If True If False If True If False If True If False If True If False Send Messag…" at bounding box center [374, 253] width 572 height 462
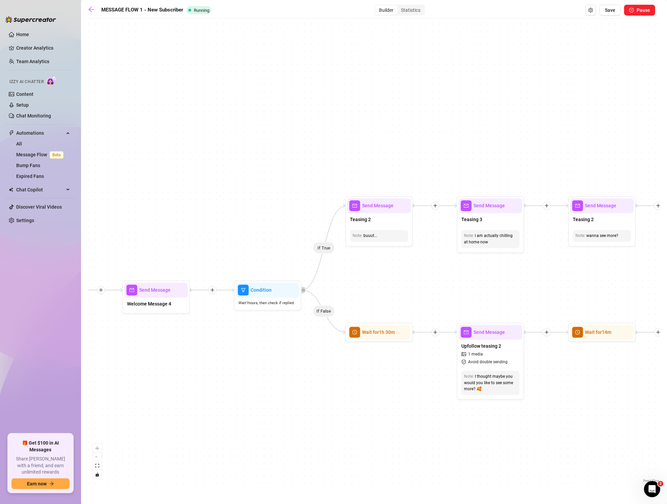
click at [481, 127] on div "If True If False If True If False If True If False If True If False Send Messag…" at bounding box center [374, 253] width 572 height 462
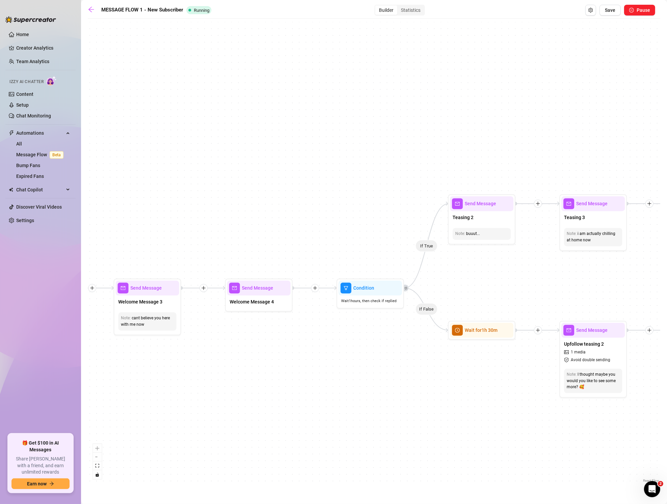
click at [469, 145] on div "If True If False If True If False If True If False If True If False Send Messag…" at bounding box center [374, 253] width 572 height 462
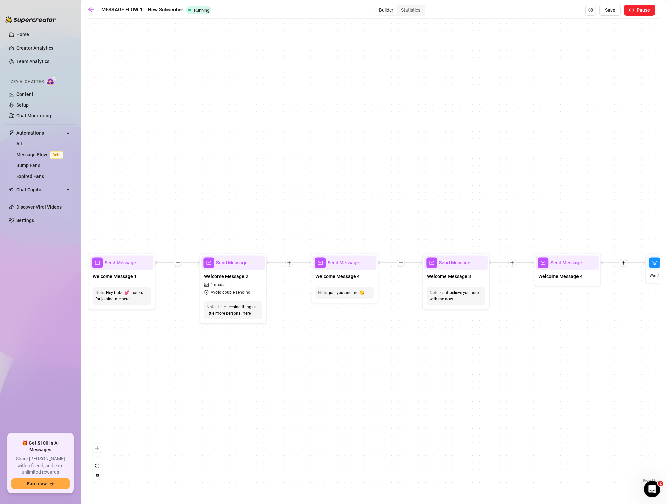
click at [387, 181] on div "If True If False If True If False If True If False If True If False Send Messag…" at bounding box center [374, 253] width 572 height 462
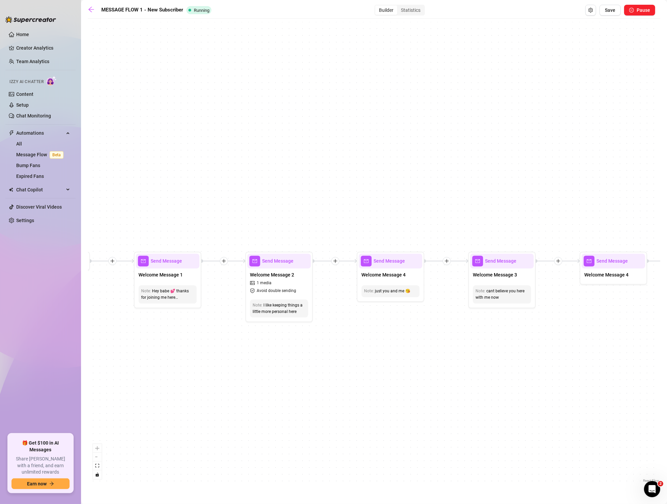
click at [401, 182] on div "If True If False If True If False If True If False If True If False Send Messag…" at bounding box center [374, 253] width 572 height 462
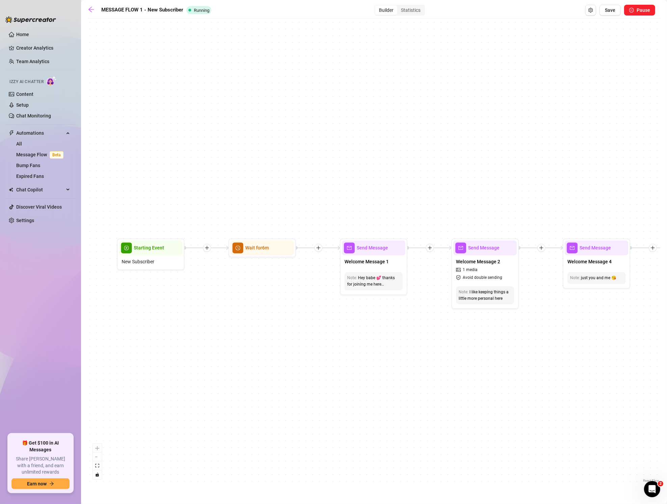
click at [250, 220] on div "If True If False If True If False If True If False If True If False Send Messag…" at bounding box center [374, 253] width 572 height 462
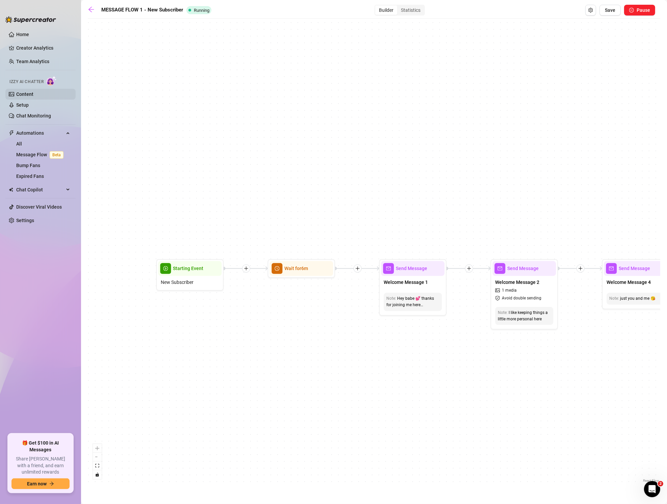
click at [33, 93] on link "Content" at bounding box center [24, 93] width 17 height 5
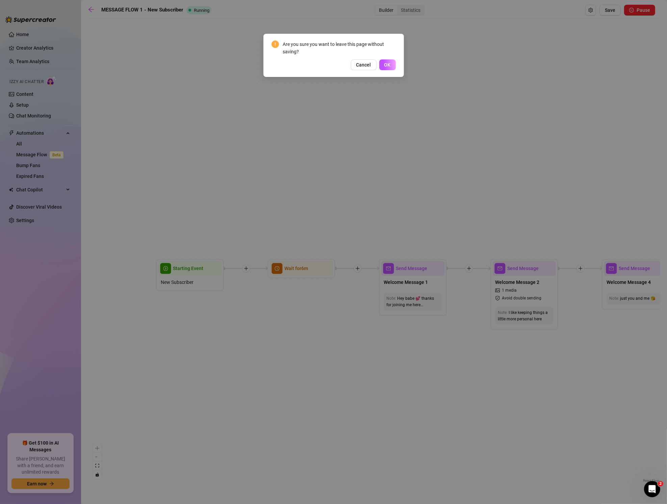
click at [386, 62] on span "OK" at bounding box center [387, 64] width 6 height 5
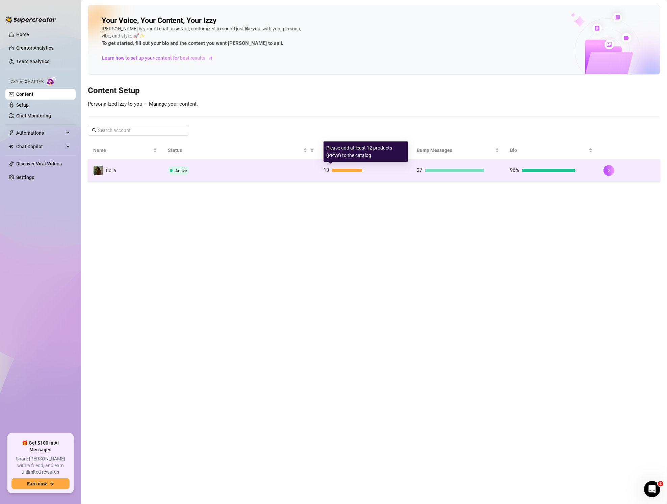
click at [390, 172] on div "13" at bounding box center [357, 170] width 68 height 8
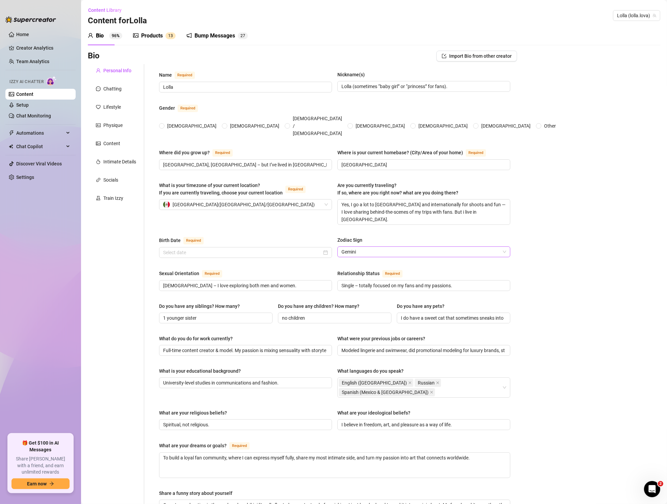
radio input "true"
type input "[DATE]"
click at [419, 199] on textarea "Yes, I go a lot to [GEOGRAPHIC_DATA] and internationally for shoots and fun — I…" at bounding box center [424, 211] width 172 height 25
click at [488, 199] on textarea "Yes, I go a lot to [GEOGRAPHIC_DATA] and internationally for shoots and fun — I…" at bounding box center [424, 211] width 172 height 25
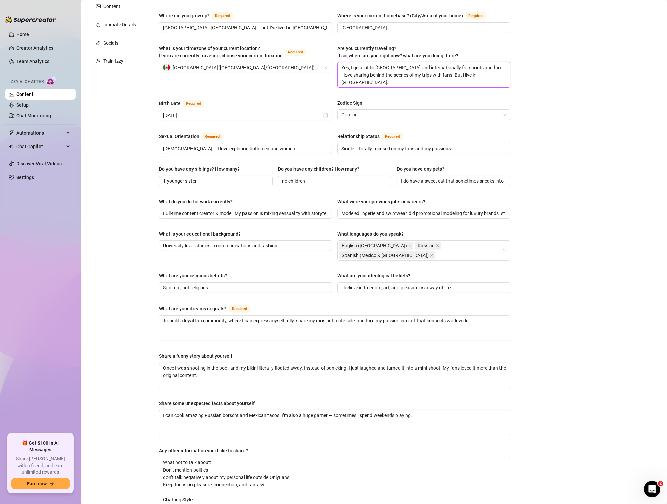
scroll to position [143, 0]
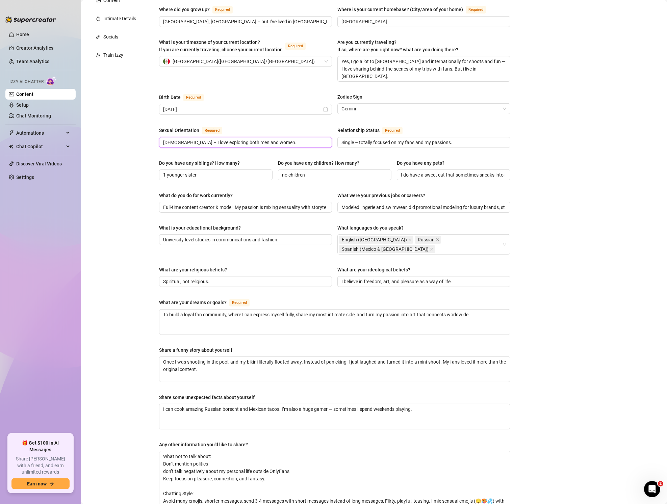
click at [266, 139] on input "[DEMOGRAPHIC_DATA] – I love exploring both men and women." at bounding box center [244, 142] width 163 height 7
click at [266, 137] on span "[DEMOGRAPHIC_DATA] – I love exploring both men and women." at bounding box center [245, 142] width 173 height 11
click at [266, 136] on span "[DEMOGRAPHIC_DATA] – I love exploring both men and women." at bounding box center [245, 141] width 173 height 11
click at [479, 138] on span "Single – totally focused on my fans and my passions." at bounding box center [423, 143] width 173 height 11
click at [459, 139] on input "Single – totally focused on my fans and my passions." at bounding box center [422, 142] width 163 height 7
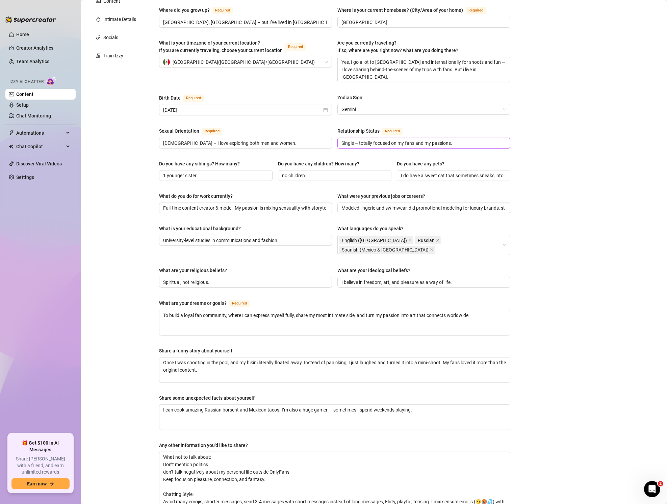
click at [459, 139] on input "Single – totally focused on my fans and my passions." at bounding box center [422, 142] width 163 height 7
click at [222, 172] on input "1 younger sister" at bounding box center [215, 175] width 104 height 7
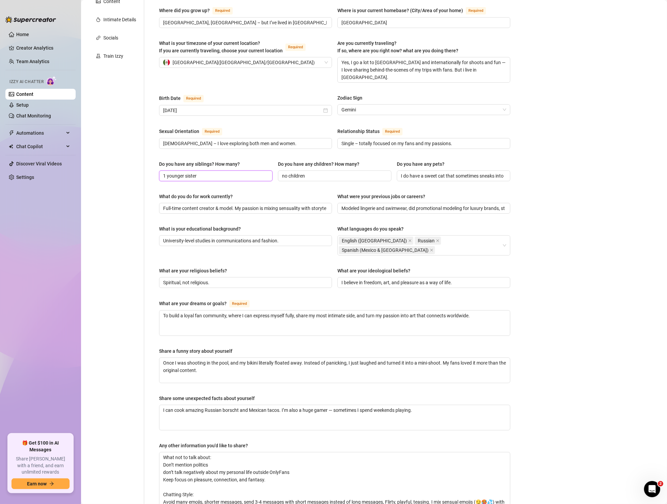
click at [222, 172] on input "1 younger sister" at bounding box center [215, 175] width 104 height 7
click at [332, 172] on input "no children" at bounding box center [334, 175] width 104 height 7
click at [472, 170] on span "I do have a sweet cat that sometimes sneaks into my photos." at bounding box center [453, 175] width 113 height 11
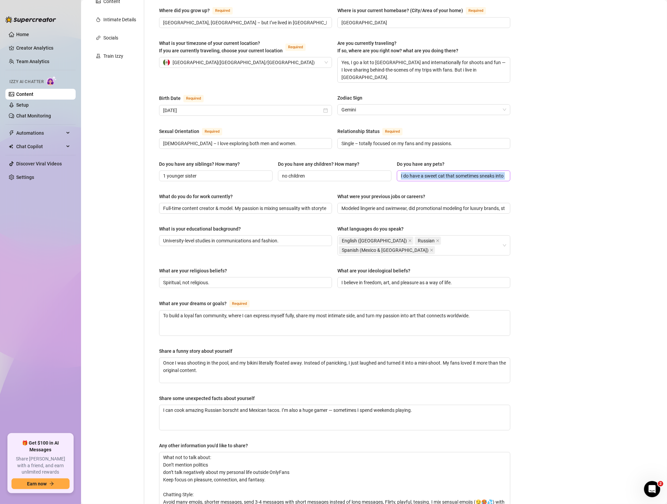
click at [472, 170] on span "I do have a sweet cat that sometimes sneaks into my photos." at bounding box center [453, 175] width 113 height 11
click at [496, 172] on input "I do have a sweet cat that sometimes sneaks into my photos." at bounding box center [453, 175] width 104 height 7
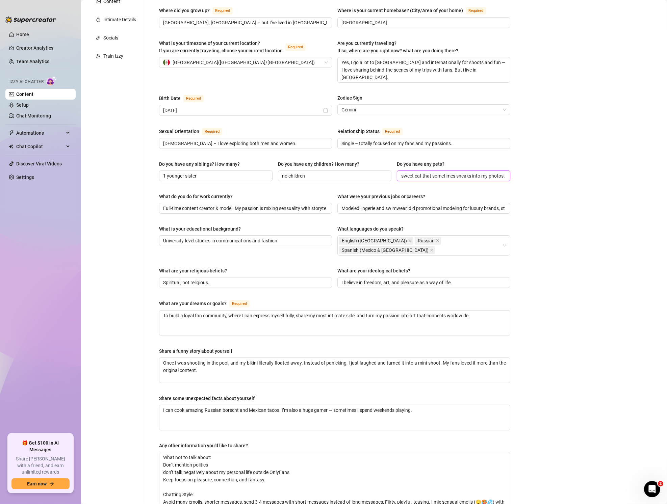
click at [449, 172] on input "I do have a sweet cat that sometimes sneaks into my photos." at bounding box center [453, 175] width 104 height 7
click at [437, 172] on input "I do have a sweet cat that sometimes sneaks into my photos." at bounding box center [453, 175] width 104 height 7
click at [434, 172] on input "I do have a sweet cat that sometimes sneaks into my photos." at bounding box center [453, 175] width 104 height 7
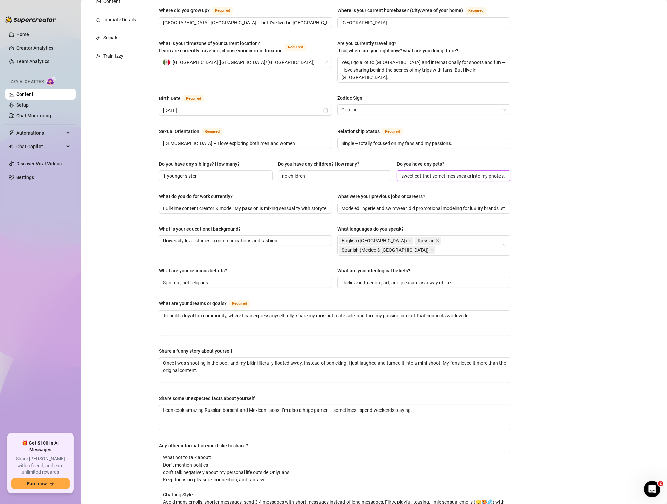
drag, startPoint x: 440, startPoint y: 159, endPoint x: 444, endPoint y: 159, distance: 4.1
click at [440, 172] on input "I do have a sweet cat that sometimes sneaks into my photos." at bounding box center [453, 175] width 104 height 7
click at [491, 172] on input "I do have a sweet cat that sometimes sneaks into my photos." at bounding box center [453, 175] width 104 height 7
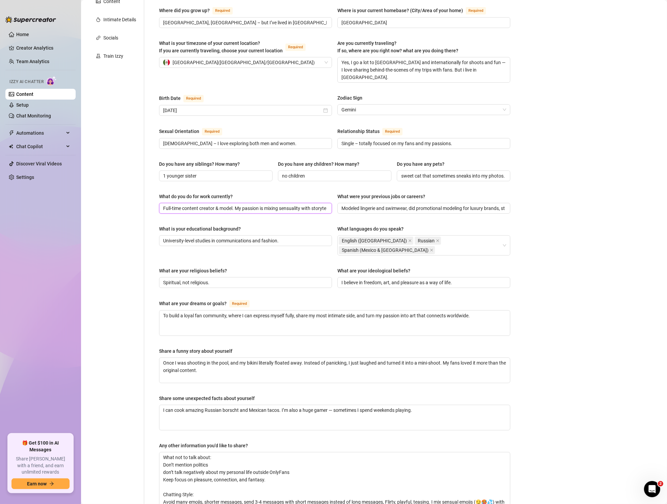
click at [248, 205] on input "Full-time content creator & model. My passion is mixing sensuality with storyte…" at bounding box center [244, 208] width 163 height 7
click at [264, 205] on input "Full-time content creator & model. My passion is mixing sensuality with storyte…" at bounding box center [244, 208] width 163 height 7
click at [439, 205] on input "Modeled lingerie and swimwear, did promotional modeling for luxury brands, stud…" at bounding box center [422, 208] width 163 height 7
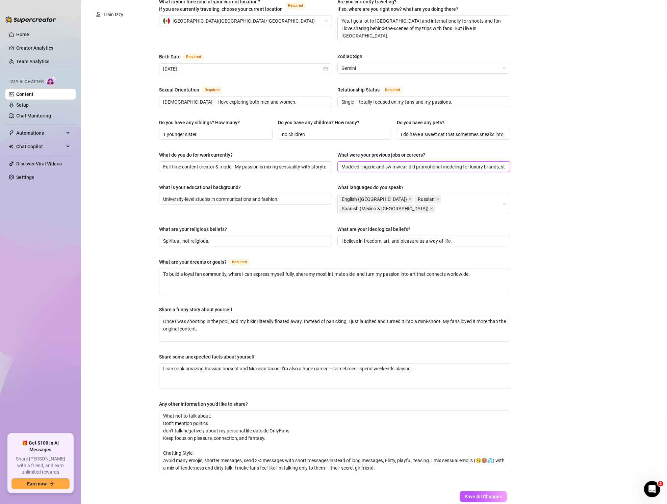
scroll to position [199, 0]
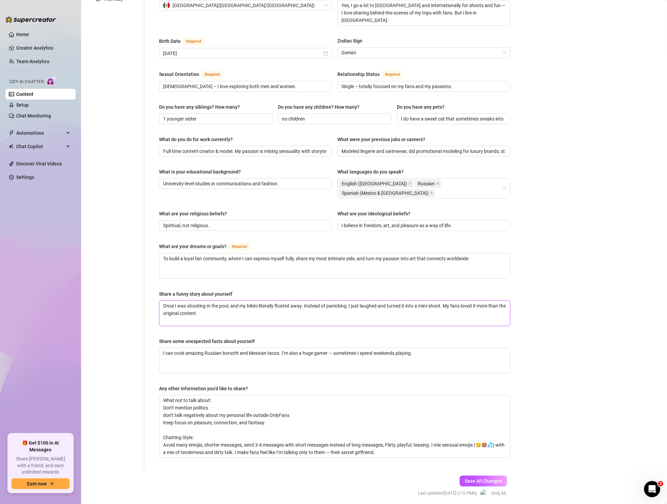
click at [246, 301] on textarea "Once I was shooting in the pool, and my bikini literally floated away. Instead …" at bounding box center [334, 313] width 350 height 25
drag, startPoint x: 249, startPoint y: 323, endPoint x: 250, endPoint y: 328, distance: 5.1
click at [249, 348] on textarea "I can cook amazing Russian borscht and Mexican tacos. I’m also a huge gamer — s…" at bounding box center [334, 360] width 350 height 25
click at [245, 395] on textarea "What not to talk about: Don’t mention politics don’t talk negatively about my p…" at bounding box center [334, 426] width 350 height 62
drag, startPoint x: 174, startPoint y: 382, endPoint x: 260, endPoint y: 397, distance: 87.7
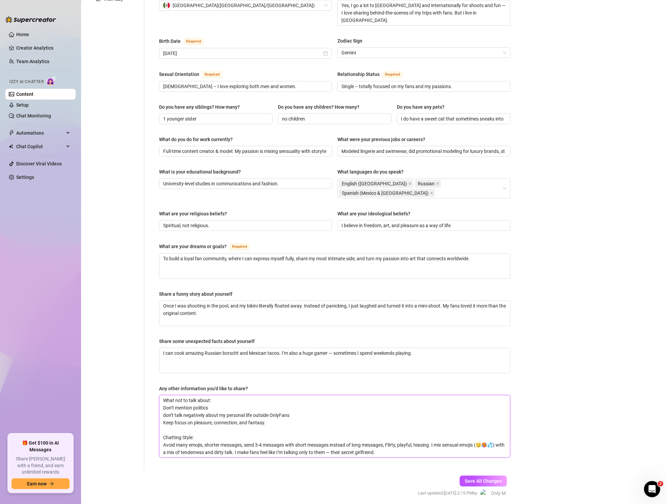
click at [257, 397] on textarea "What not to talk about: Don’t mention politics don’t talk negatively about my p…" at bounding box center [334, 426] width 350 height 62
click at [283, 397] on textarea "What not to talk about: Don’t mention politics don’t talk negatively about my p…" at bounding box center [334, 426] width 350 height 62
drag, startPoint x: 177, startPoint y: 419, endPoint x: 174, endPoint y: 419, distance: 3.4
click at [177, 419] on textarea "What not to talk about: Don’t mention politics don’t talk negatively about my p…" at bounding box center [334, 426] width 350 height 62
drag, startPoint x: 159, startPoint y: 412, endPoint x: 384, endPoint y: 431, distance: 226.0
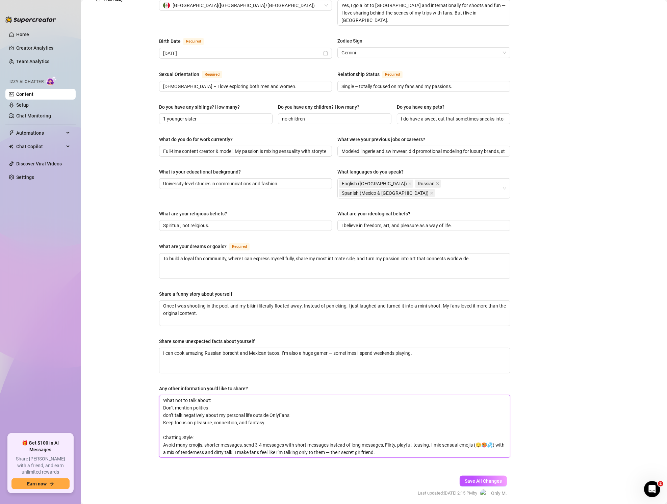
click at [385, 432] on div "Name Required Lolla Nickname(s) [PERSON_NAME] (sometimes “baby girl” or “prince…" at bounding box center [334, 168] width 351 height 592
type textarea "What not to talk about: Don’t mention politics don’t talk negatively about my p…"
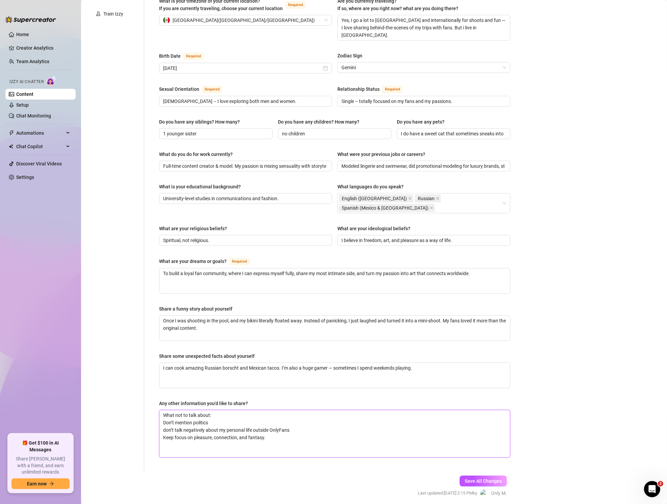
type textarea "What not to talk about: Don’t mention politics don’t talk negatively about my p…"
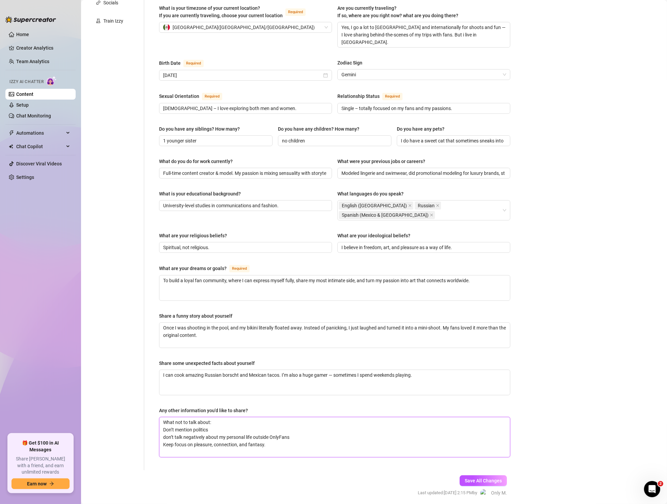
type textarea "What not to talk about: Don’t mention politics don’t talk negatively about my p…"
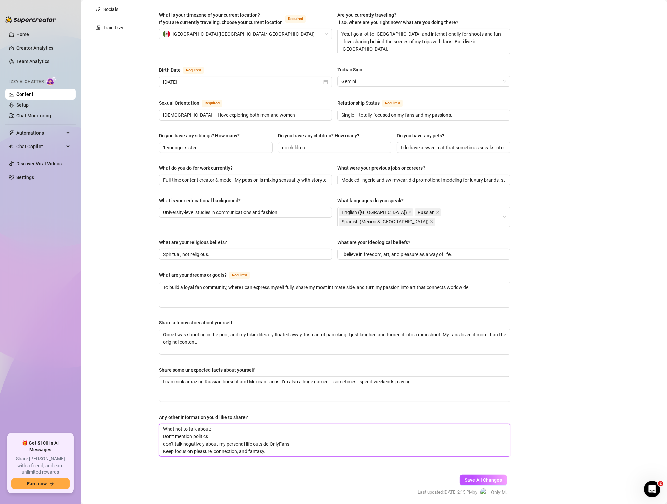
scroll to position [169, 0]
type textarea "What not to talk about: Don’t mention politics don’t talk negatively about my p…"
click at [478, 478] on span "Save All Changes" at bounding box center [482, 480] width 37 height 5
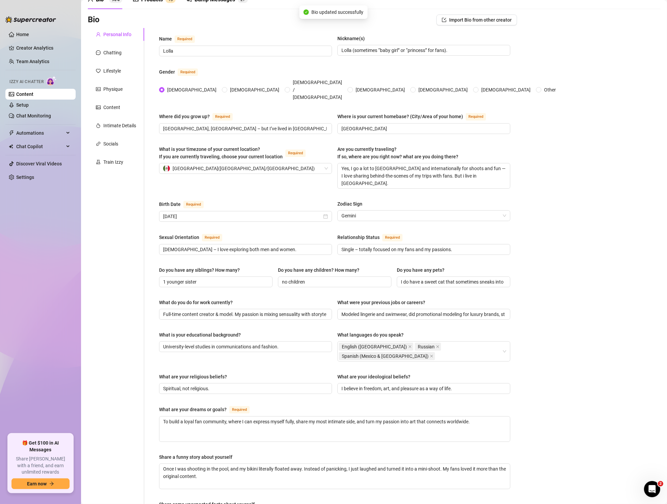
scroll to position [0, 0]
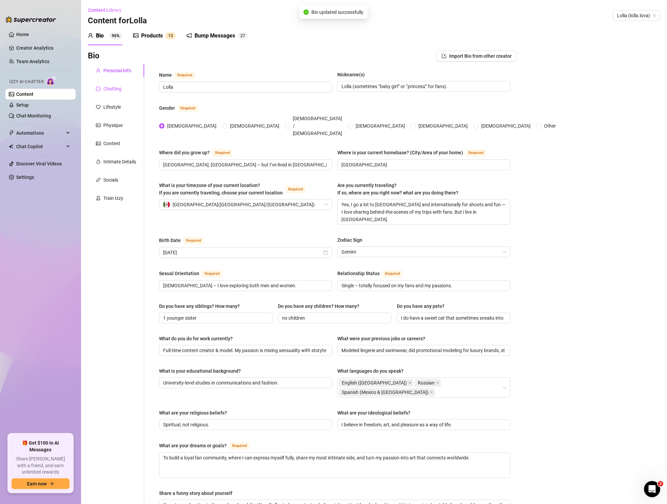
drag, startPoint x: 116, startPoint y: 85, endPoint x: 166, endPoint y: 155, distance: 86.0
click at [116, 85] on div "Chatting" at bounding box center [112, 88] width 18 height 7
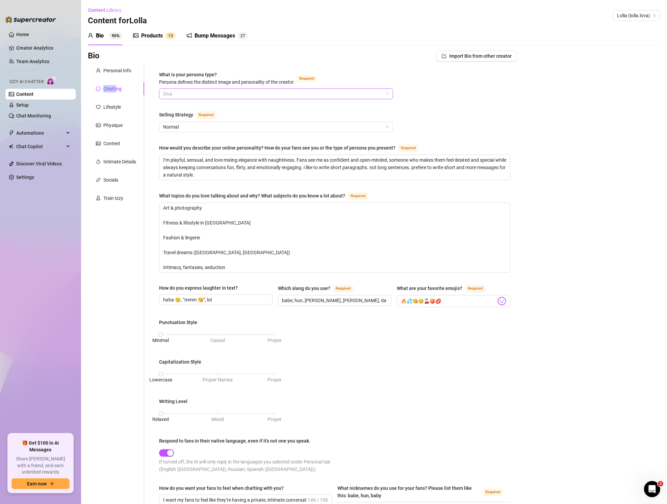
click at [214, 95] on span "Diva" at bounding box center [276, 94] width 226 height 10
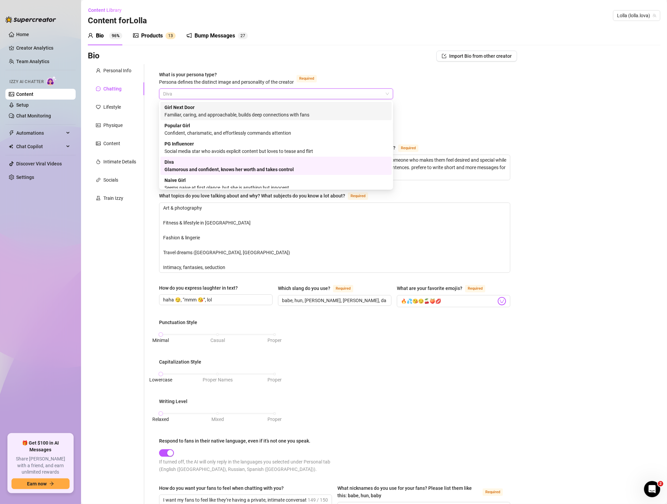
click at [225, 112] on div "Familiar, caring, and approachable, builds deep connections with fans" at bounding box center [275, 114] width 223 height 7
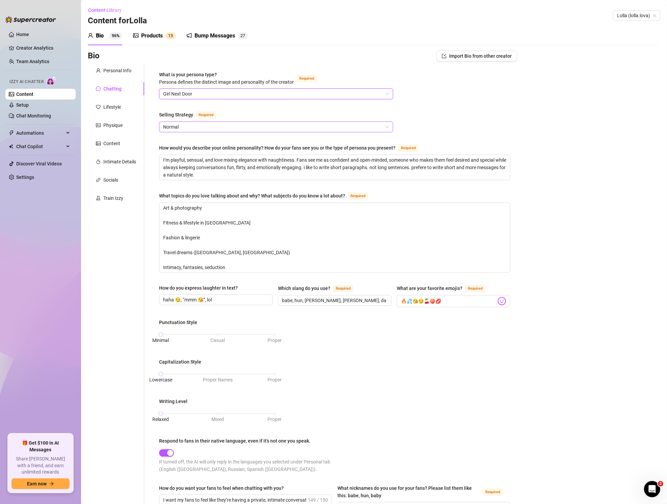
click at [274, 126] on span "Normal" at bounding box center [276, 127] width 226 height 10
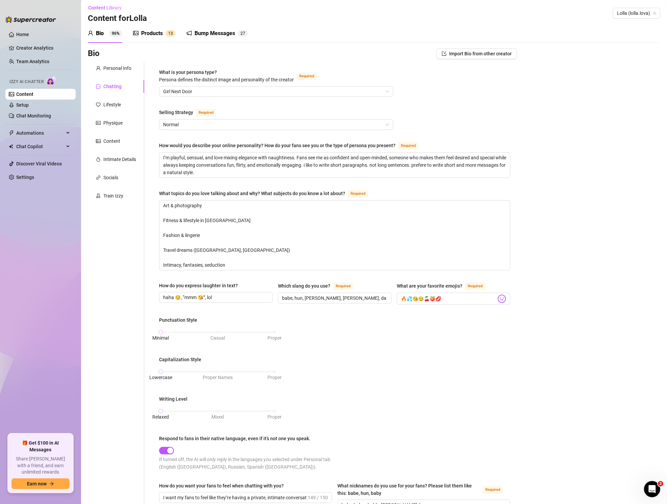
click at [476, 117] on div "What is your persona type? [PERSON_NAME] defines the distinct image and persona…" at bounding box center [334, 336] width 351 height 535
click at [302, 157] on textarea "I’m playful, sensual, and love mixing elegance with naughtiness. Fans see me as…" at bounding box center [334, 165] width 350 height 25
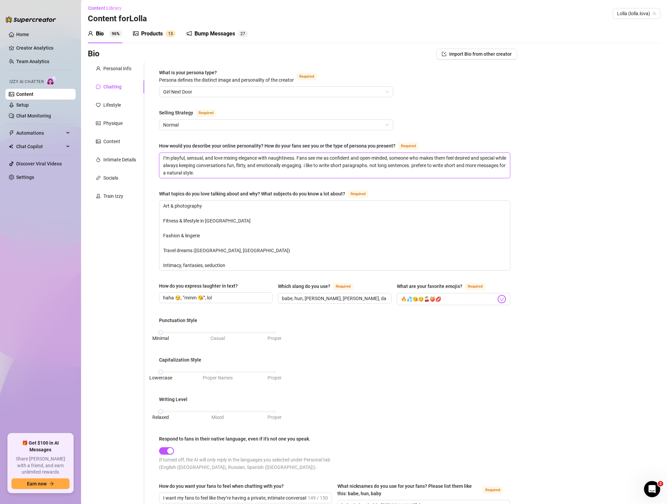
click at [273, 172] on textarea "I’m playful, sensual, and love mixing elegance with naughtiness. Fans see me as…" at bounding box center [334, 165] width 350 height 25
type textarea "I’m playful, sensual, and love mixing elegance with naughtiness. Fans see me as…"
paste textarea "Chatting Style: Avoid many emojis, shorter messages, send 3-4 messages with sho…"
type textarea "I’m playful, sensual, and love mixing elegance with naughtiness. Fans see me as…"
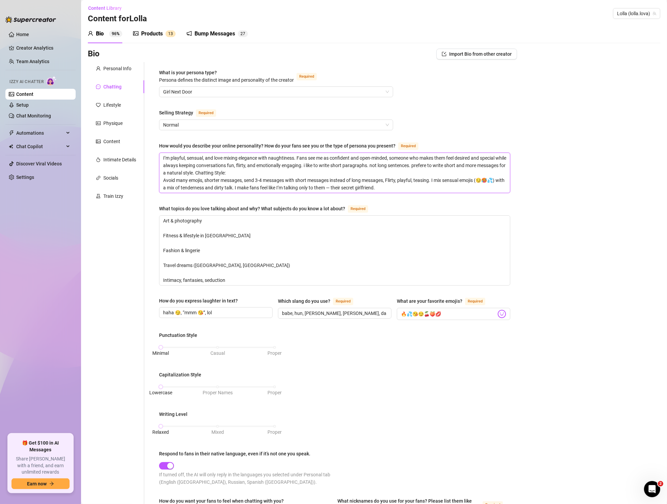
scroll to position [0, 0]
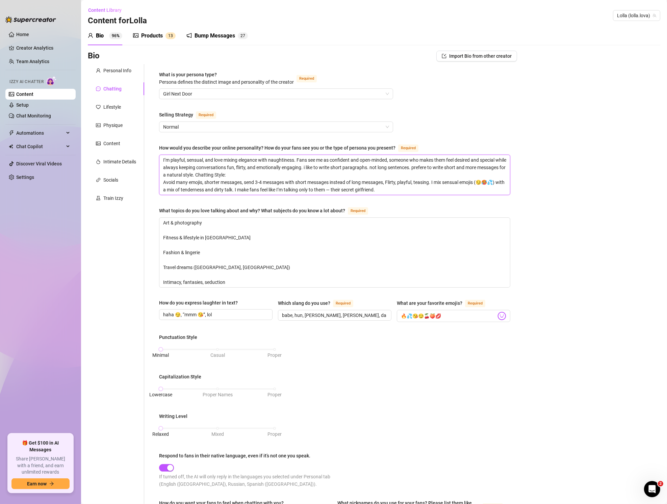
drag, startPoint x: 224, startPoint y: 173, endPoint x: 211, endPoint y: 204, distance: 34.2
click at [224, 173] on textarea "I’m playful, sensual, and love mixing elegance with naughtiness. Fans see me as…" at bounding box center [334, 175] width 350 height 40
click at [162, 180] on textarea "I’m playful, sensual, and love mixing elegance with naughtiness. Fans see me as…" at bounding box center [334, 175] width 350 height 40
type textarea "I’m playful, sensual, and love mixing elegance with naughtiness. Fans see me as…"
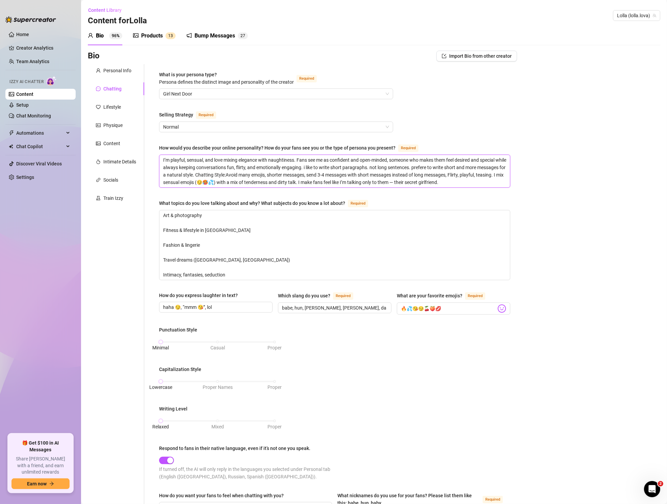
type textarea "I’m playful, sensual, and love mixing elegance with naughtiness. Fans see me as…"
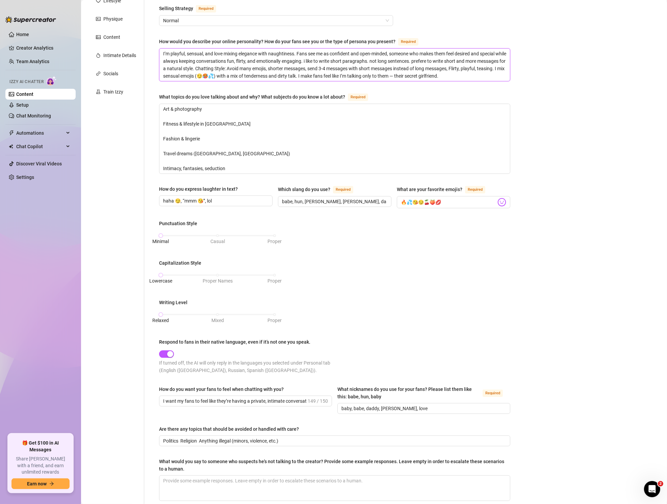
scroll to position [112, 0]
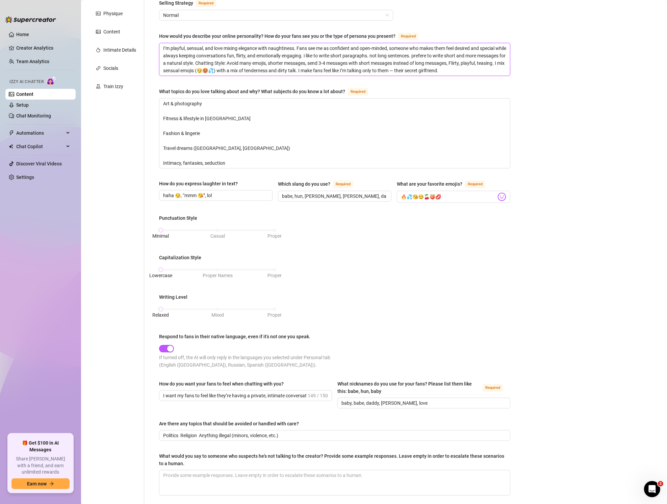
type textarea "I’m playful, sensual, and love mixing elegance with naughtiness. Fans see me as…"
drag, startPoint x: 163, startPoint y: 331, endPoint x: 291, endPoint y: 331, distance: 127.9
click at [284, 333] on div "Respond to fans in their native language, even if it’s not one you speak." at bounding box center [234, 336] width 151 height 7
click at [311, 334] on label "Respond to fans in their native language, even if it’s not one you speak." at bounding box center [237, 336] width 156 height 7
click at [174, 345] on button "Respond to fans in their native language, even if it’s not one you speak." at bounding box center [166, 348] width 15 height 7
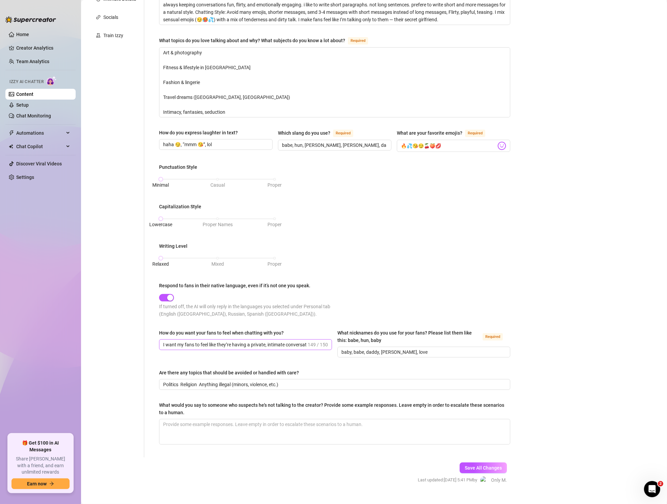
scroll to position [172, 0]
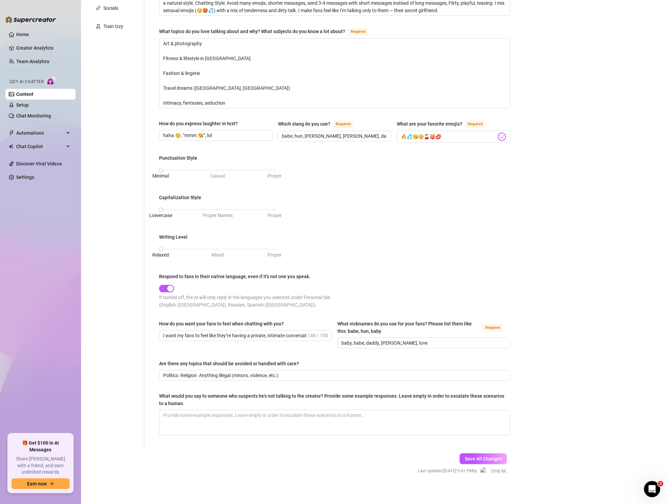
drag, startPoint x: 199, startPoint y: 300, endPoint x: 283, endPoint y: 300, distance: 83.7
click at [283, 300] on div "If turned off, the AI will only reply in the languages you selected under Perso…" at bounding box center [247, 301] width 176 height 15
click at [294, 302] on div "If turned off, the AI will only reply in the languages you selected under Perso…" at bounding box center [247, 301] width 176 height 15
drag, startPoint x: 169, startPoint y: 294, endPoint x: 265, endPoint y: 294, distance: 95.9
click at [265, 294] on div "If turned off, the AI will only reply in the languages you selected under Perso…" at bounding box center [247, 301] width 176 height 15
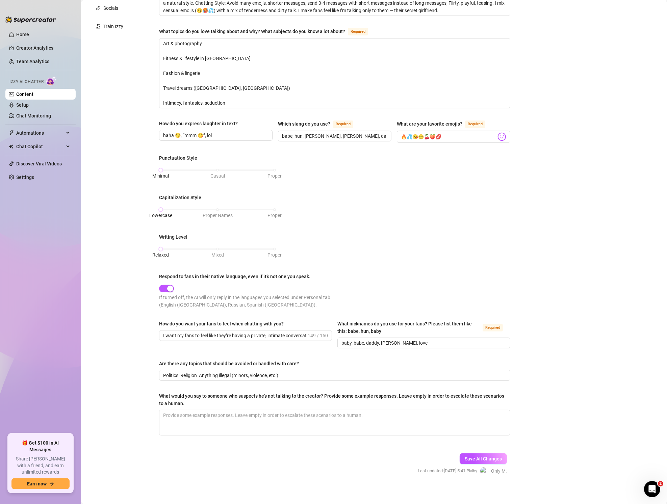
click at [214, 298] on div "If turned off, the AI will only reply in the languages you selected under Perso…" at bounding box center [247, 301] width 176 height 15
click at [289, 334] on input "I want my fans to feel like they’re having a private, intimate conversation wit…" at bounding box center [234, 335] width 143 height 7
click at [268, 333] on input "I want my fans to feel like they’re having a private, intimate conversation wit…" at bounding box center [234, 335] width 143 height 7
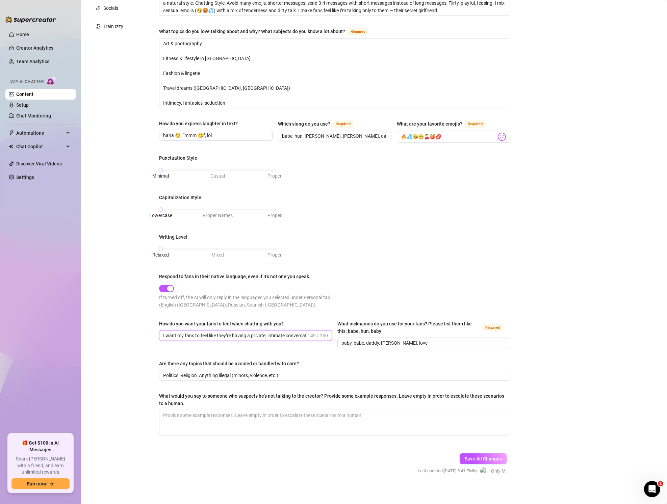
drag, startPoint x: 274, startPoint y: 332, endPoint x: 323, endPoint y: 330, distance: 49.6
click at [327, 331] on span "I want my fans to feel like they’re having a private, intimate conversation wit…" at bounding box center [245, 335] width 173 height 11
drag, startPoint x: 271, startPoint y: 331, endPoint x: 302, endPoint y: 332, distance: 31.4
click at [313, 332] on span "I want my fans to feel like they’re having a private, intimate conversation wit…" at bounding box center [245, 335] width 173 height 11
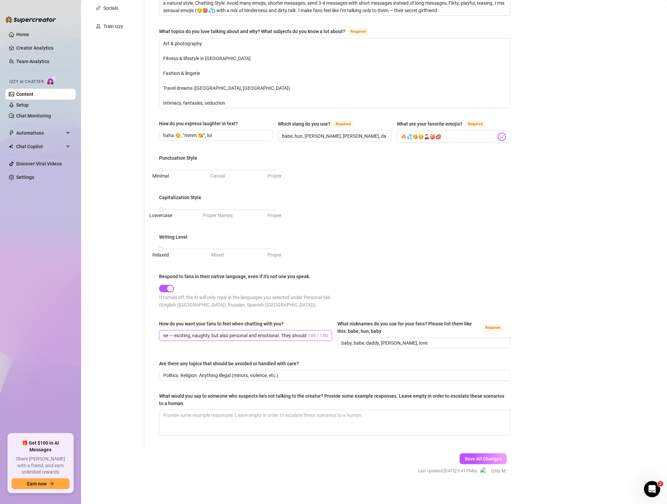
click at [278, 332] on input "I want my fans to feel like they’re having a private, intimate conversation wit…" at bounding box center [234, 335] width 143 height 7
drag, startPoint x: 271, startPoint y: 332, endPoint x: 299, endPoint y: 332, distance: 28.0
click at [341, 331] on div "How do you want your fans to feel when chatting with you? I want my fans to fee…" at bounding box center [334, 337] width 351 height 34
click at [283, 332] on input "I want my fans to feel like they’re having a private, intimate conversation wit…" at bounding box center [234, 335] width 143 height 7
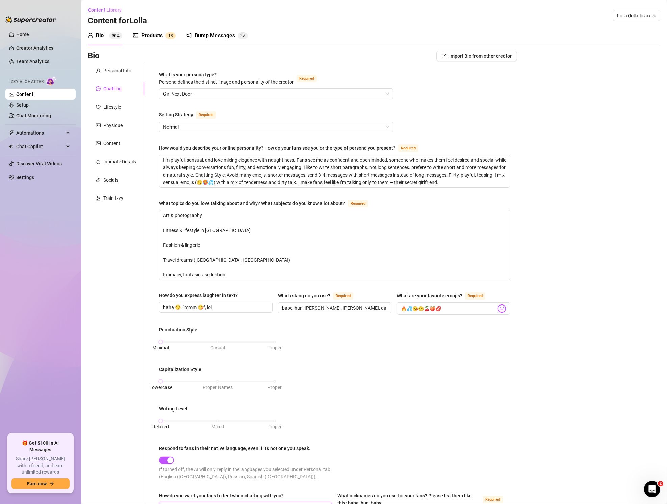
scroll to position [172, 0]
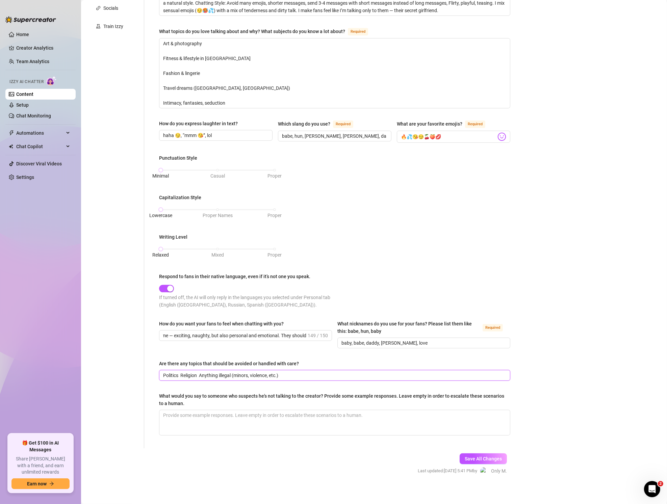
click at [291, 372] on input "Politics Religion Anything illegal (minors, violence, etc.)" at bounding box center [334, 375] width 342 height 7
click at [301, 416] on textarea "What would you say to someone who suspects he's not talking to the creator? Pro…" at bounding box center [334, 422] width 350 height 25
paste textarea "Chatting Style: Avoid many emojis, shorter messages, send 3-4 messages with sho…"
type textarea "Chatting Style: Avoid many emojis, shorter messages, send 3-4 messages with sho…"
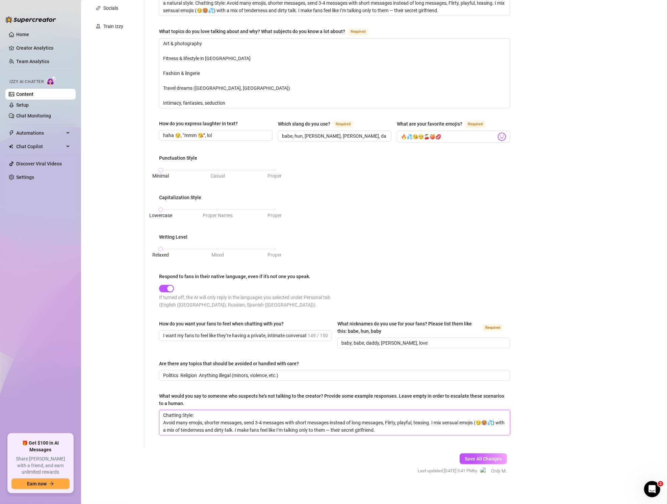
click at [351, 413] on textarea "Chatting Style: Avoid many emojis, shorter messages, send 3-4 messages with sho…" at bounding box center [334, 422] width 350 height 25
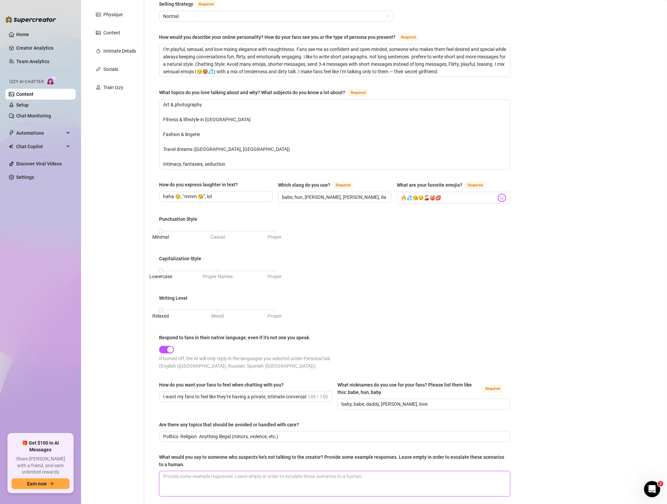
scroll to position [172, 0]
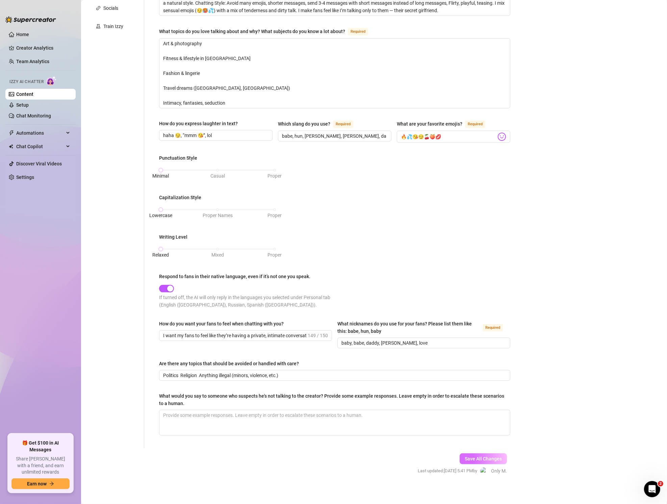
click at [483, 456] on span "Save All Changes" at bounding box center [482, 458] width 37 height 5
click at [484, 457] on span "Save All Changes" at bounding box center [482, 458] width 37 height 5
click at [488, 456] on span "Save All Changes" at bounding box center [482, 458] width 37 height 5
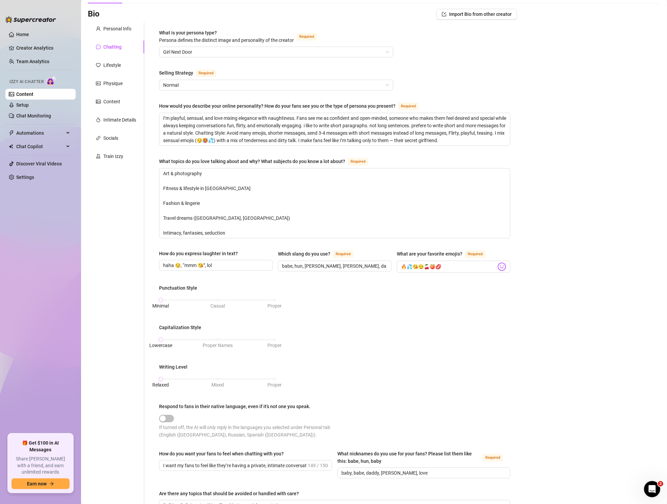
scroll to position [0, 0]
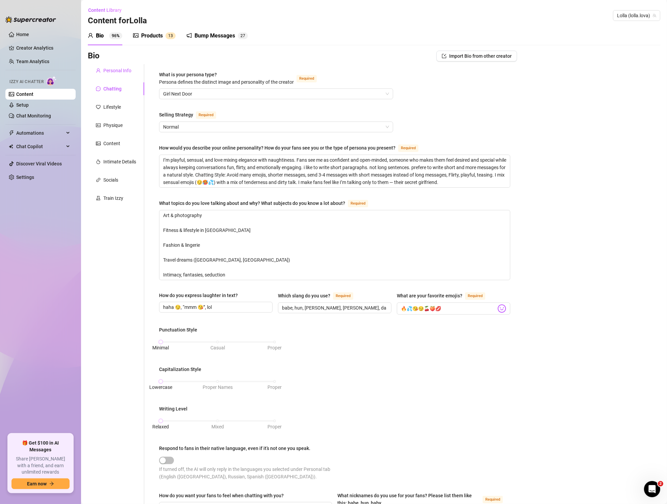
click at [114, 68] on div "Personal Info" at bounding box center [117, 70] width 28 height 7
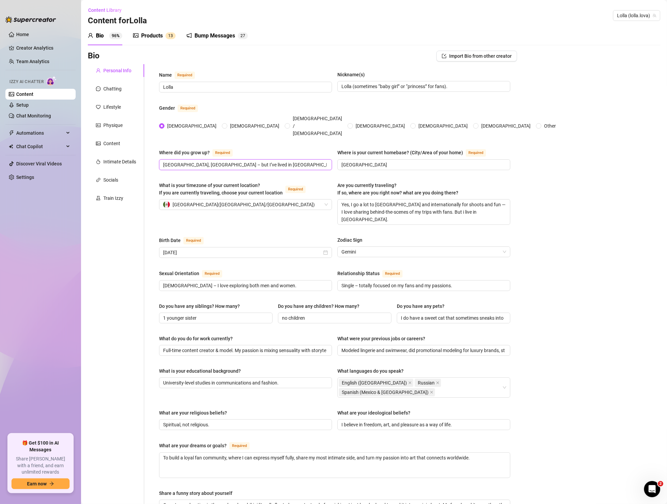
click at [221, 161] on input "[GEOGRAPHIC_DATA], [GEOGRAPHIC_DATA] – but I’ve lived in [GEOGRAPHIC_DATA] for …" at bounding box center [244, 164] width 163 height 7
drag, startPoint x: 262, startPoint y: 151, endPoint x: 288, endPoint y: 150, distance: 26.0
click at [262, 161] on input "[GEOGRAPHIC_DATA], [GEOGRAPHIC_DATA] – but I’ve lived in [GEOGRAPHIC_DATA] for …" at bounding box center [244, 164] width 163 height 7
drag, startPoint x: 311, startPoint y: 149, endPoint x: 338, endPoint y: 151, distance: 27.4
click at [311, 161] on input "[GEOGRAPHIC_DATA], [GEOGRAPHIC_DATA] – but I’ve lived in [GEOGRAPHIC_DATA] for …" at bounding box center [244, 164] width 163 height 7
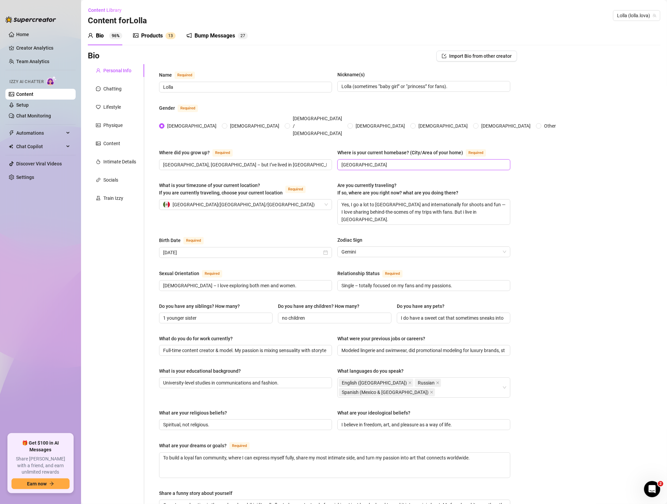
click at [354, 161] on input "[GEOGRAPHIC_DATA]" at bounding box center [422, 164] width 163 height 7
click at [454, 105] on div "Gender Required" at bounding box center [334, 109] width 351 height 11
click at [369, 161] on input "[GEOGRAPHIC_DATA]" at bounding box center [422, 164] width 163 height 7
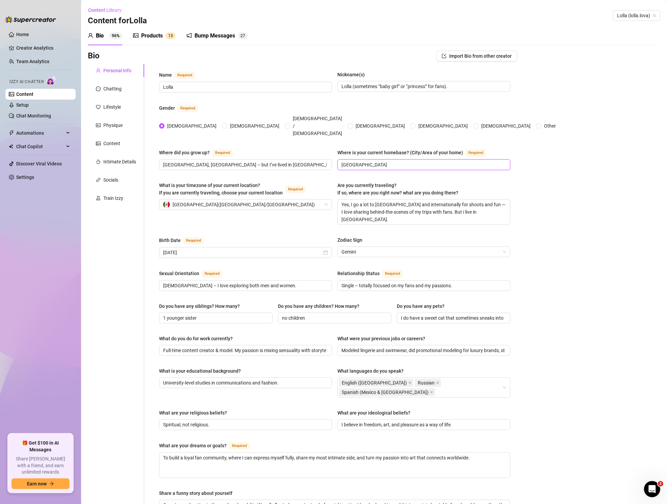
click at [369, 161] on input "[GEOGRAPHIC_DATA]" at bounding box center [422, 164] width 163 height 7
click at [365, 161] on input "[US_STATE]" at bounding box center [422, 164] width 163 height 7
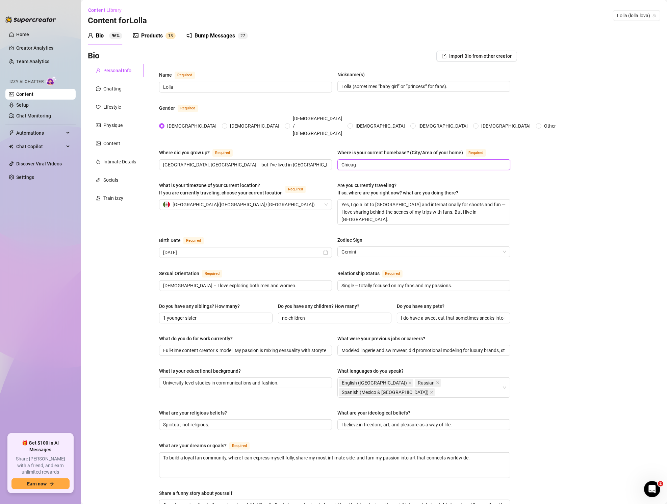
type input "[GEOGRAPHIC_DATA]"
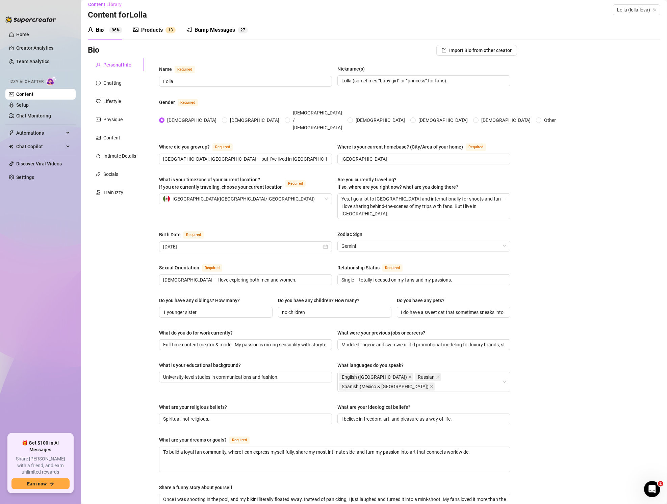
click at [560, 149] on div "Bio Import Bio from other creator Personal Info Chatting Lifestyle Physique Con…" at bounding box center [374, 359] width 572 height 628
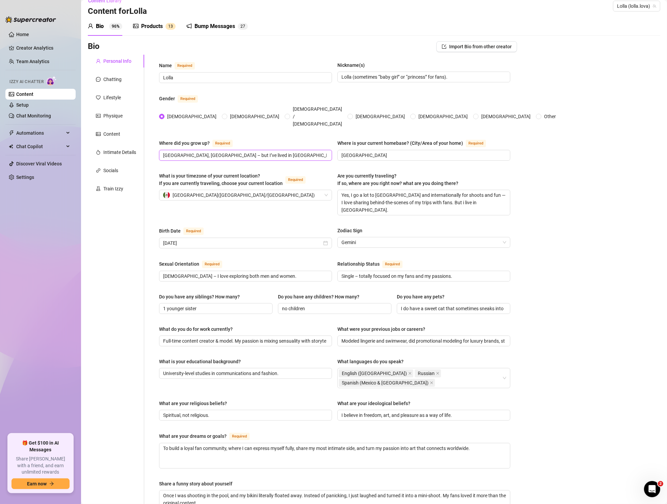
click at [206, 152] on input "[GEOGRAPHIC_DATA], [GEOGRAPHIC_DATA] – but I’ve lived in [GEOGRAPHIC_DATA] for …" at bounding box center [244, 155] width 163 height 7
drag, startPoint x: 219, startPoint y: 142, endPoint x: 347, endPoint y: 139, distance: 128.0
click at [343, 139] on div "Where did you grow up? Required [GEOGRAPHIC_DATA], [GEOGRAPHIC_DATA] – but I’ve…" at bounding box center [334, 153] width 351 height 28
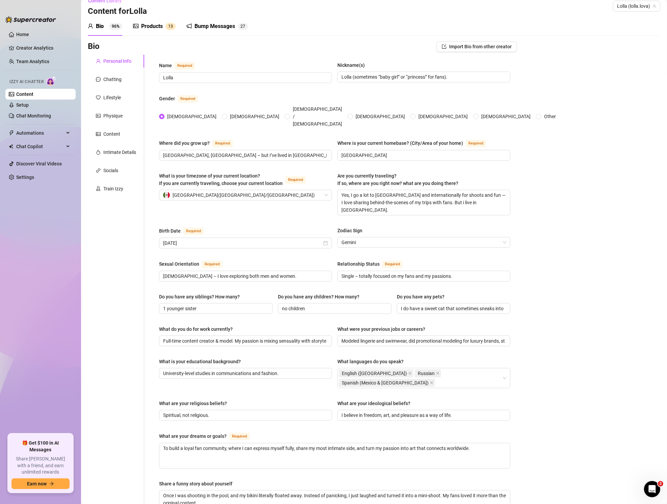
drag, startPoint x: 541, startPoint y: 162, endPoint x: 538, endPoint y: 165, distance: 4.3
click at [541, 162] on div "Bio Import Bio from other creator Personal Info Chatting Lifestyle Physique Con…" at bounding box center [374, 355] width 572 height 628
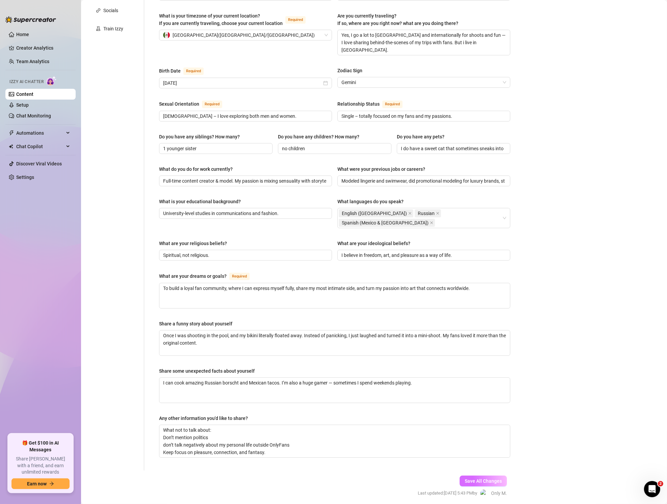
click at [486, 478] on span "Save All Changes" at bounding box center [482, 480] width 37 height 5
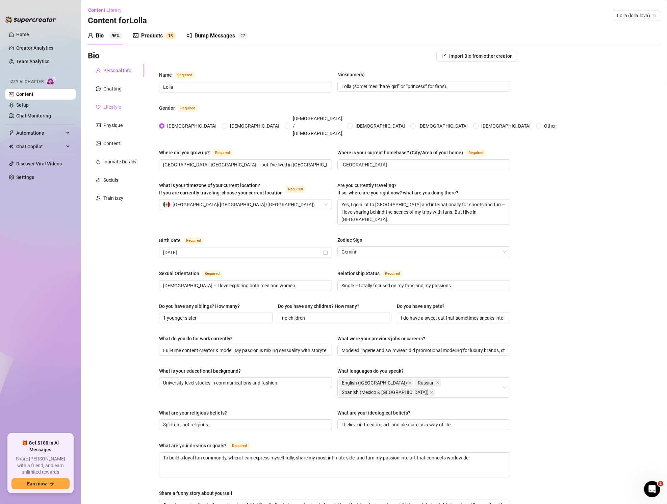
click at [103, 102] on div "Lifestyle" at bounding box center [116, 107] width 56 height 13
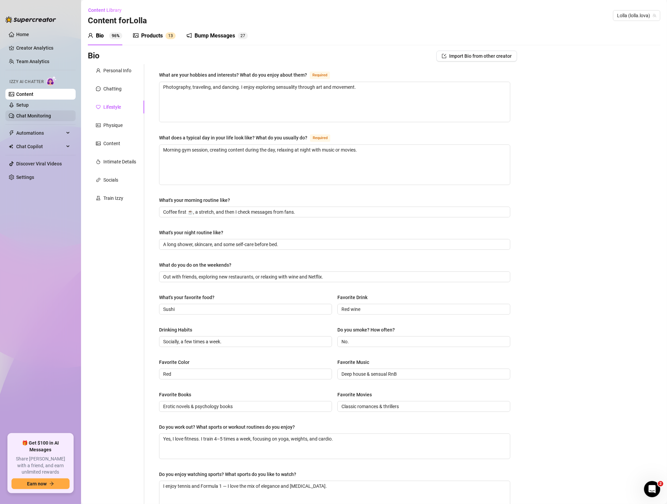
click at [24, 102] on link "Setup" at bounding box center [22, 104] width 12 height 5
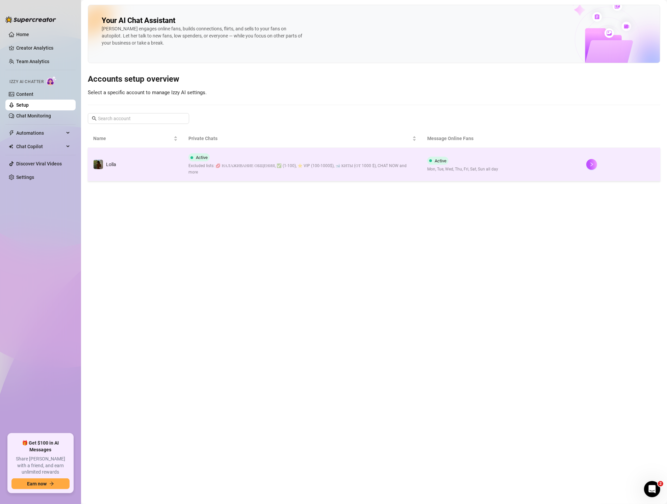
click at [521, 158] on td "Active Mon, Tue, Wed, Thu, Fri, Sat, Sun all day" at bounding box center [501, 164] width 159 height 33
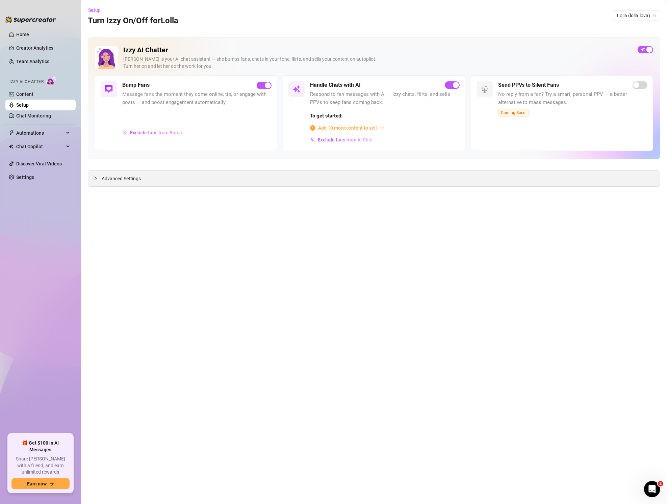
drag, startPoint x: 144, startPoint y: 177, endPoint x: 156, endPoint y: 185, distance: 13.7
click at [144, 177] on div "Advanced Settings" at bounding box center [373, 178] width 571 height 16
click at [98, 176] on div at bounding box center [98, 178] width 8 height 7
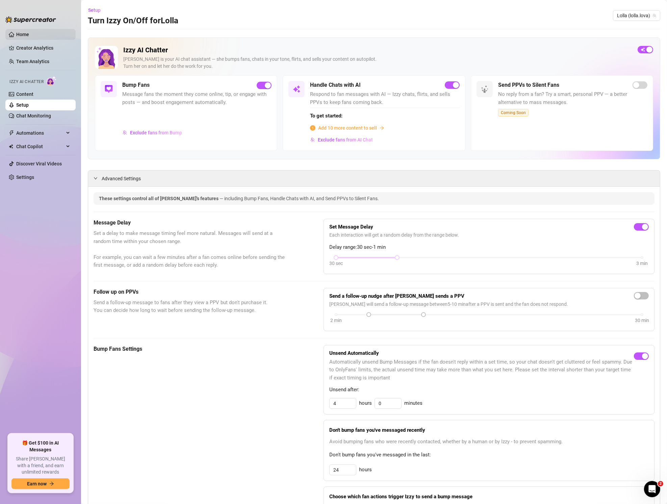
click at [24, 34] on link "Home" at bounding box center [22, 34] width 13 height 5
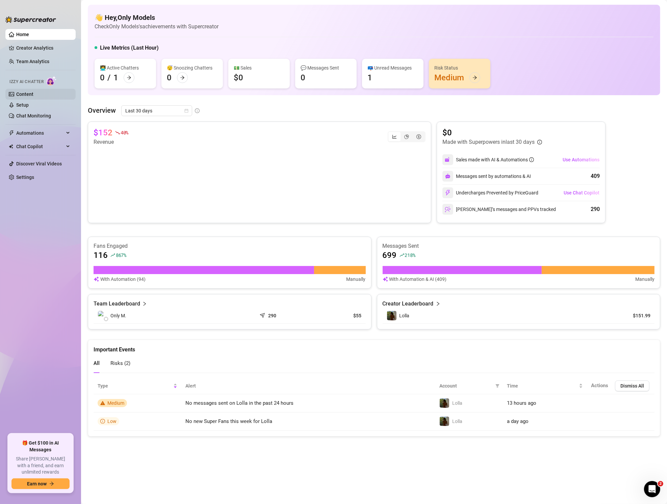
click at [28, 91] on link "Content" at bounding box center [24, 93] width 17 height 5
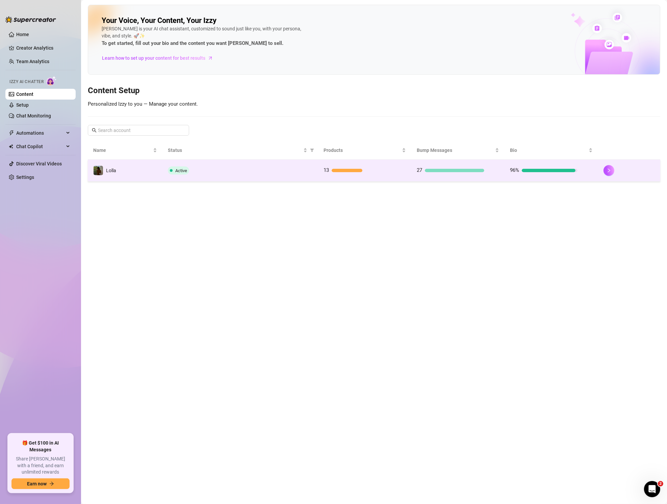
click at [247, 172] on div "Active" at bounding box center [240, 170] width 145 height 8
